Goal: Information Seeking & Learning: Learn about a topic

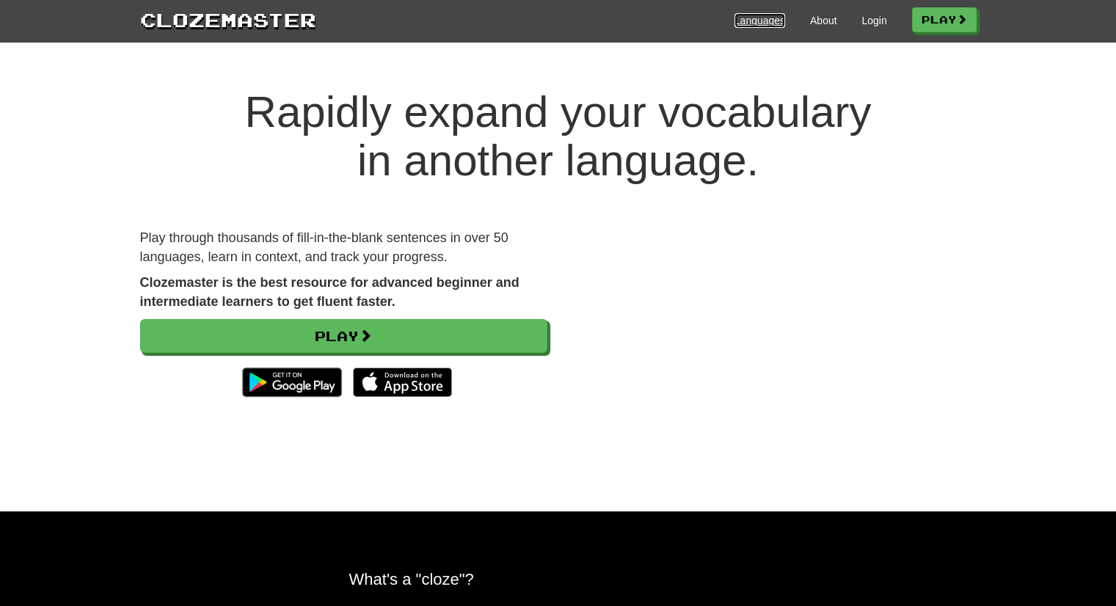
click at [739, 23] on link "Languages" at bounding box center [760, 20] width 51 height 15
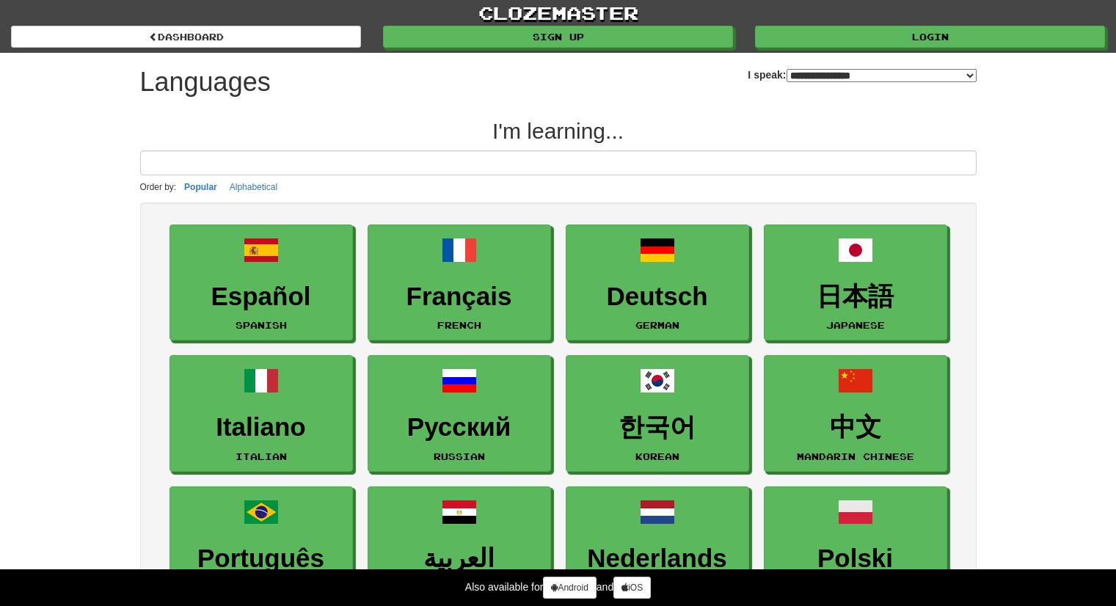
select select "*******"
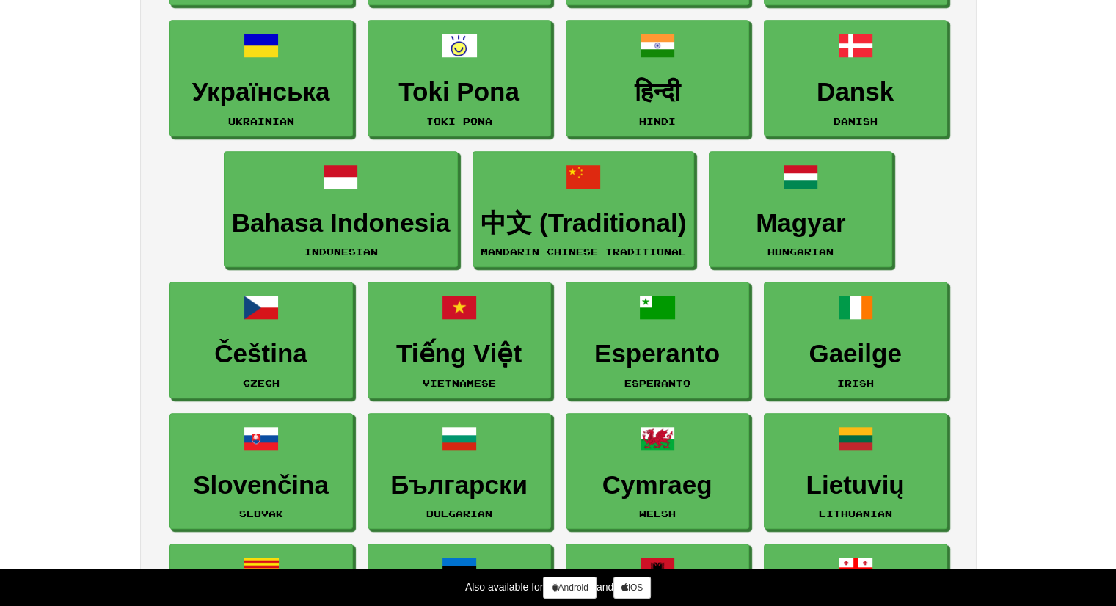
scroll to position [1077, 0]
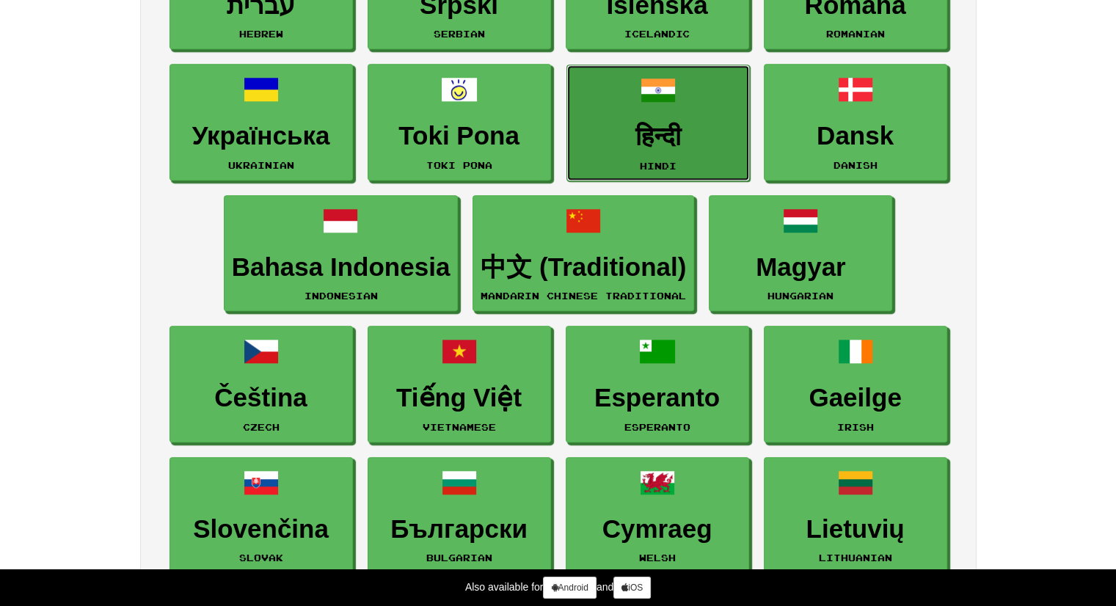
click at [622, 130] on h3 "हिन्दी" at bounding box center [658, 137] width 167 height 29
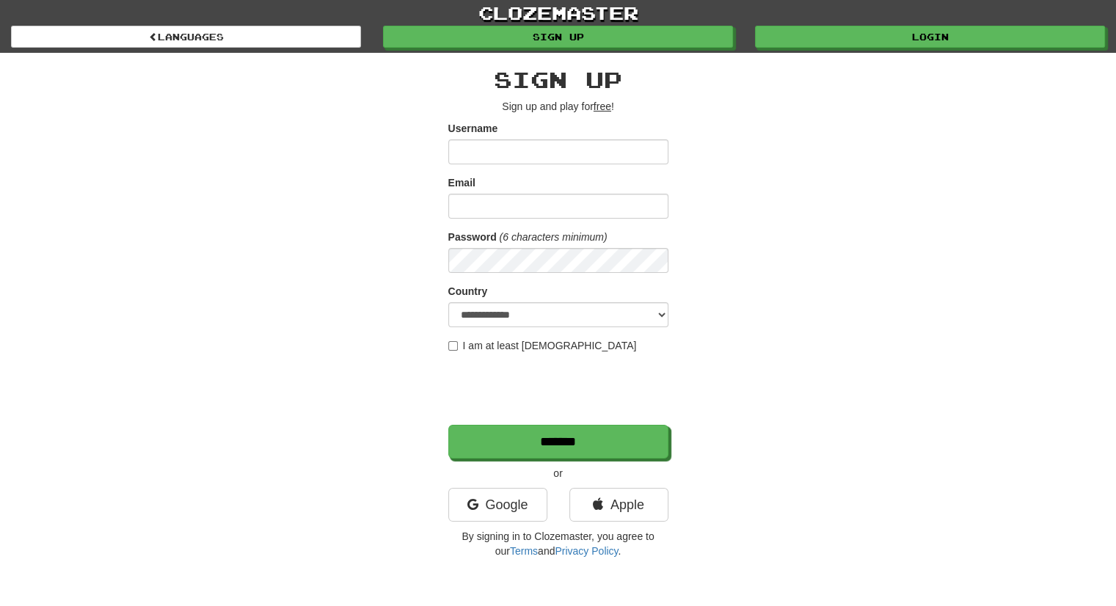
click at [553, 149] on input "Username" at bounding box center [558, 151] width 220 height 25
type input "**********"
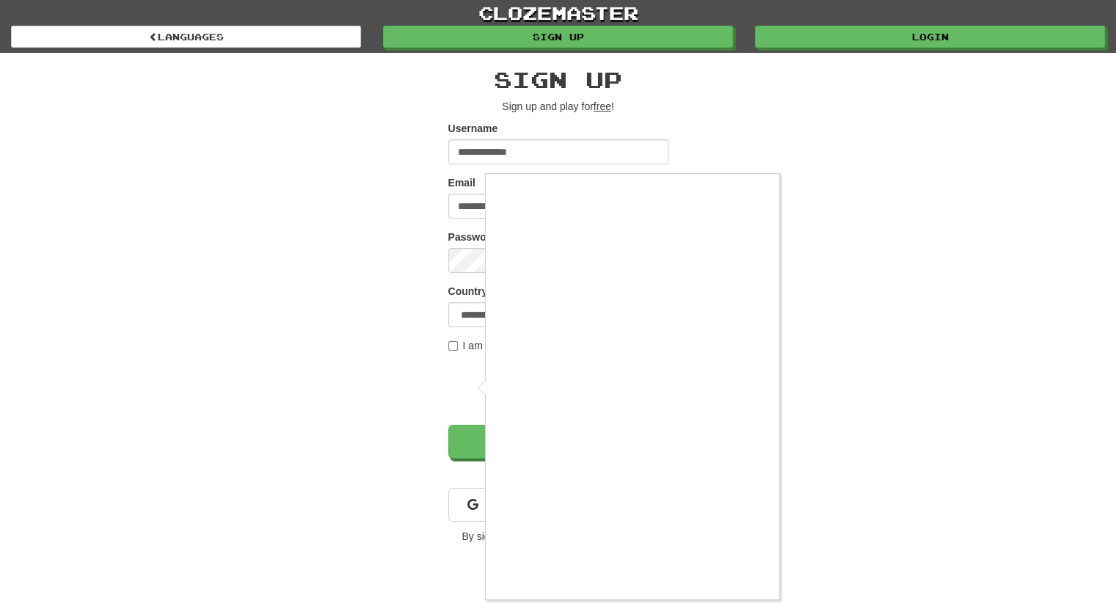
click at [451, 344] on div at bounding box center [558, 303] width 1116 height 606
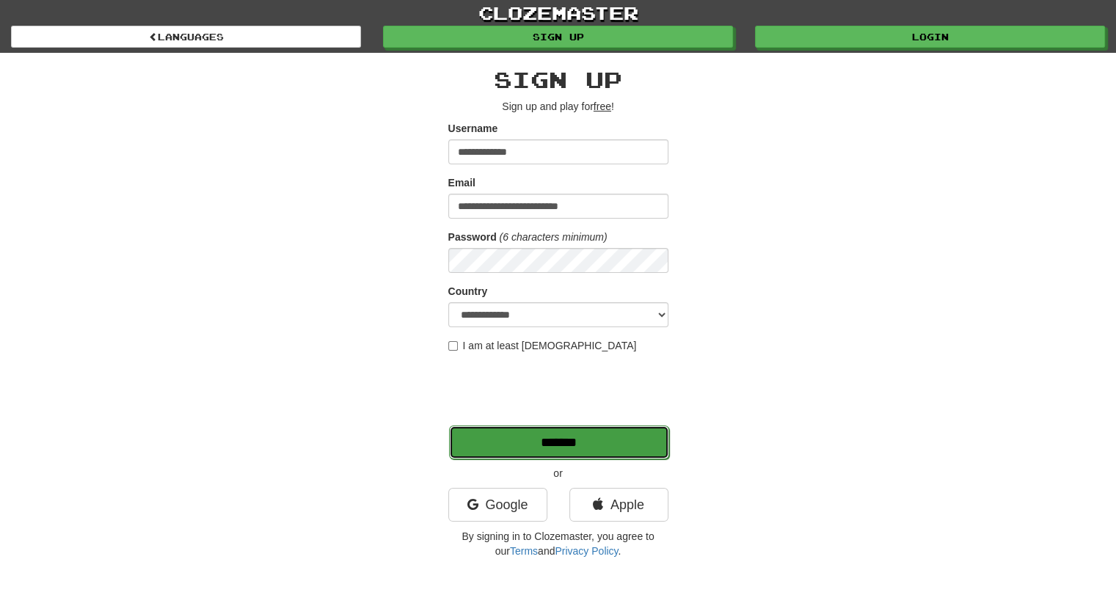
click at [556, 435] on input "*******" at bounding box center [559, 443] width 220 height 34
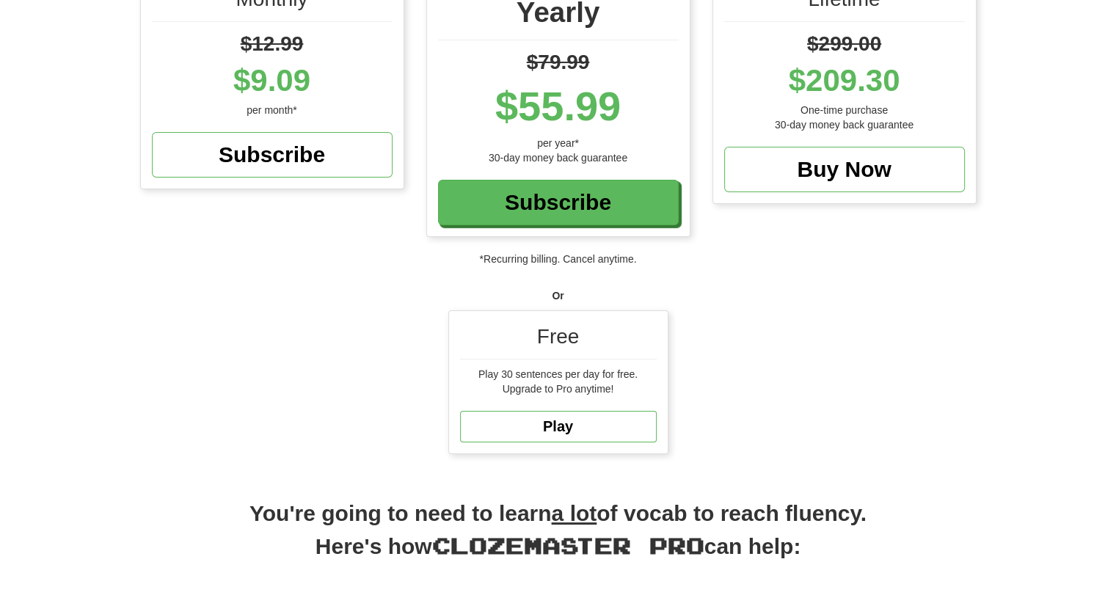
scroll to position [235, 0]
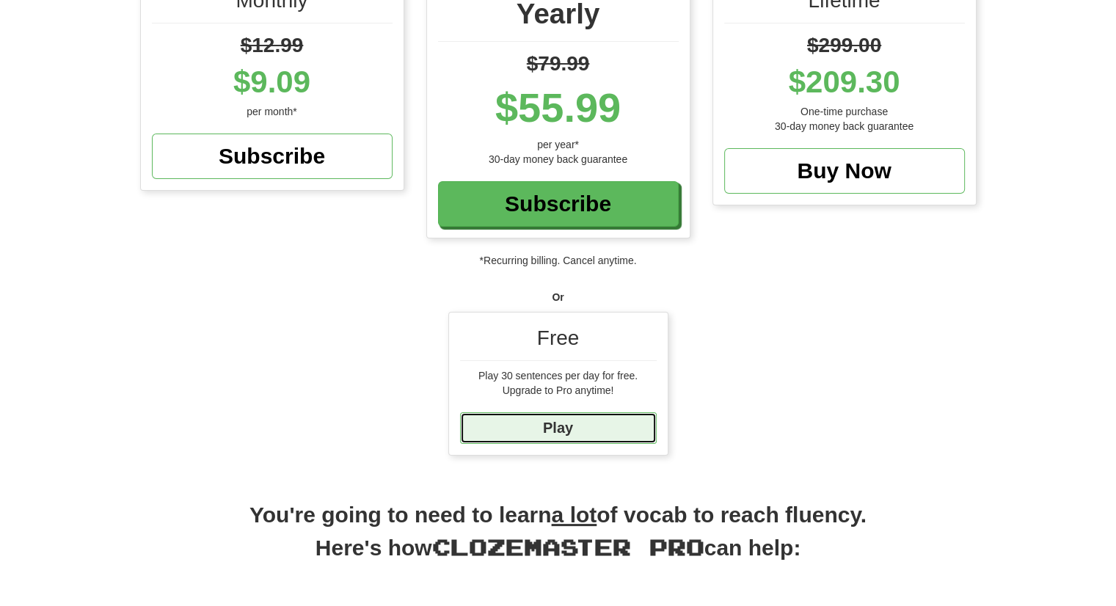
click at [584, 431] on link "Play" at bounding box center [558, 428] width 197 height 32
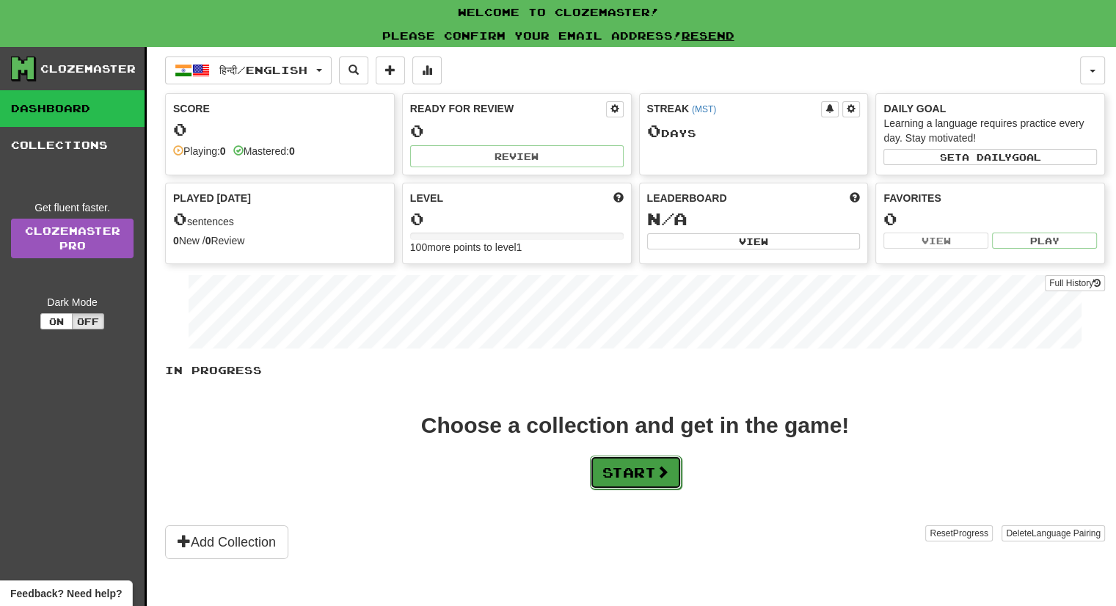
click at [630, 481] on button "Start" at bounding box center [636, 473] width 92 height 34
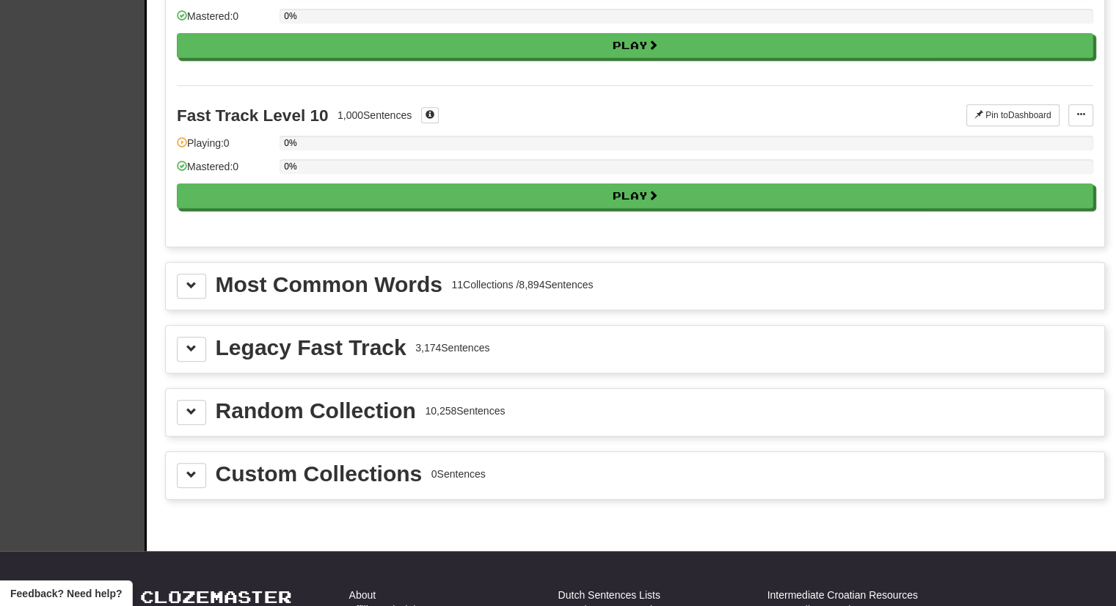
scroll to position [1424, 0]
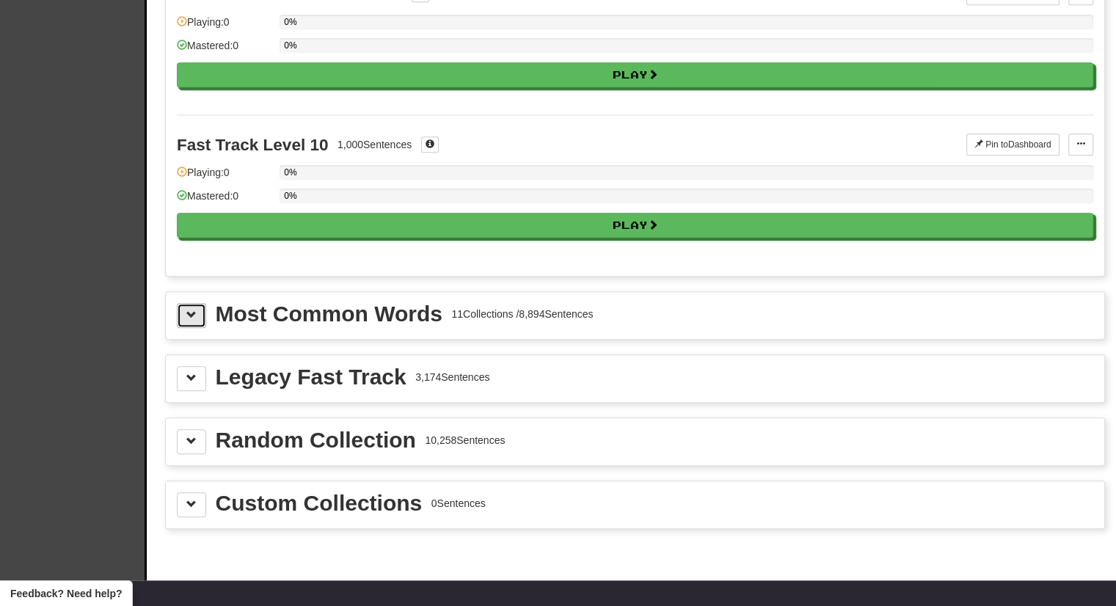
click at [191, 310] on span at bounding box center [191, 315] width 10 height 10
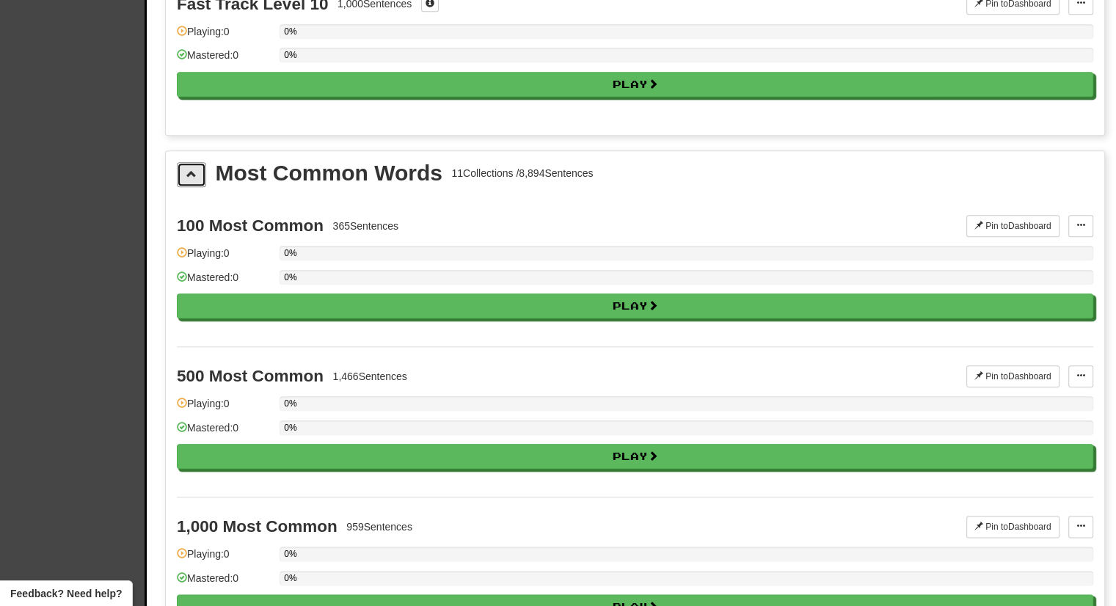
scroll to position [1549, 0]
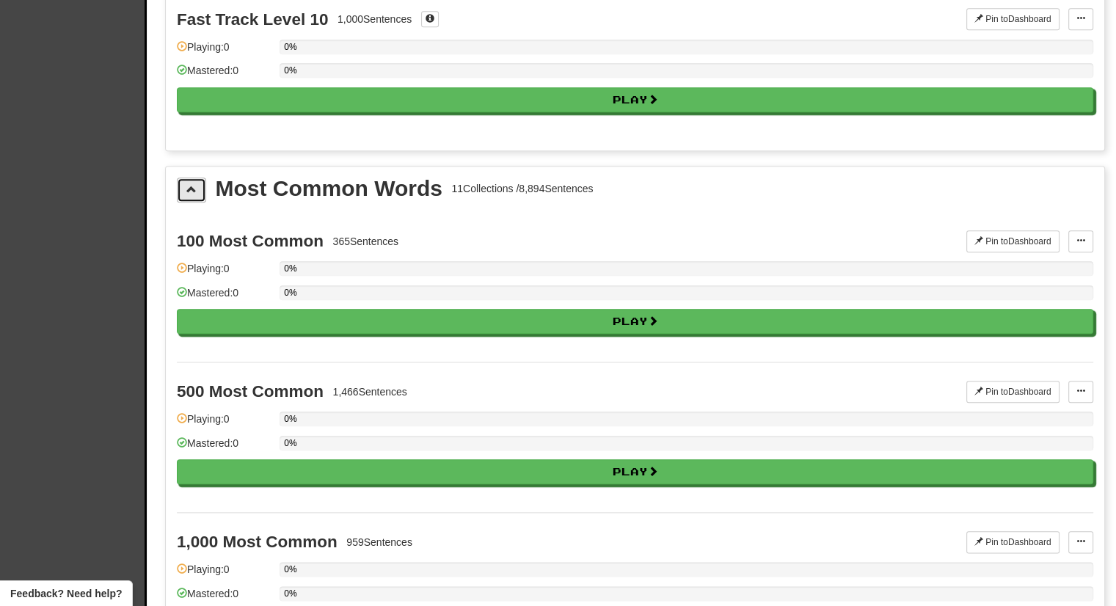
click at [188, 187] on button at bounding box center [191, 190] width 29 height 25
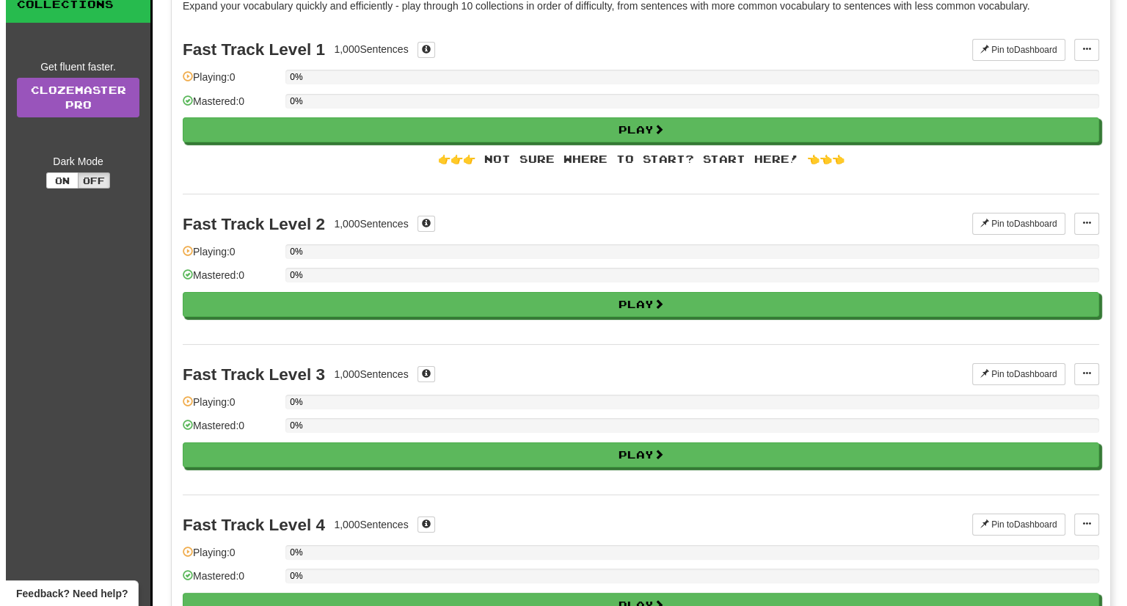
scroll to position [114, 0]
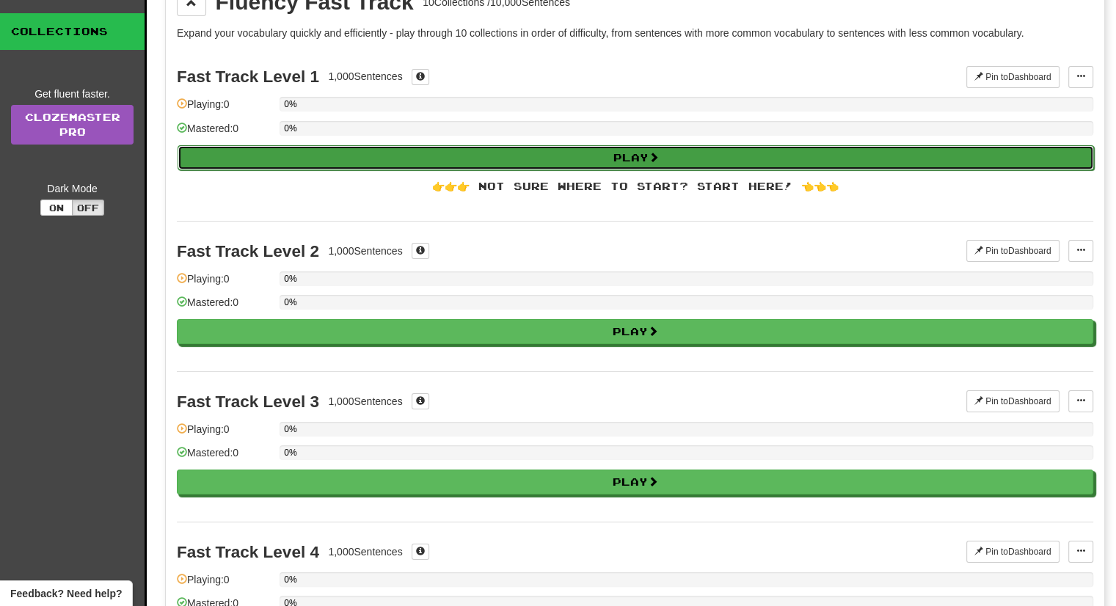
click at [402, 154] on button "Play" at bounding box center [636, 157] width 917 height 25
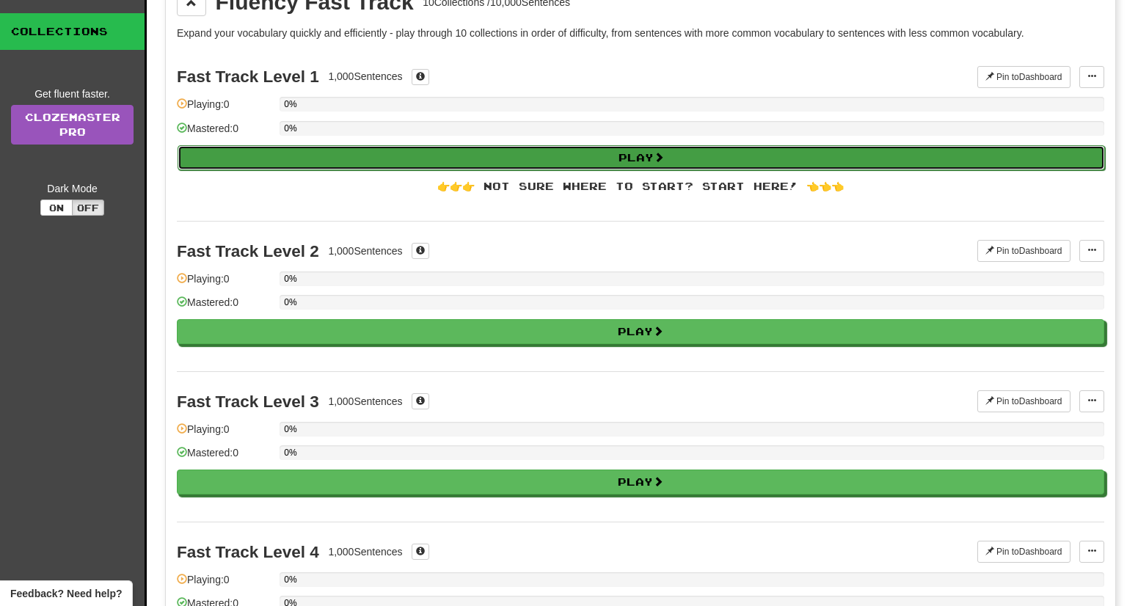
select select "**"
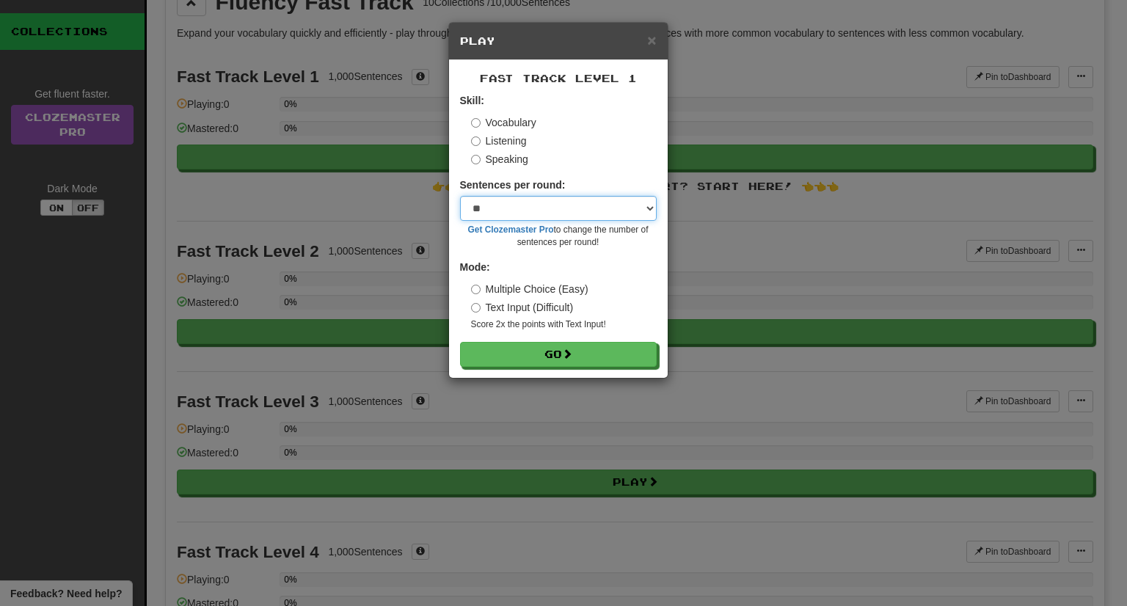
click at [523, 204] on select "* ** ** ** ** ** *** ********" at bounding box center [558, 208] width 197 height 25
click at [460, 196] on select "* ** ** ** ** ** *** ********" at bounding box center [558, 208] width 197 height 25
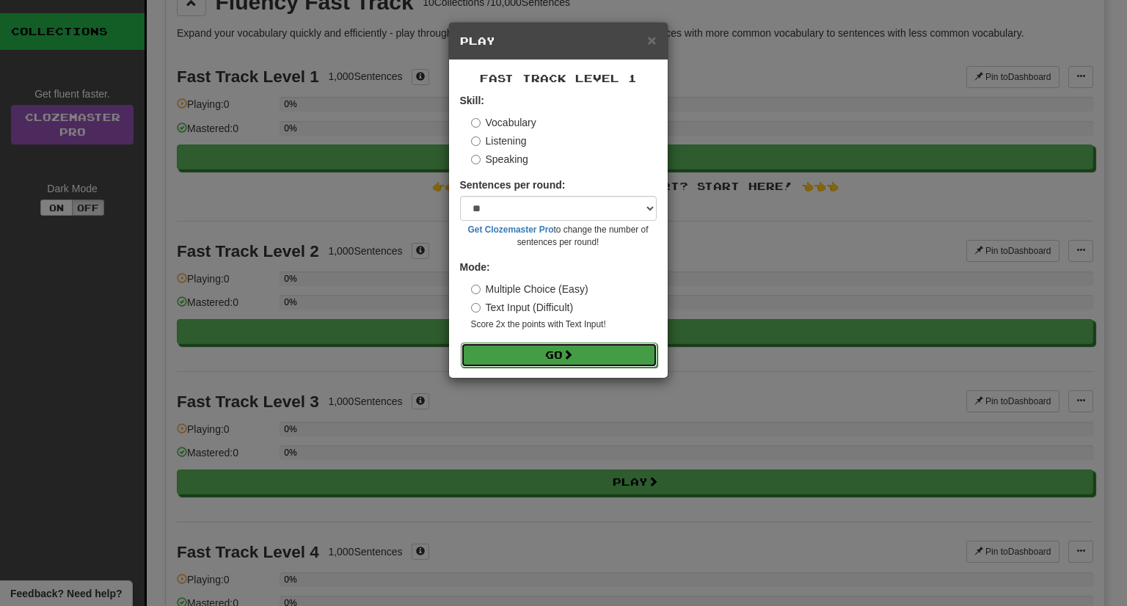
click at [510, 352] on button "Go" at bounding box center [559, 355] width 197 height 25
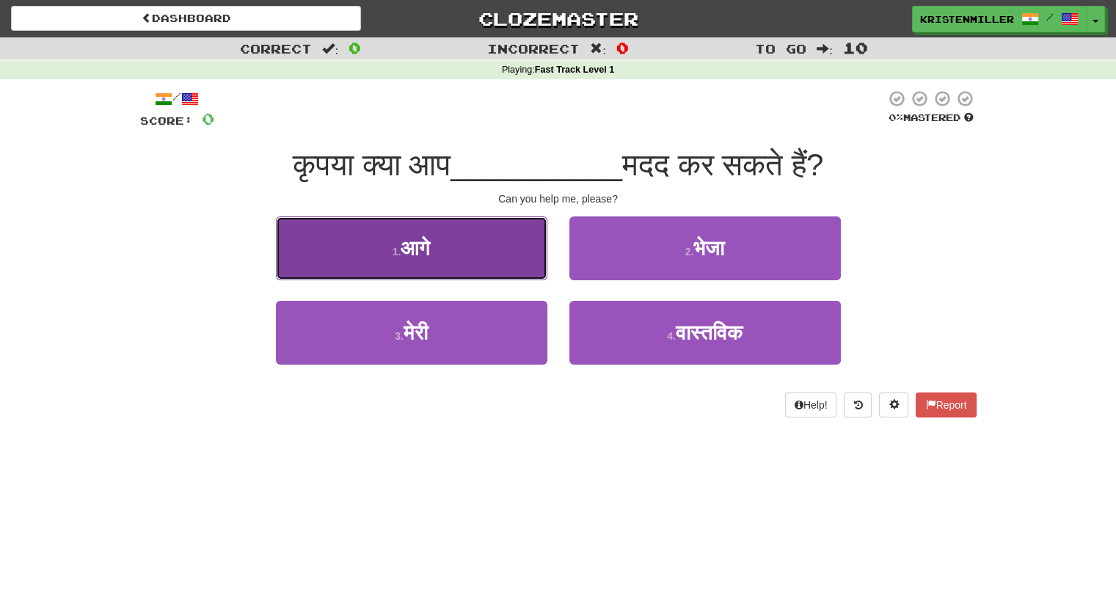
click at [499, 237] on button "1 . आगे" at bounding box center [412, 249] width 272 height 64
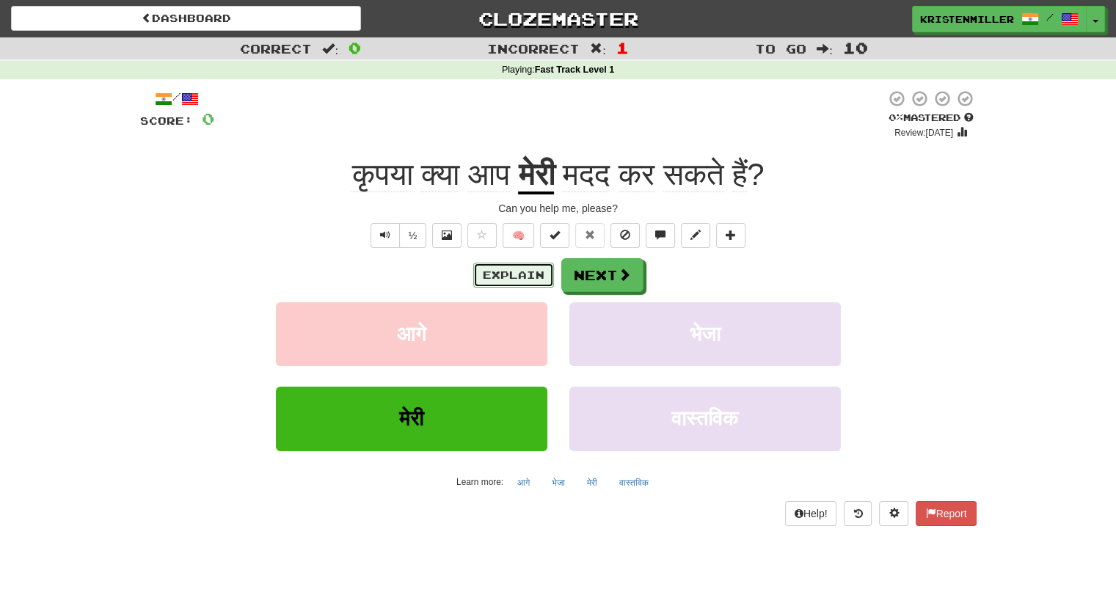
click at [520, 286] on button "Explain" at bounding box center [513, 275] width 81 height 25
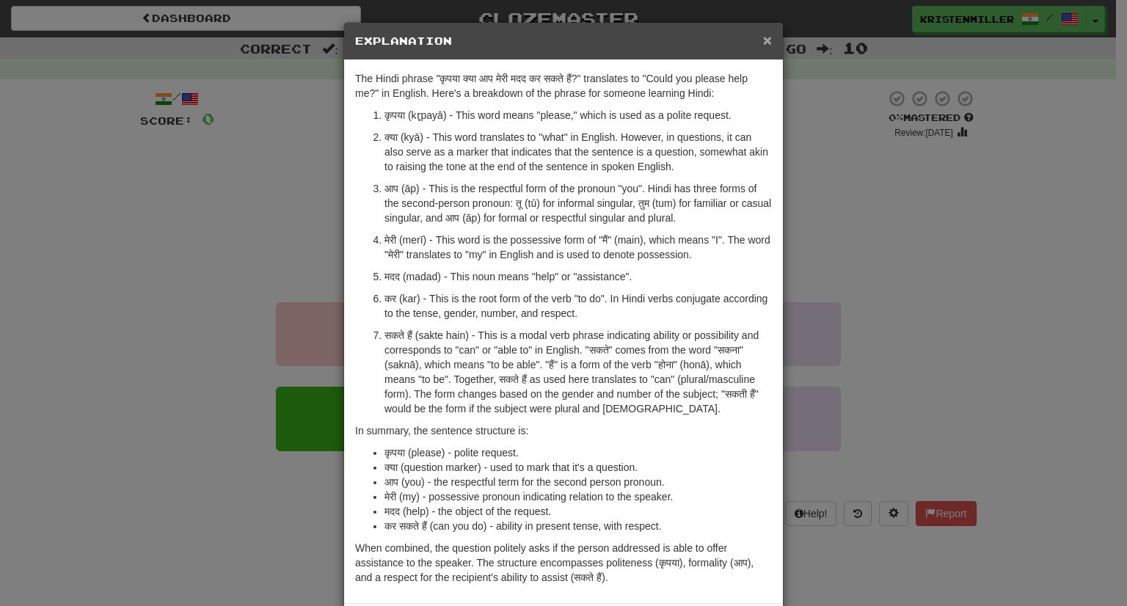
click at [763, 39] on span "×" at bounding box center [767, 40] width 9 height 17
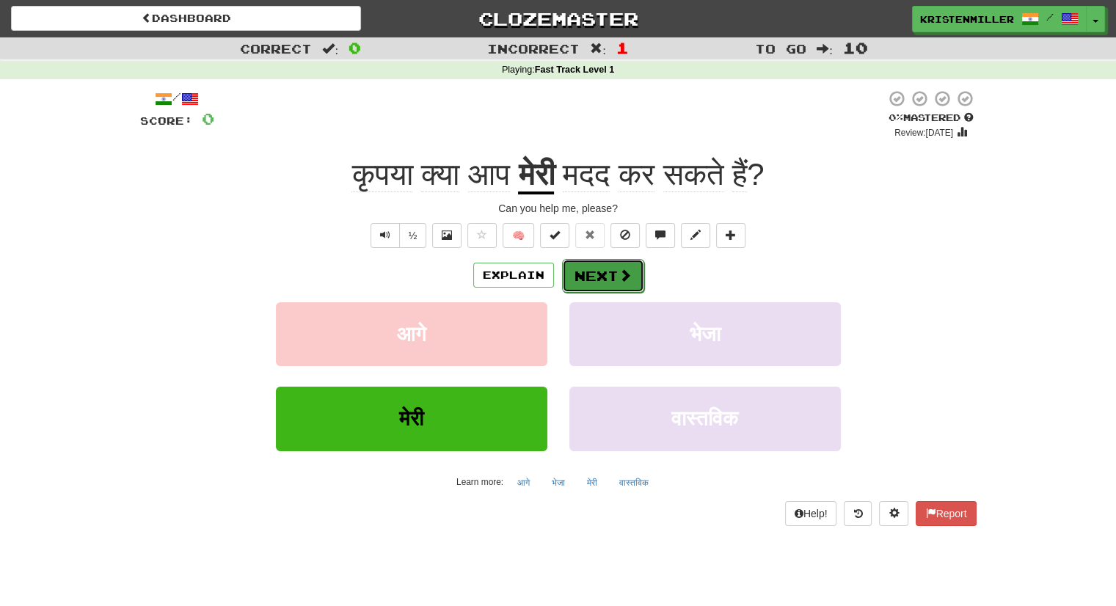
click at [603, 270] on button "Next" at bounding box center [603, 276] width 82 height 34
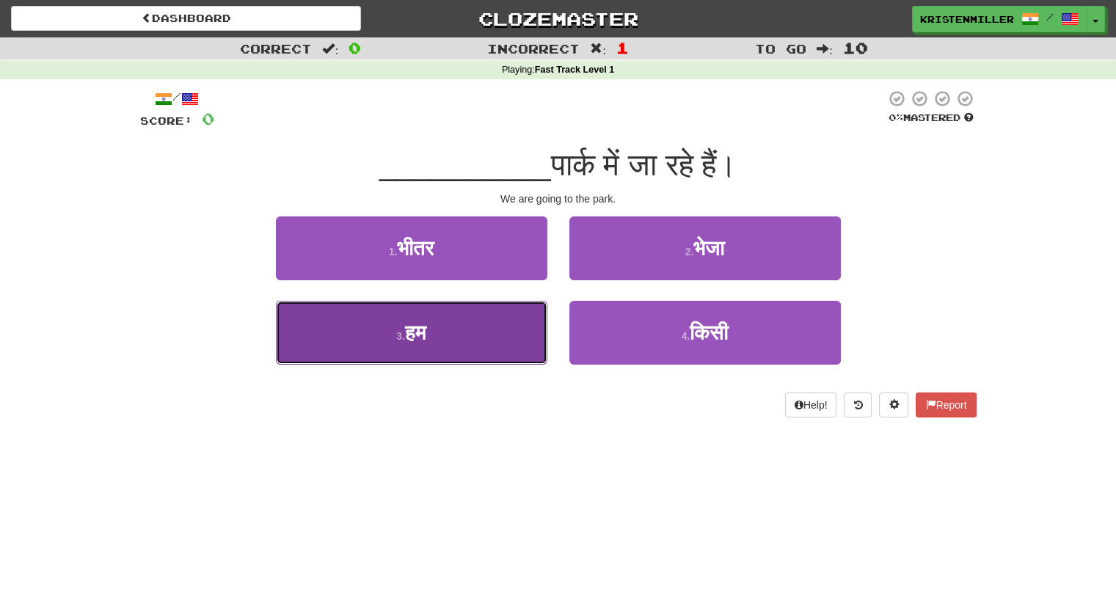
click at [450, 335] on button "3 . हम" at bounding box center [412, 333] width 272 height 64
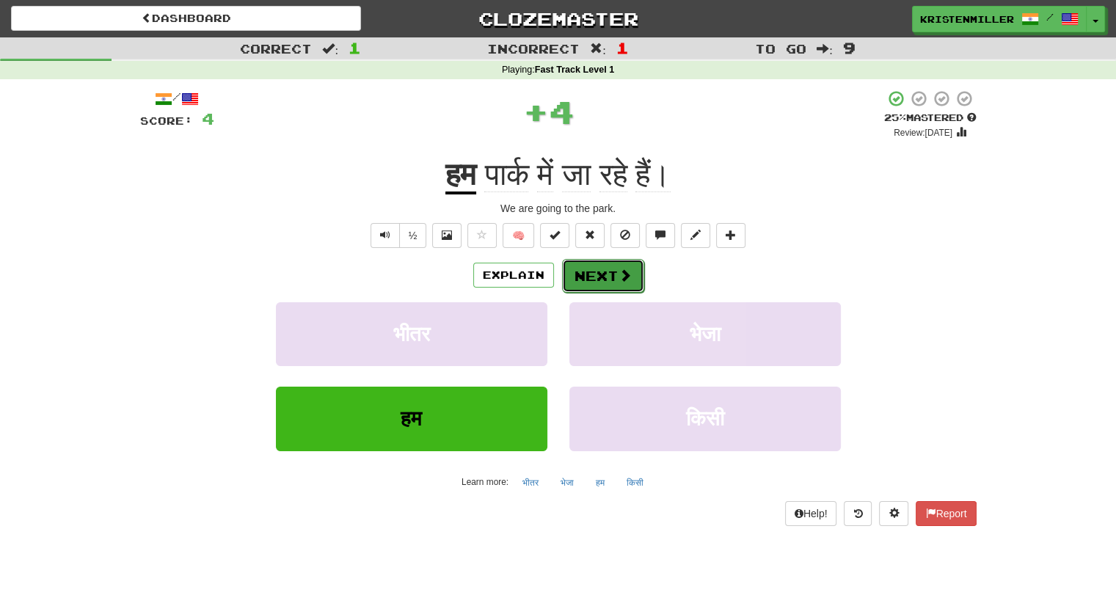
click at [598, 280] on button "Next" at bounding box center [603, 276] width 82 height 34
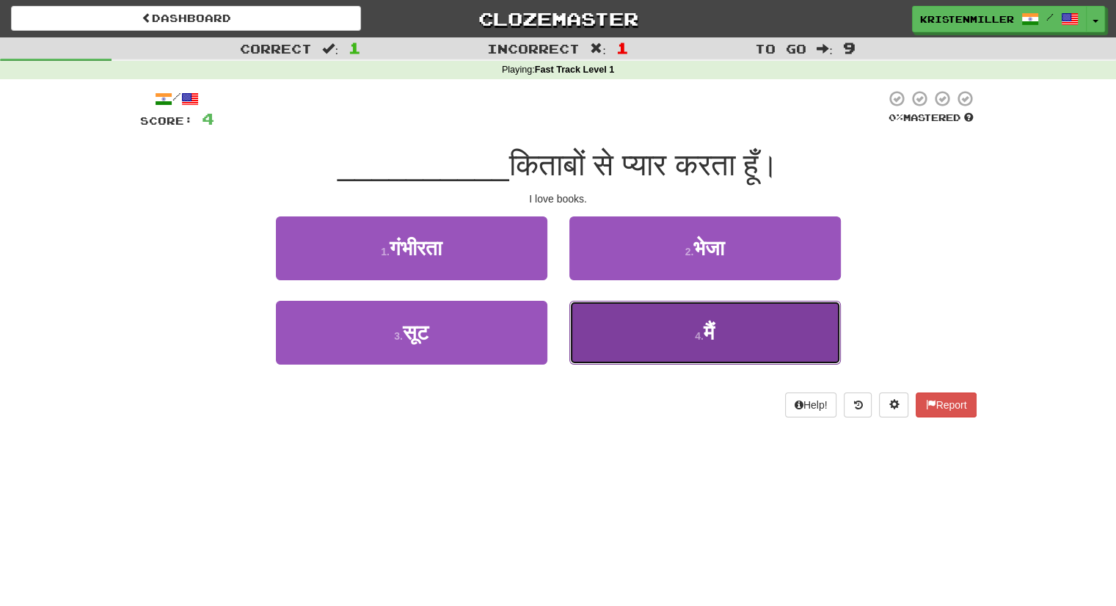
click at [643, 320] on button "4 . मैं" at bounding box center [706, 333] width 272 height 64
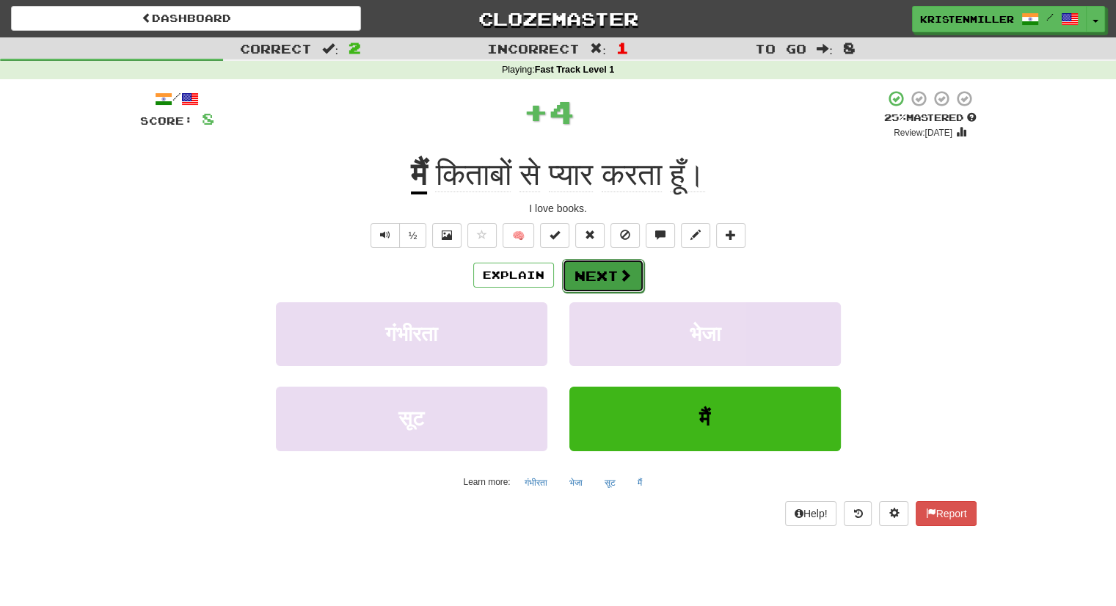
click at [606, 270] on button "Next" at bounding box center [603, 276] width 82 height 34
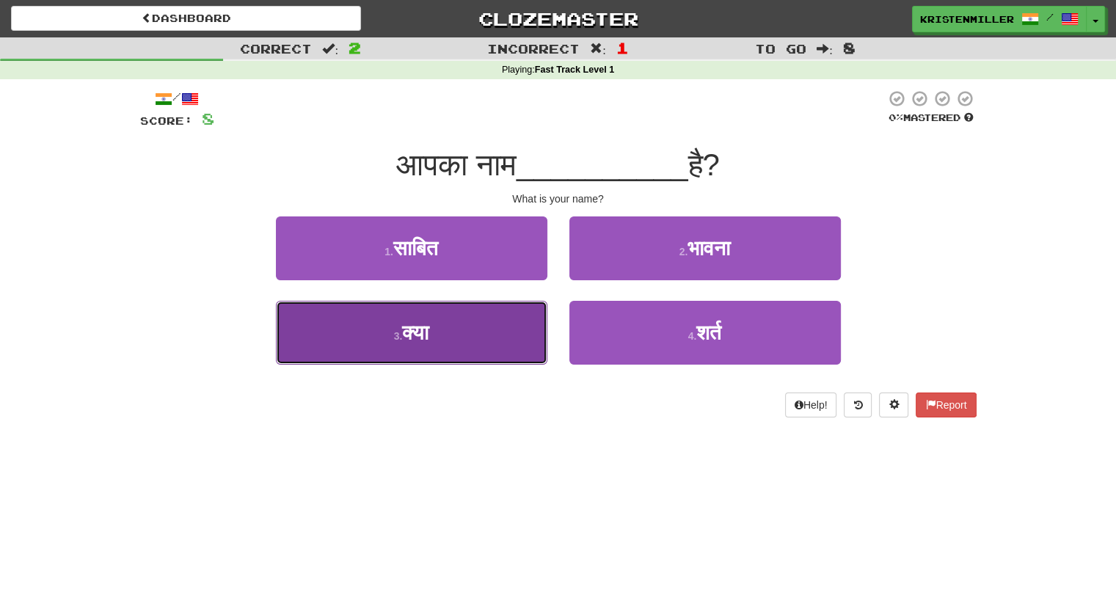
click at [497, 327] on button "3 . क्या" at bounding box center [412, 333] width 272 height 64
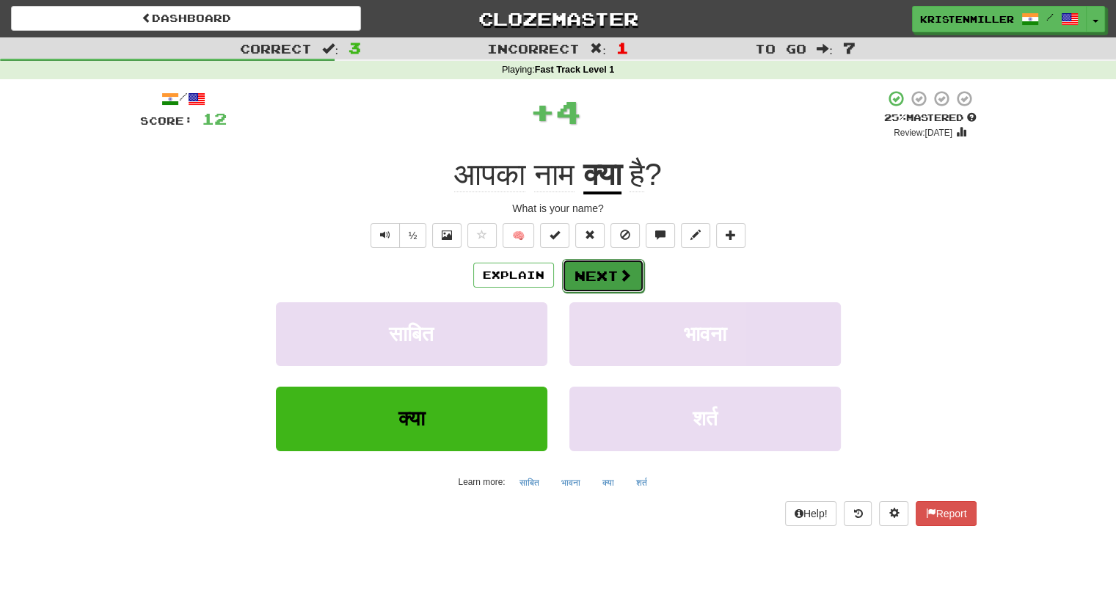
click at [592, 277] on button "Next" at bounding box center [603, 276] width 82 height 34
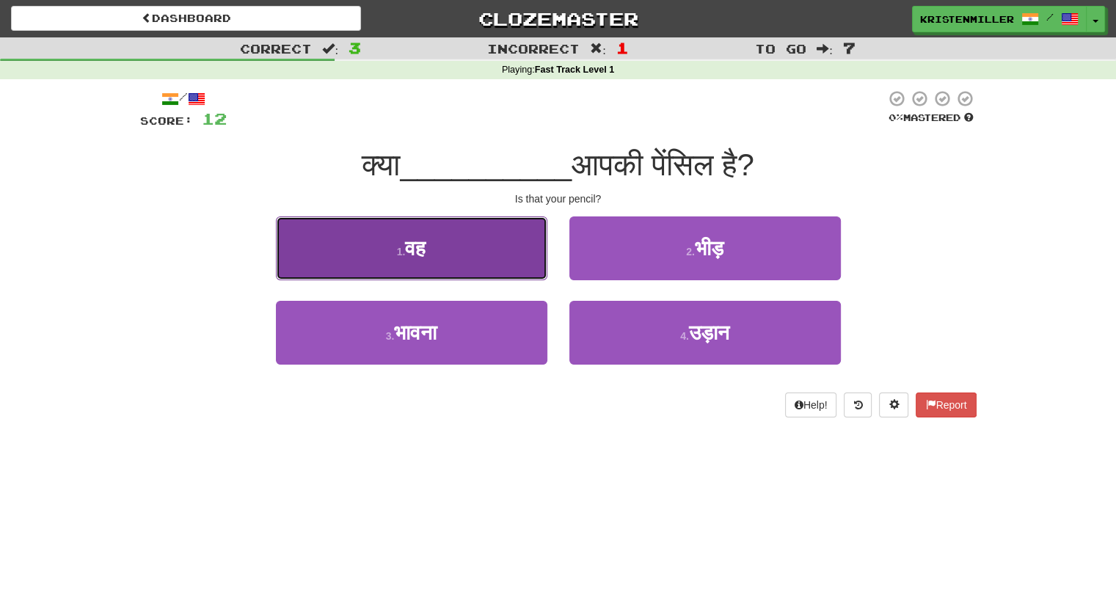
click at [476, 253] on button "1 . वह" at bounding box center [412, 249] width 272 height 64
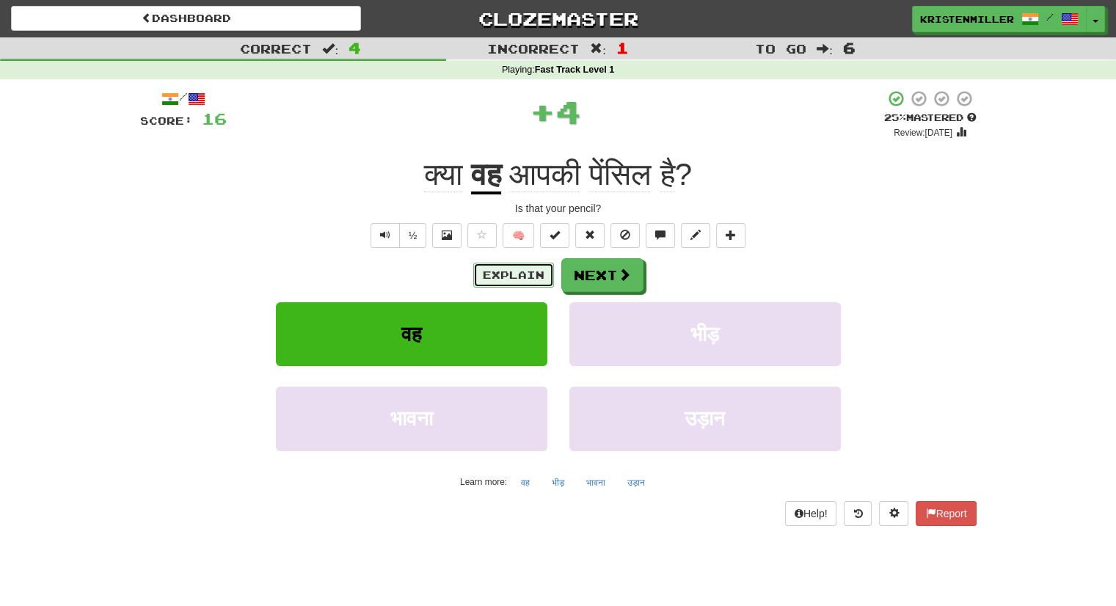
click at [523, 283] on button "Explain" at bounding box center [513, 275] width 81 height 25
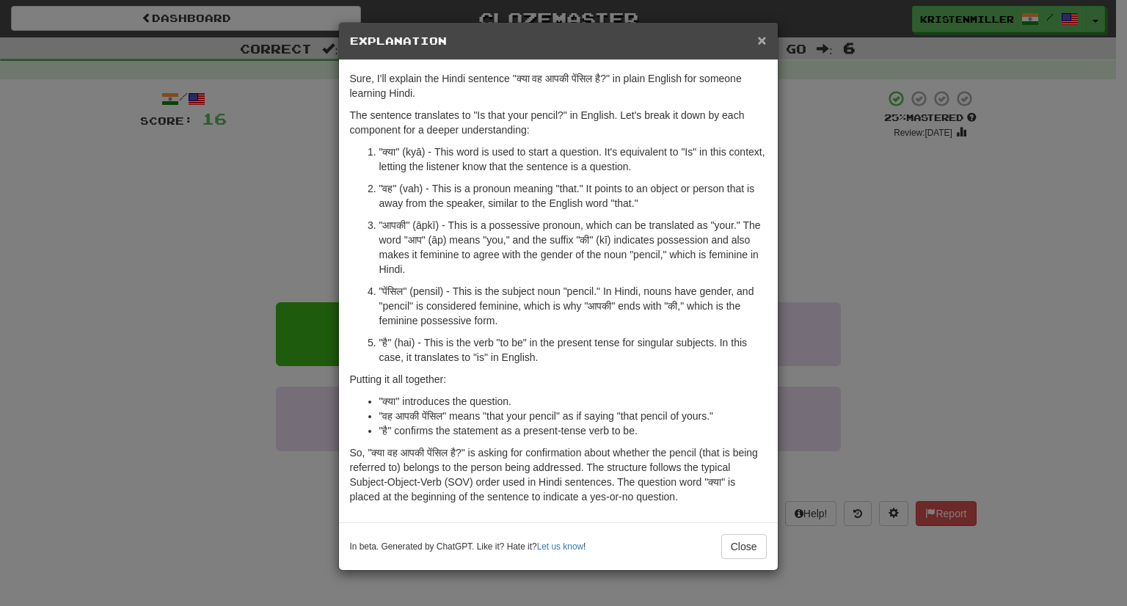
click at [757, 39] on span "×" at bounding box center [761, 40] width 9 height 17
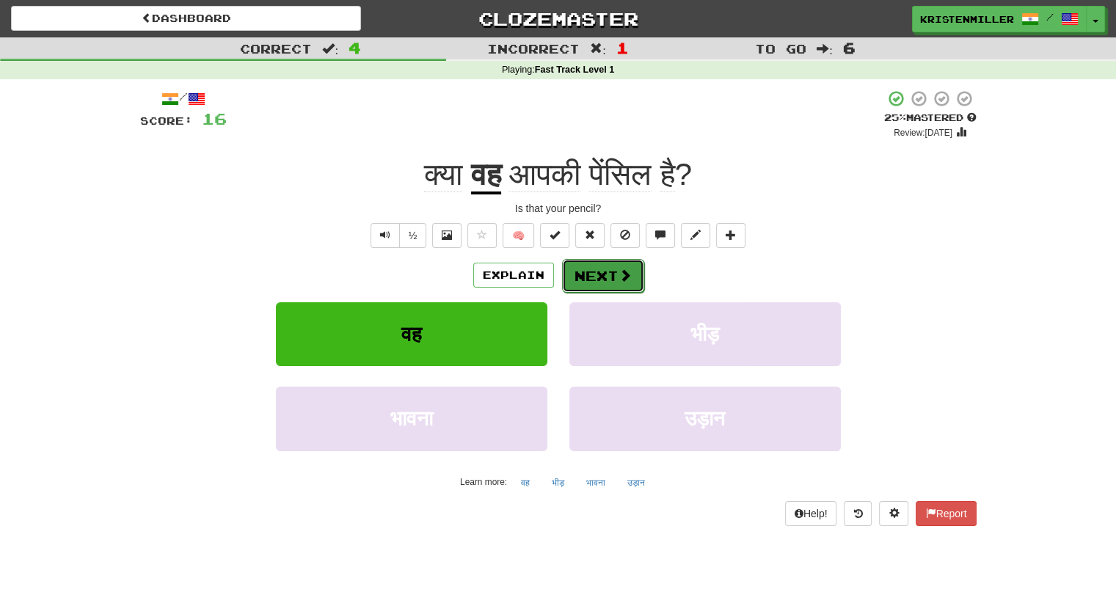
click at [619, 277] on span at bounding box center [625, 275] width 13 height 13
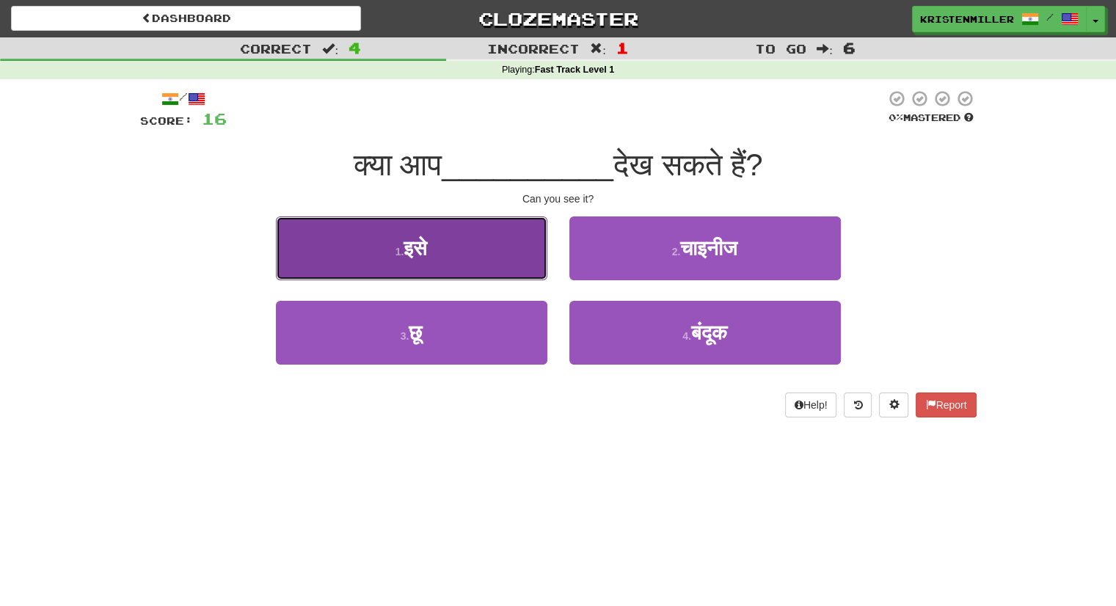
click at [493, 270] on button "1 . इसे" at bounding box center [412, 249] width 272 height 64
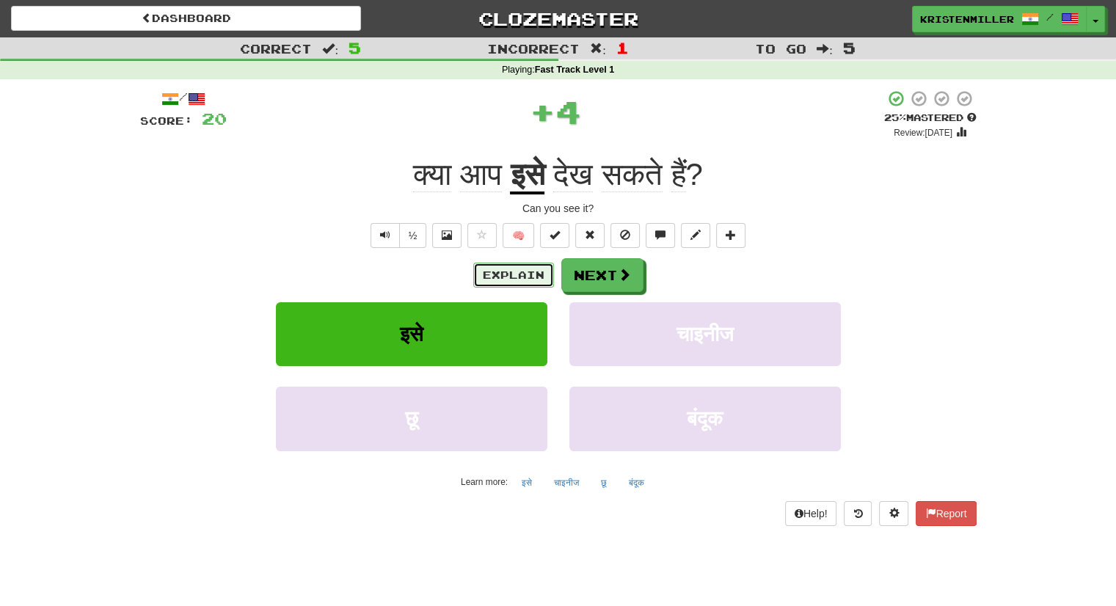
click at [508, 274] on button "Explain" at bounding box center [513, 275] width 81 height 25
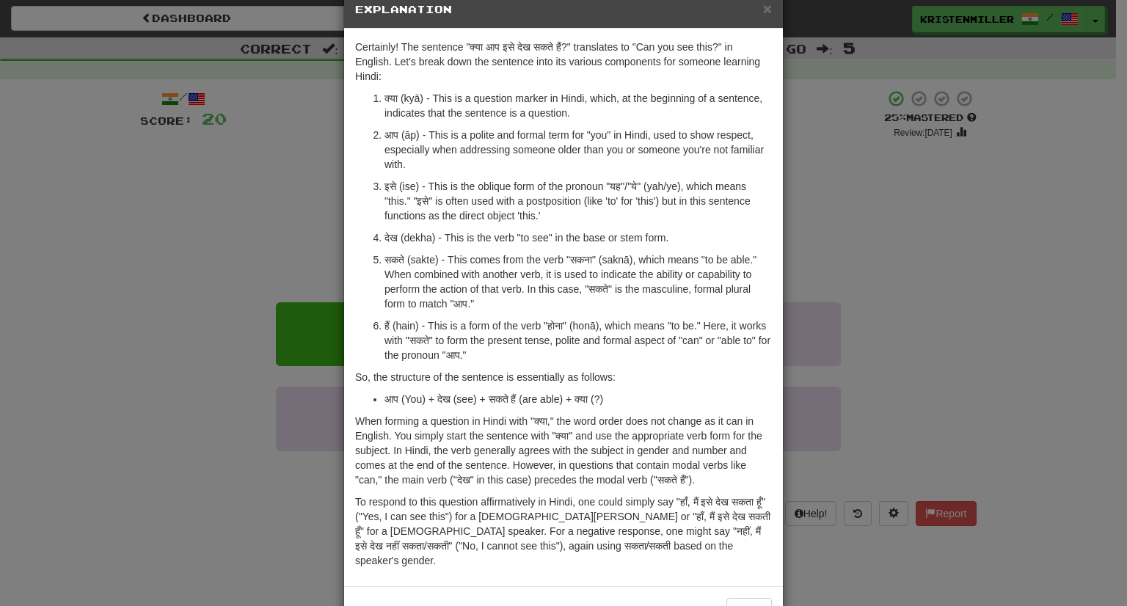
scroll to position [32, 0]
click at [508, 274] on p "सकते (sakte) - This comes from the verb "सकना" (saknā), which means "to be able…" at bounding box center [579, 281] width 388 height 59
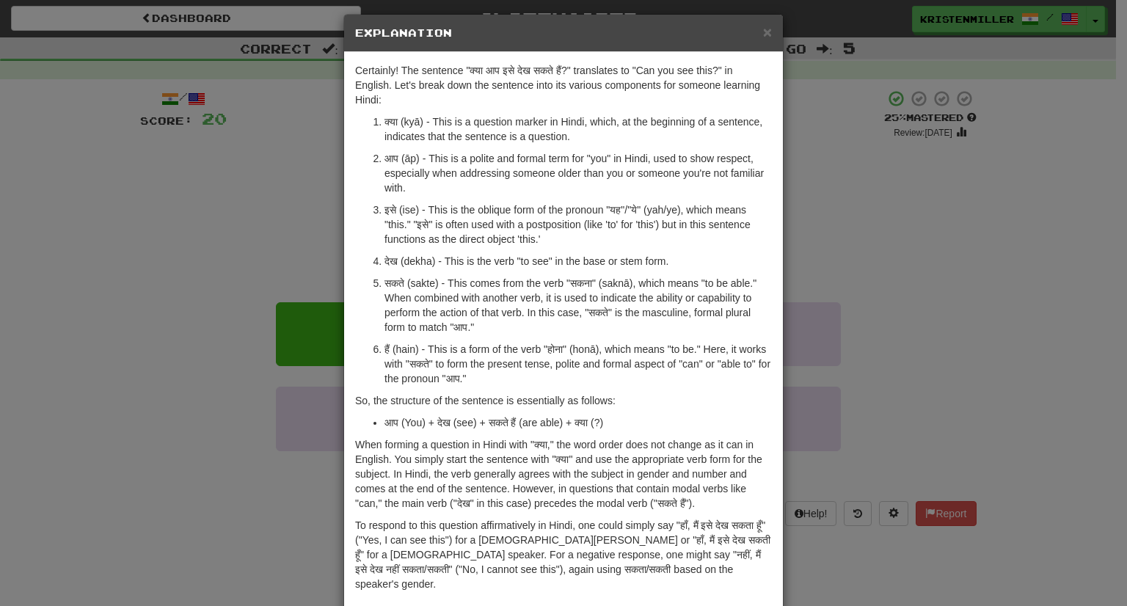
scroll to position [67, 0]
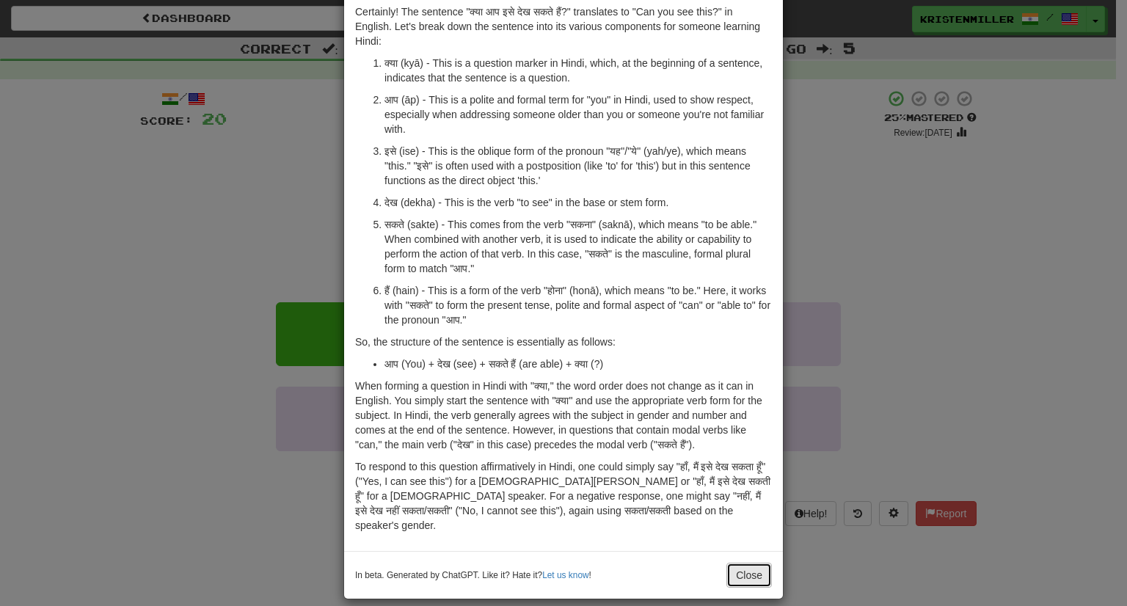
click at [733, 563] on button "Close" at bounding box center [750, 575] width 46 height 25
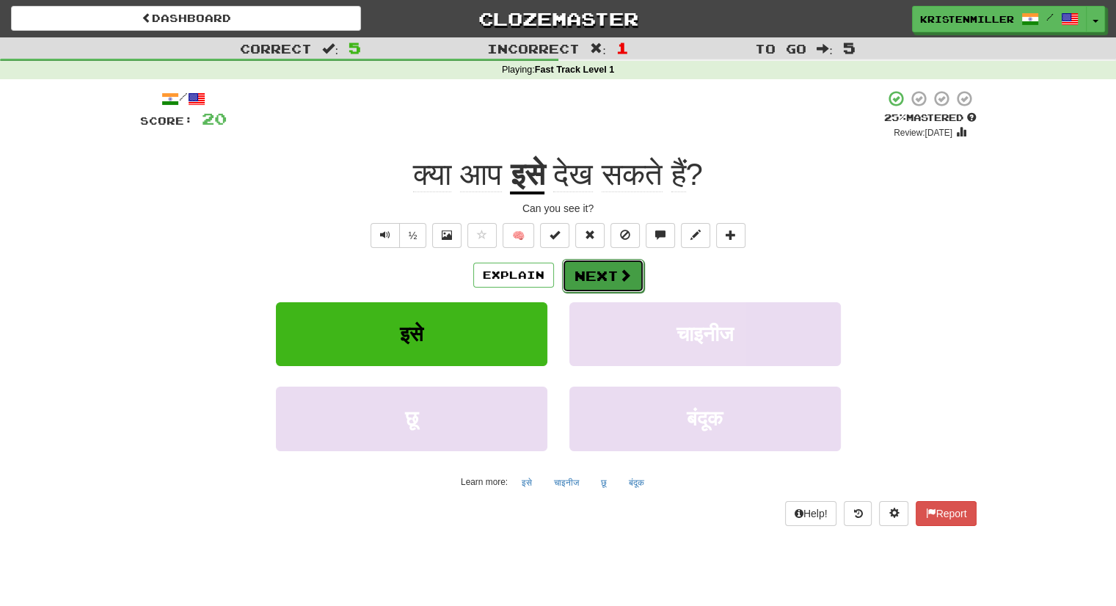
click at [639, 272] on button "Next" at bounding box center [603, 276] width 82 height 34
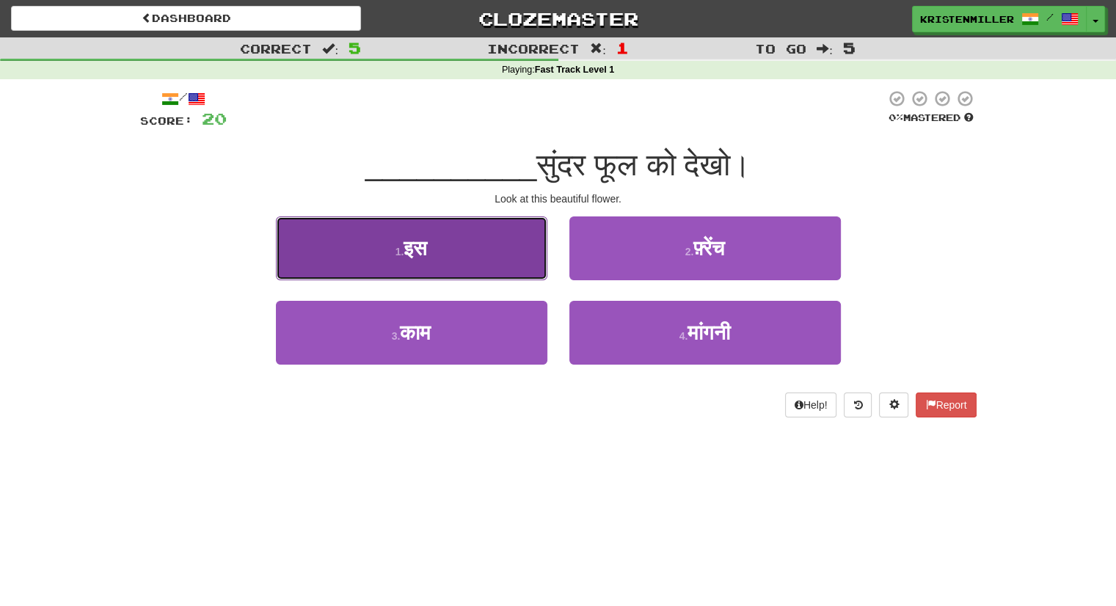
click at [487, 236] on button "1 . इस" at bounding box center [412, 249] width 272 height 64
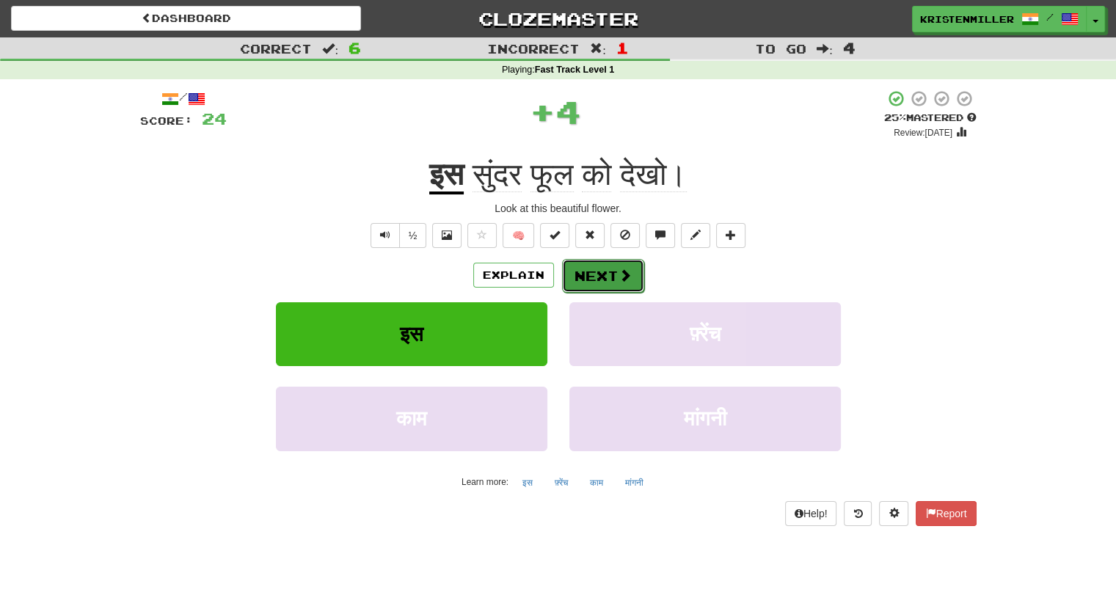
click at [596, 286] on button "Next" at bounding box center [603, 276] width 82 height 34
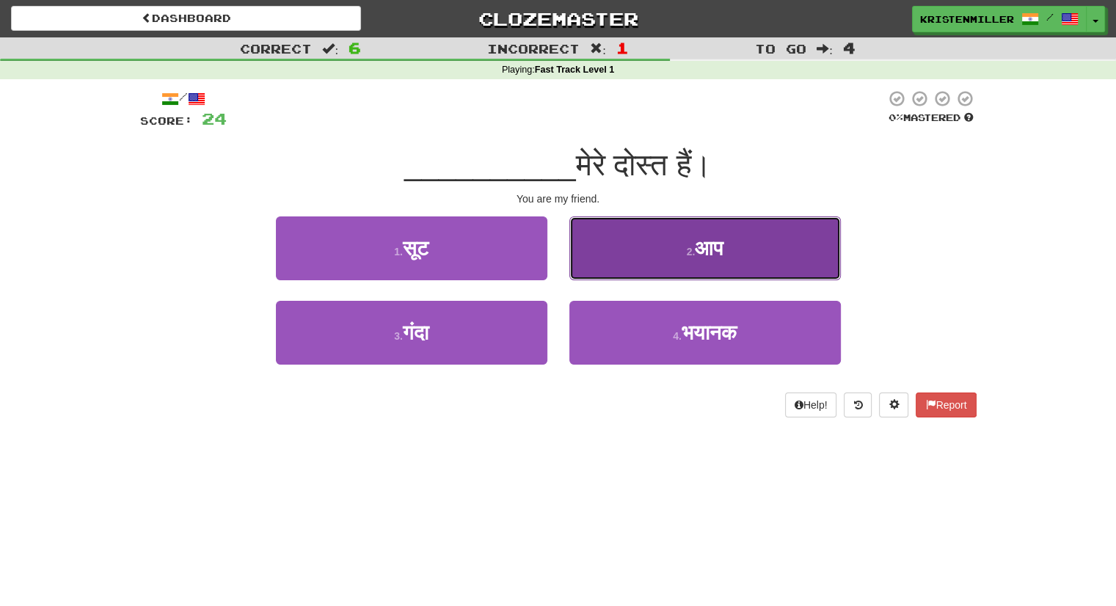
click at [634, 265] on button "2 . आप" at bounding box center [706, 249] width 272 height 64
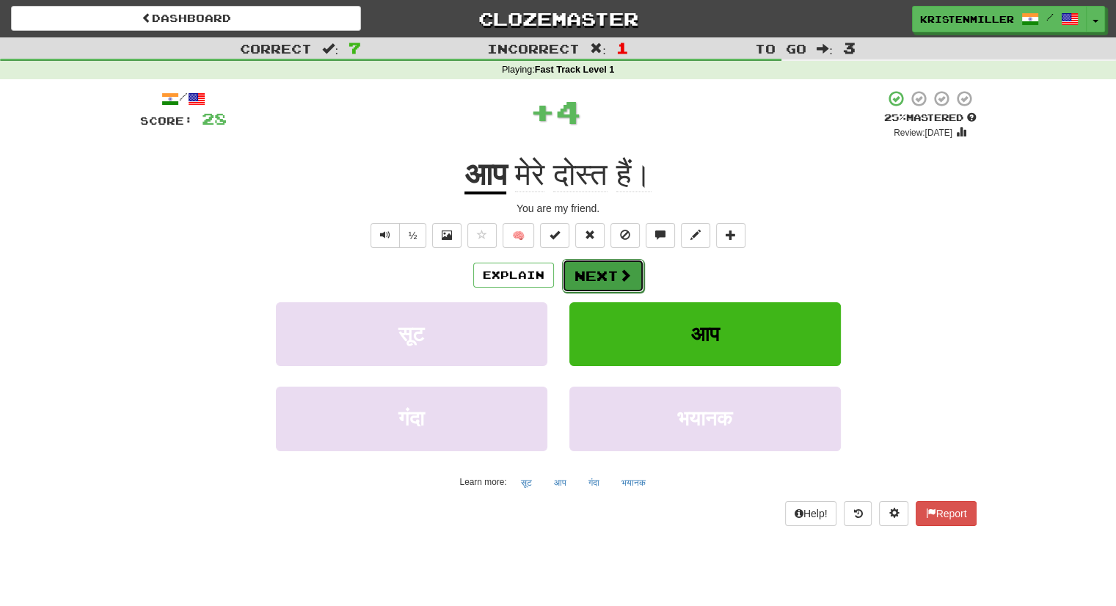
click at [619, 276] on span at bounding box center [625, 275] width 13 height 13
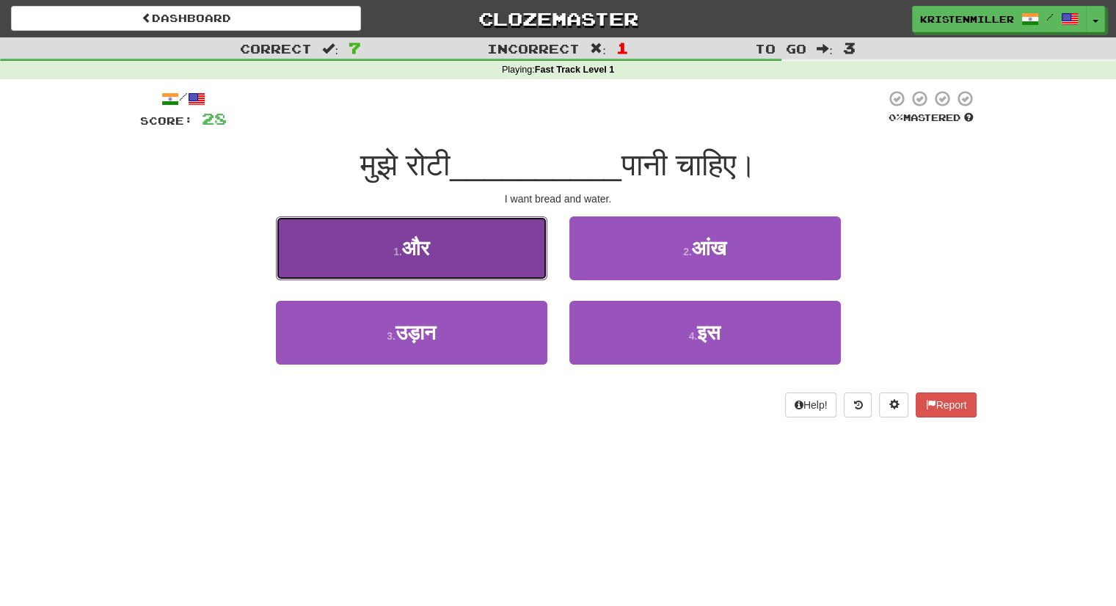
click at [479, 259] on button "1 . और" at bounding box center [412, 249] width 272 height 64
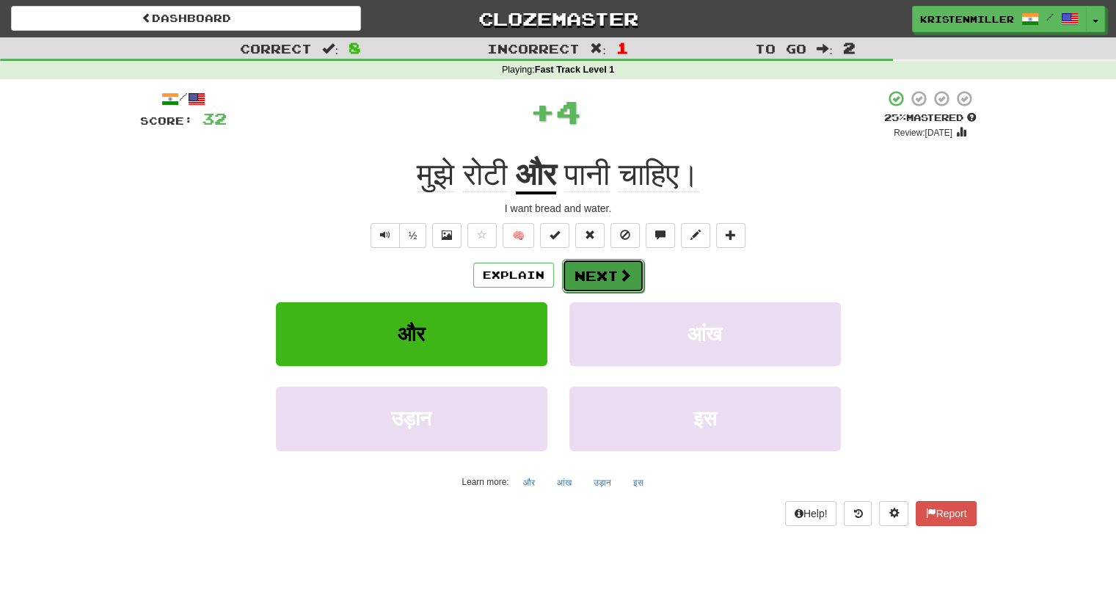
click at [598, 279] on button "Next" at bounding box center [603, 276] width 82 height 34
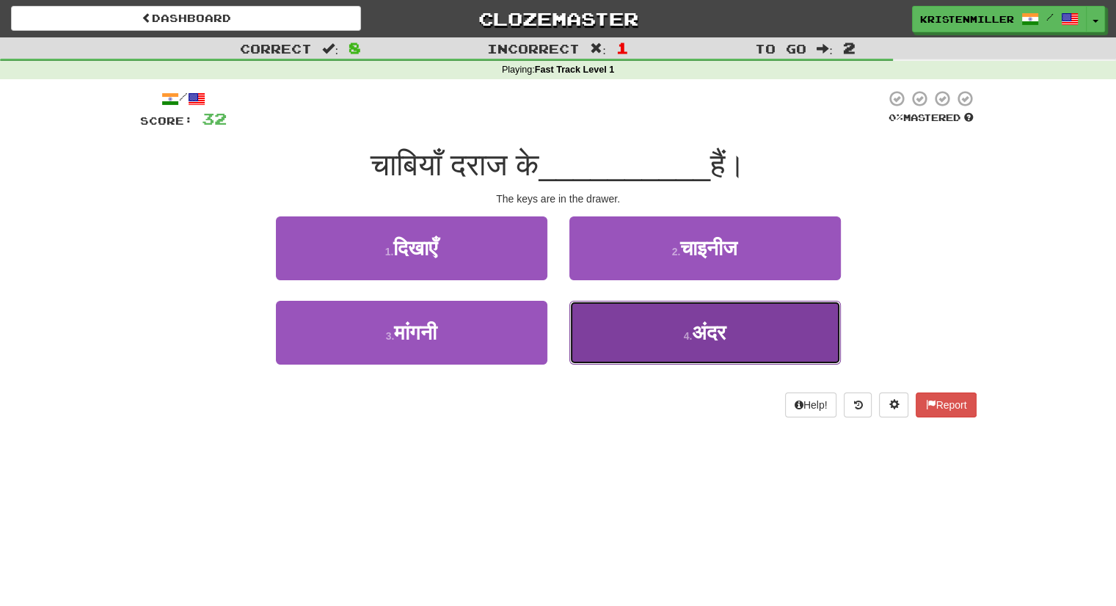
click at [676, 329] on button "4 . अंदर" at bounding box center [706, 333] width 272 height 64
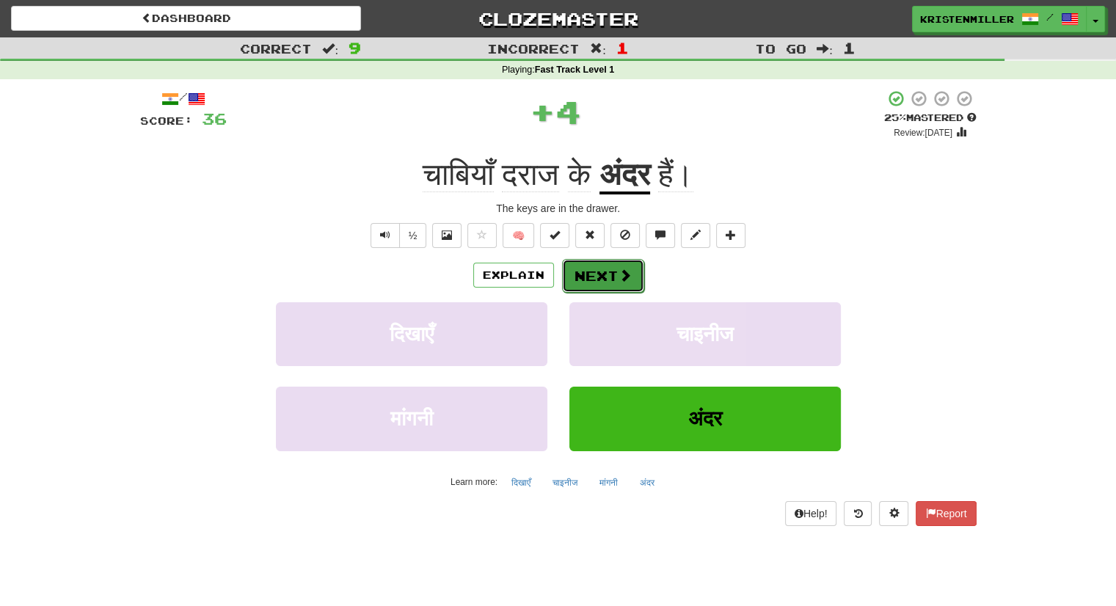
click at [584, 280] on button "Next" at bounding box center [603, 276] width 82 height 34
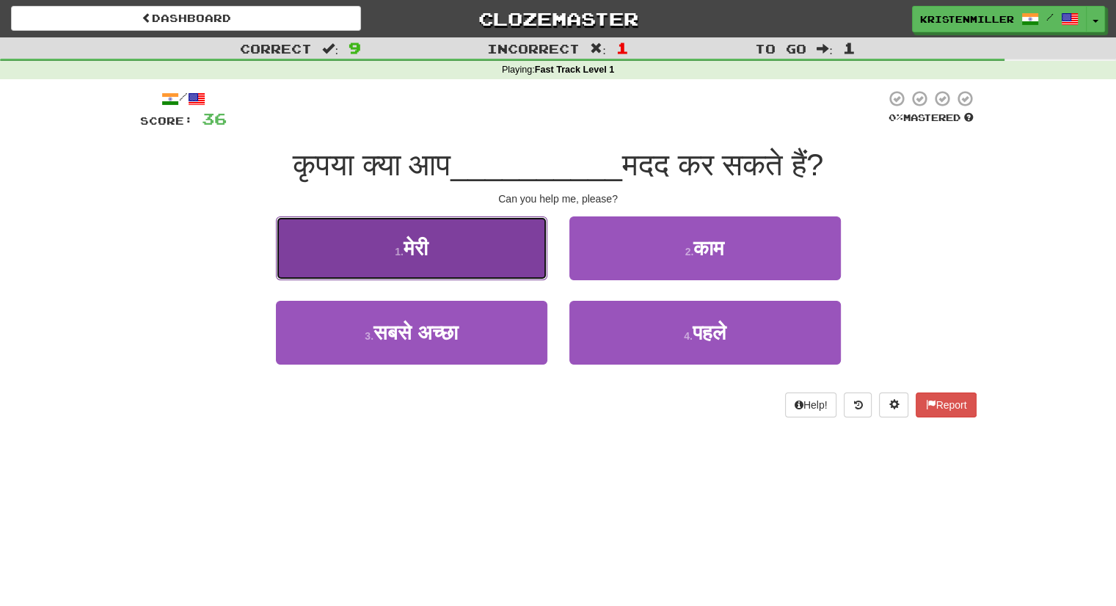
click at [513, 258] on button "1 . मेरी" at bounding box center [412, 249] width 272 height 64
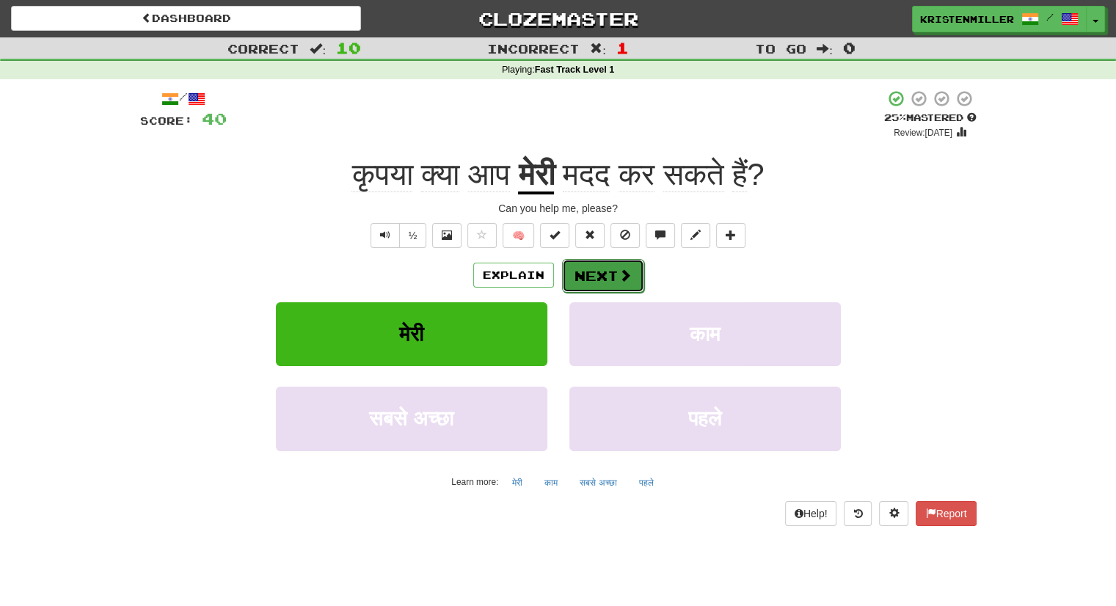
click at [593, 272] on button "Next" at bounding box center [603, 276] width 82 height 34
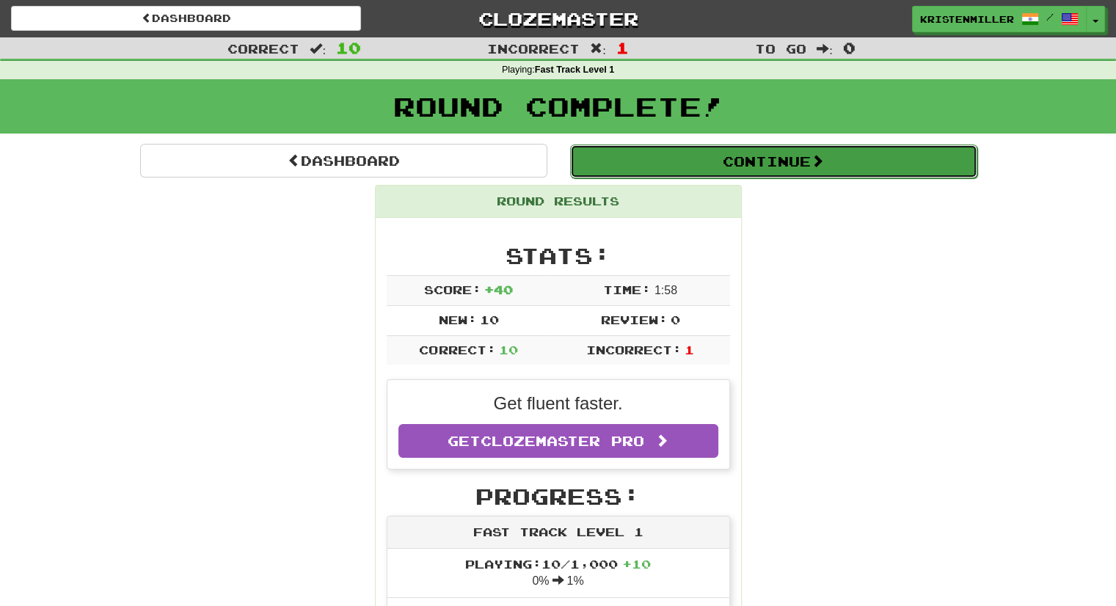
click at [686, 159] on button "Continue" at bounding box center [773, 162] width 407 height 34
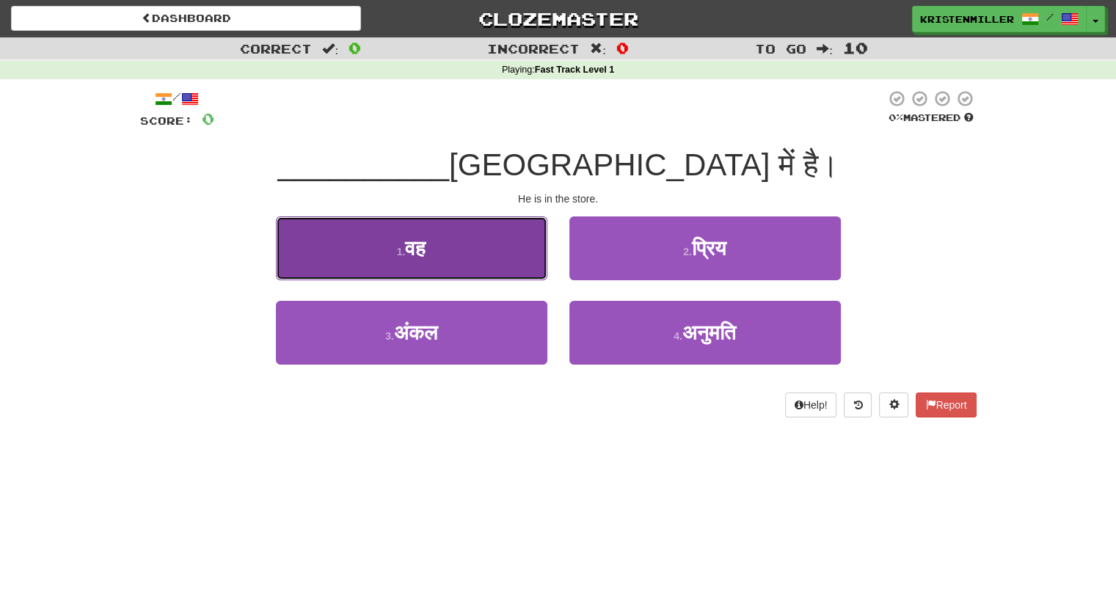
click at [508, 252] on button "1 . वह" at bounding box center [412, 249] width 272 height 64
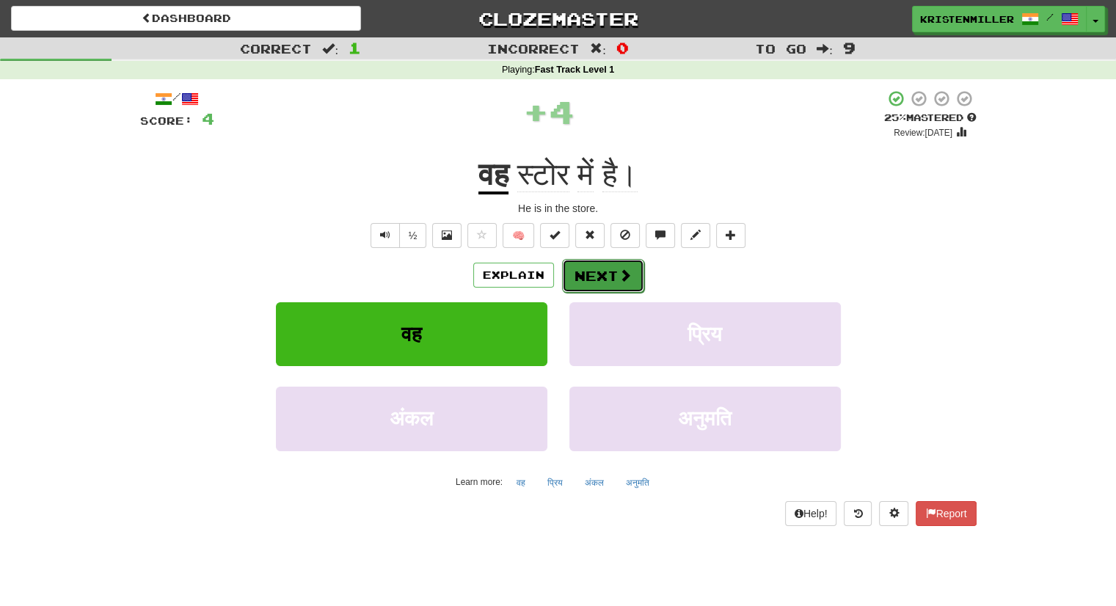
click at [597, 277] on button "Next" at bounding box center [603, 276] width 82 height 34
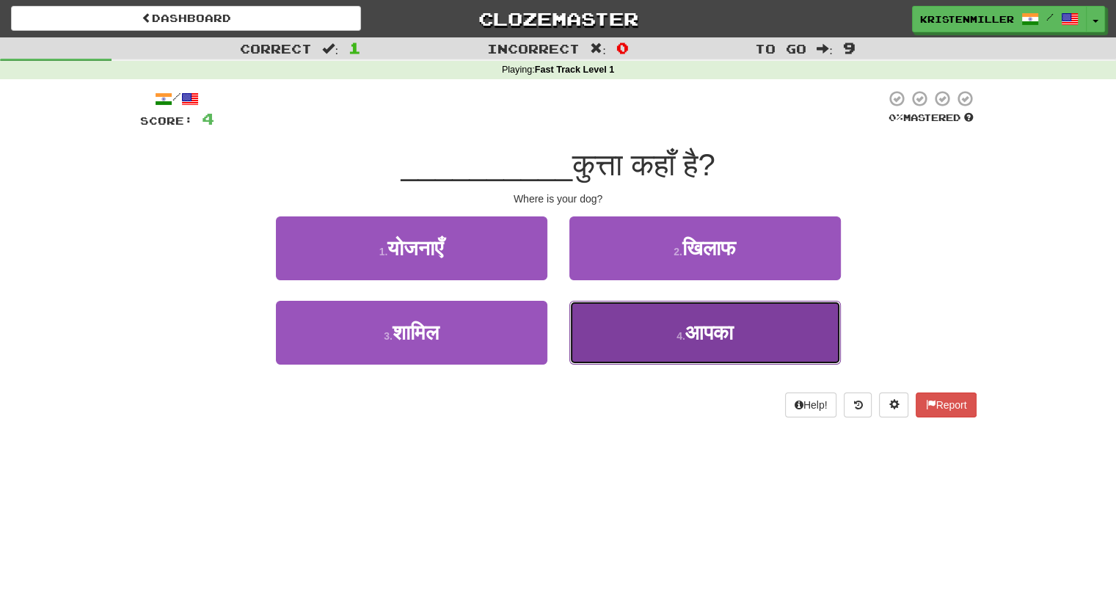
click at [656, 342] on button "4 . आपका" at bounding box center [706, 333] width 272 height 64
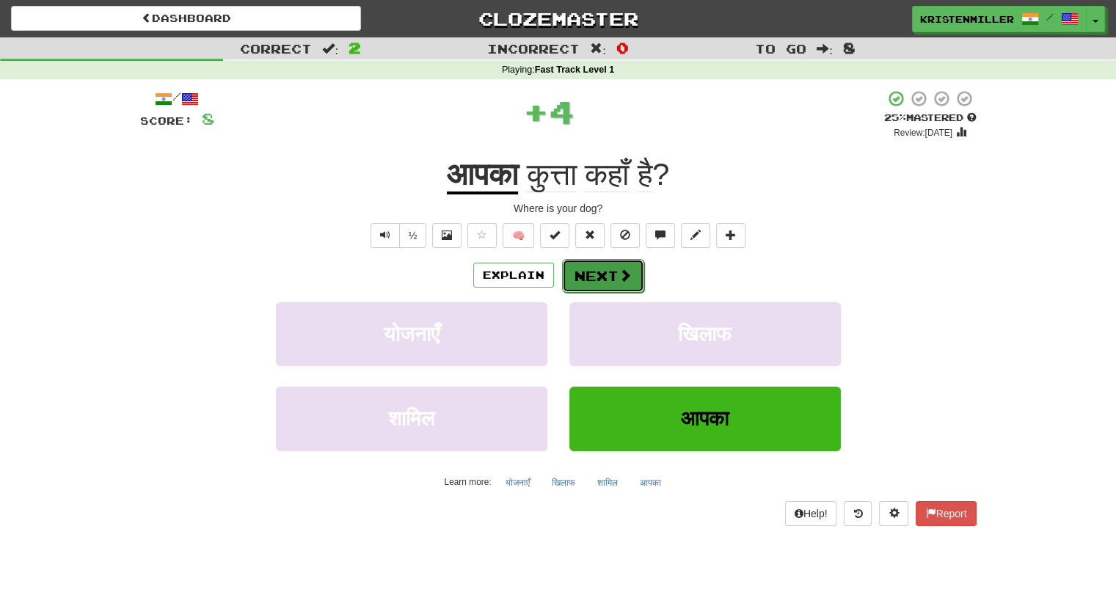
click at [619, 275] on span at bounding box center [625, 275] width 13 height 13
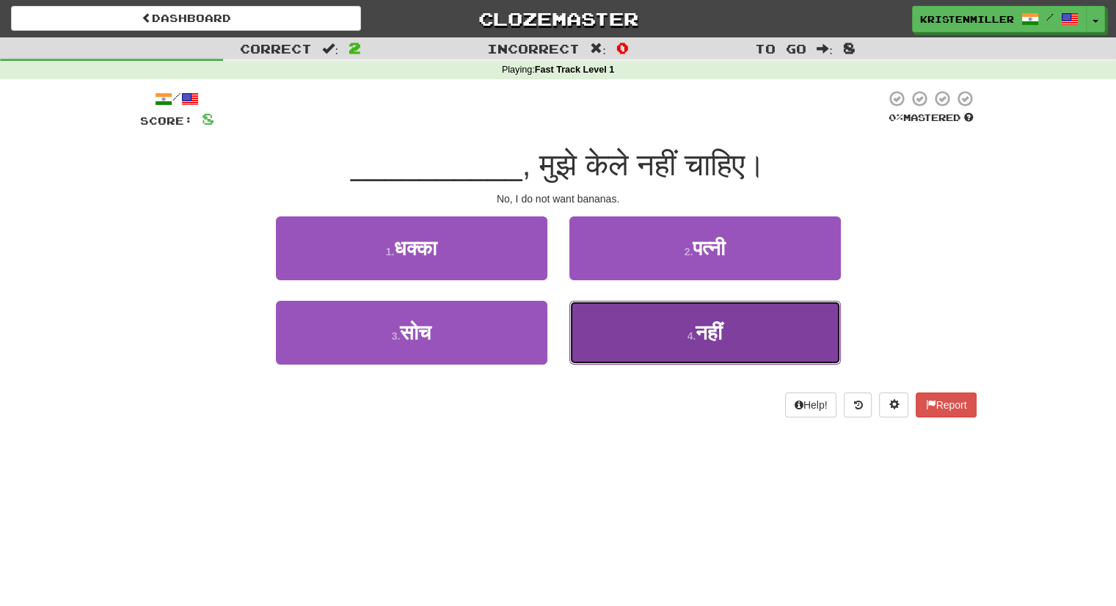
click at [643, 316] on button "4 . नहीं" at bounding box center [706, 333] width 272 height 64
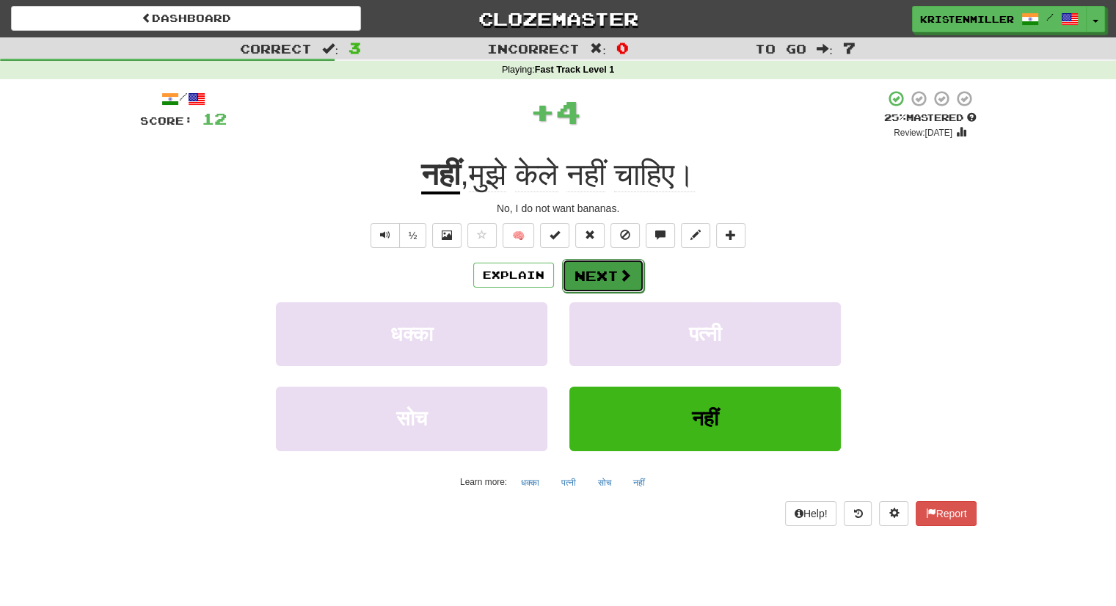
click at [598, 275] on button "Next" at bounding box center [603, 276] width 82 height 34
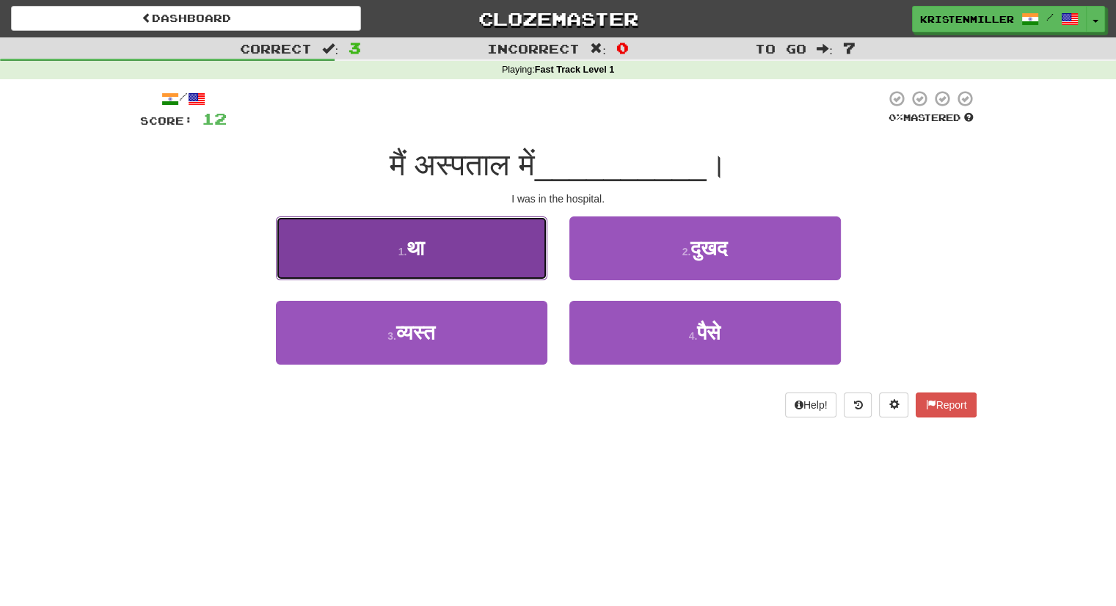
click at [469, 263] on button "1 . था" at bounding box center [412, 249] width 272 height 64
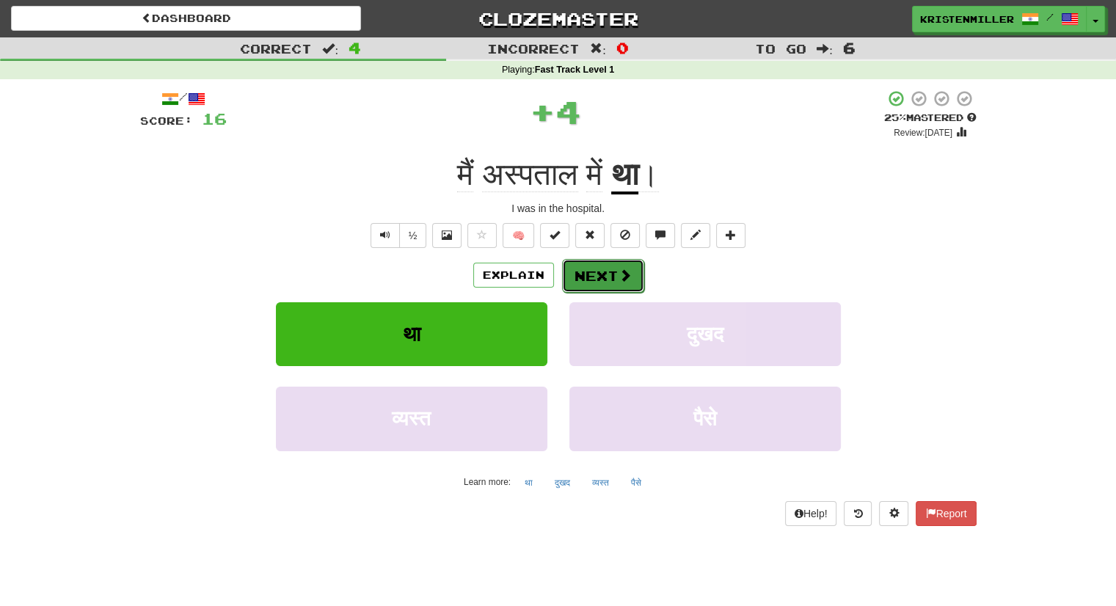
click at [597, 277] on button "Next" at bounding box center [603, 276] width 82 height 34
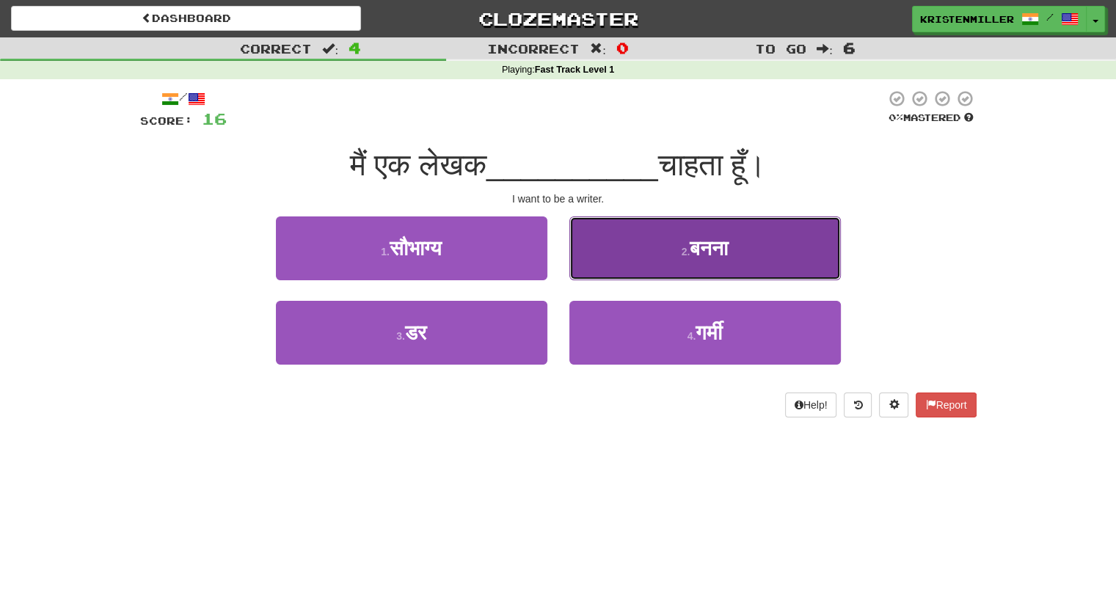
click at [600, 265] on button "2 . बनना" at bounding box center [706, 249] width 272 height 64
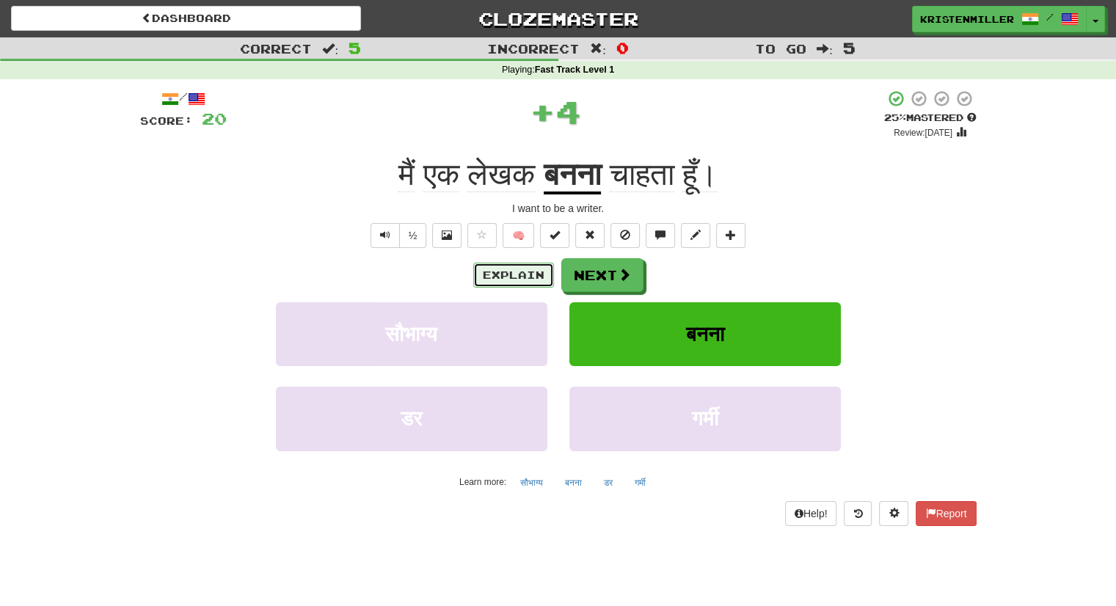
click at [517, 280] on button "Explain" at bounding box center [513, 275] width 81 height 25
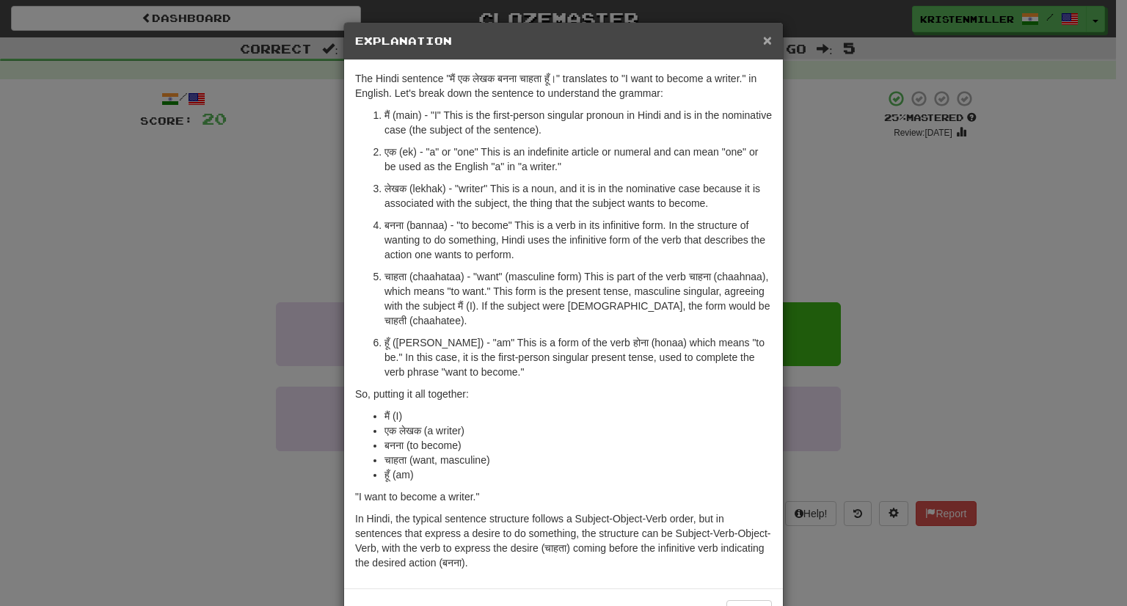
click at [763, 43] on span "×" at bounding box center [767, 40] width 9 height 17
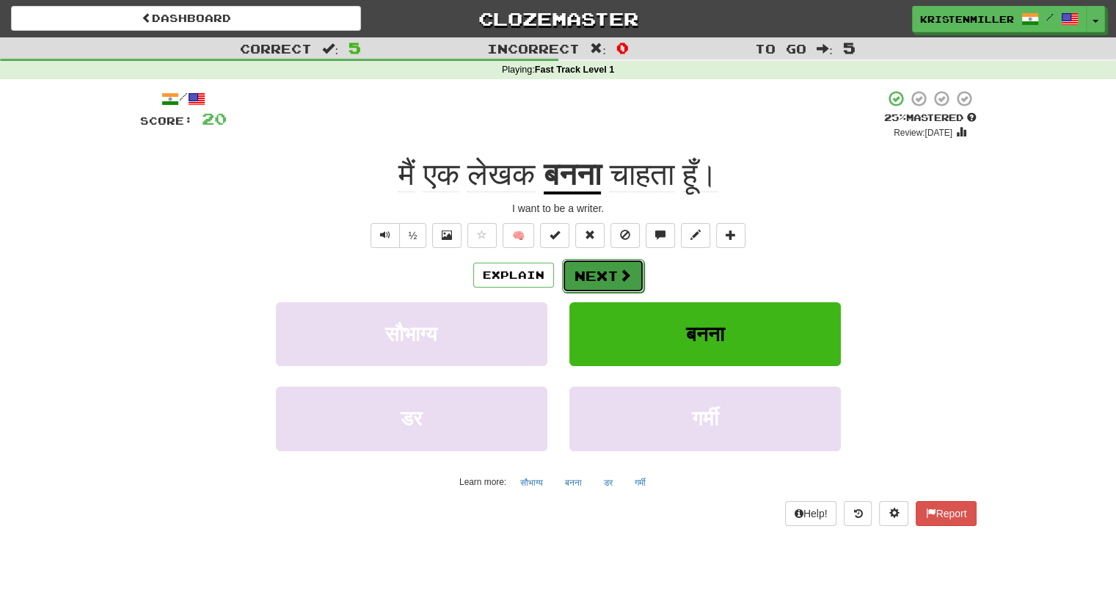
click at [608, 274] on button "Next" at bounding box center [603, 276] width 82 height 34
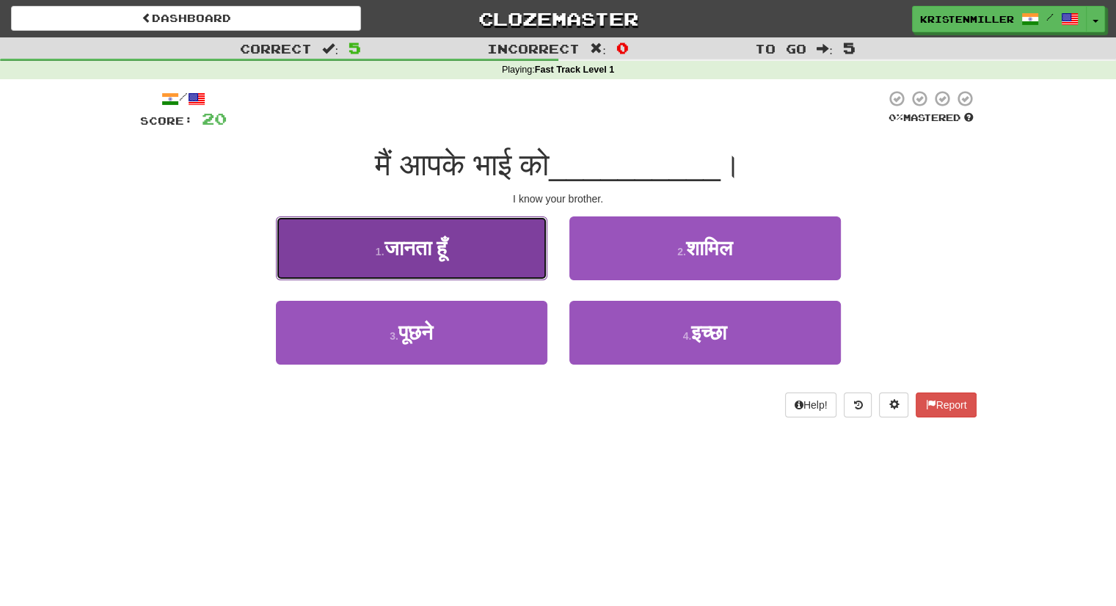
click at [471, 258] on button "1 . जानता हूँ" at bounding box center [412, 249] width 272 height 64
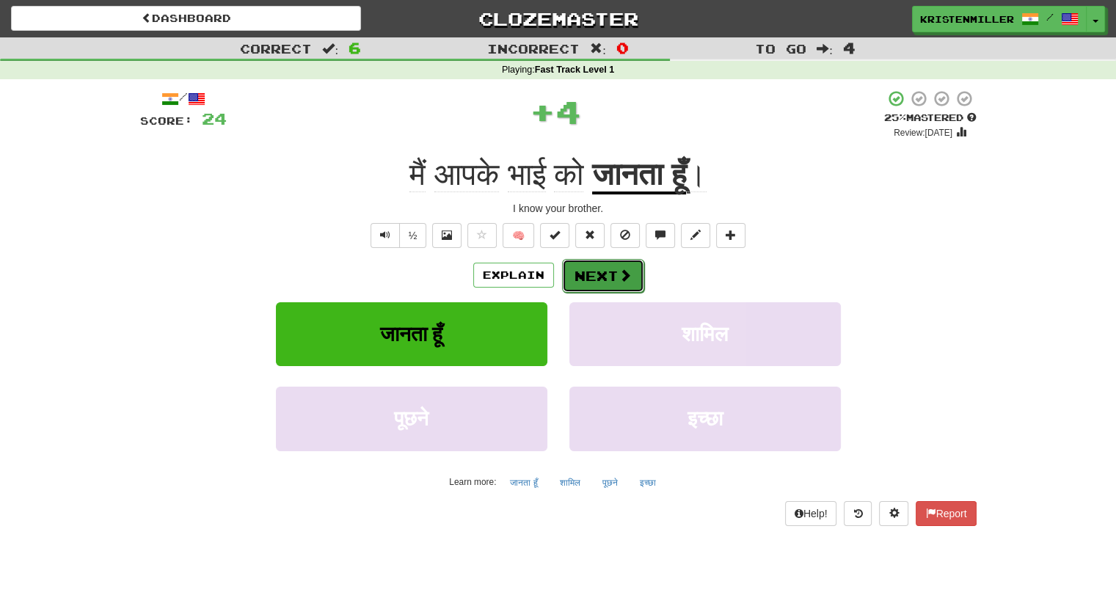
click at [584, 274] on button "Next" at bounding box center [603, 276] width 82 height 34
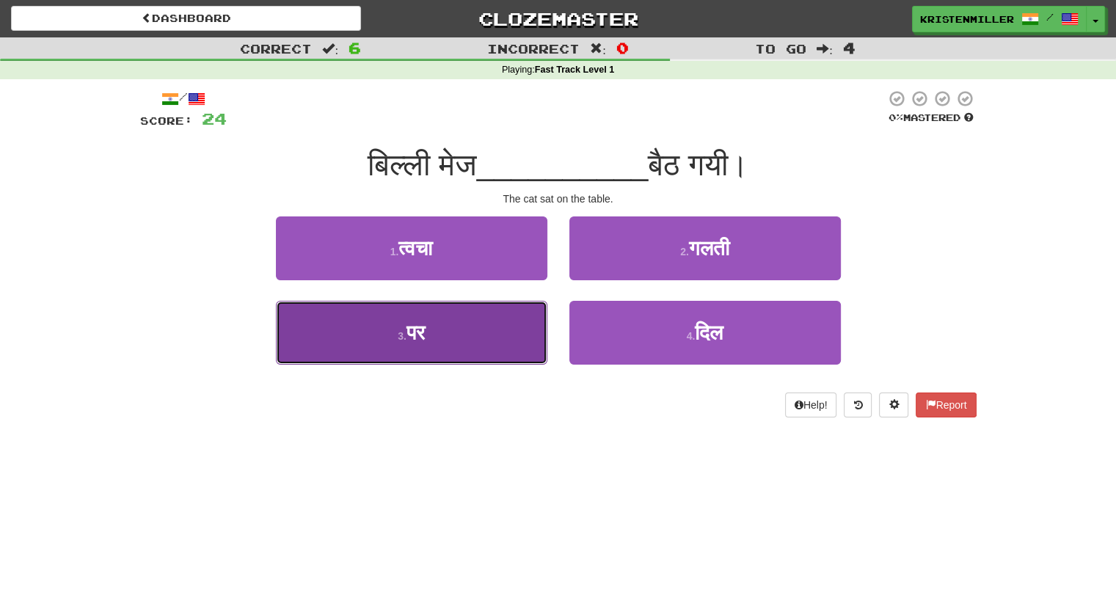
click at [487, 332] on button "3 . पर" at bounding box center [412, 333] width 272 height 64
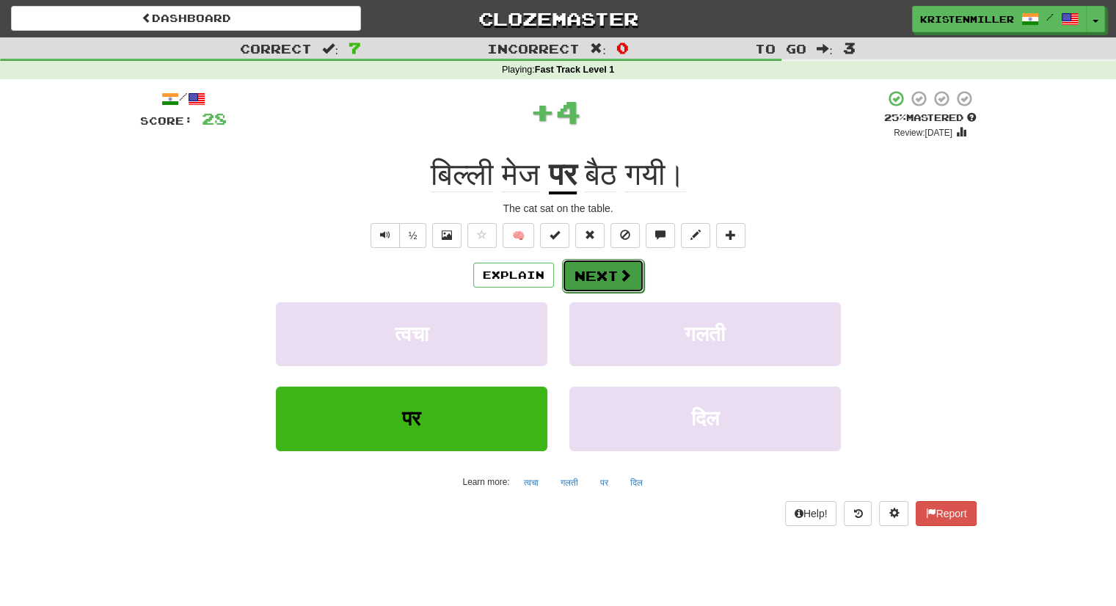
click at [619, 275] on span at bounding box center [625, 275] width 13 height 13
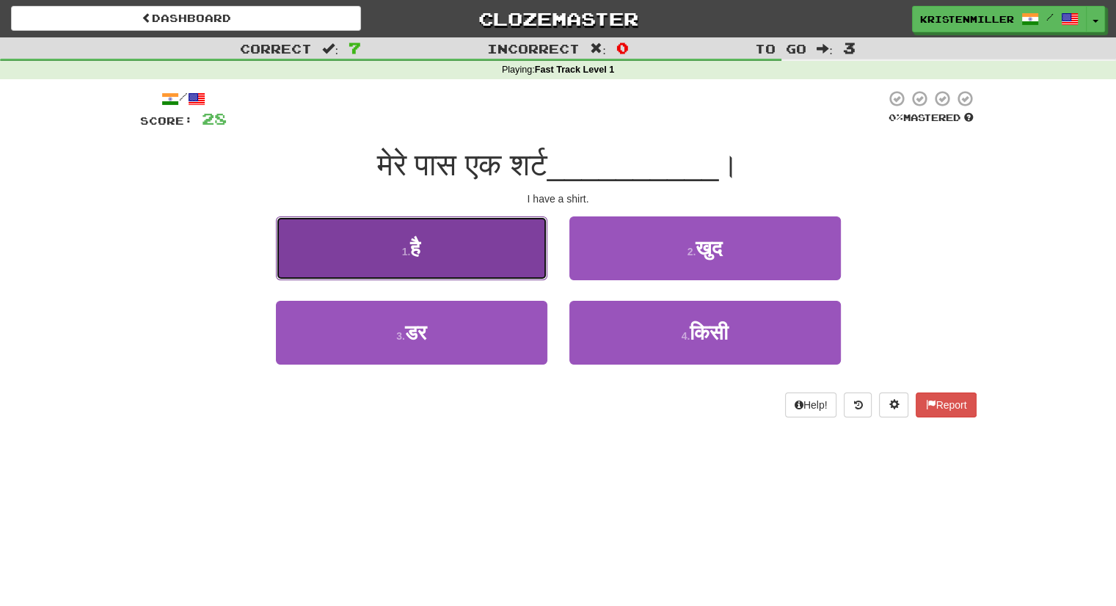
click at [473, 248] on button "1 . है" at bounding box center [412, 249] width 272 height 64
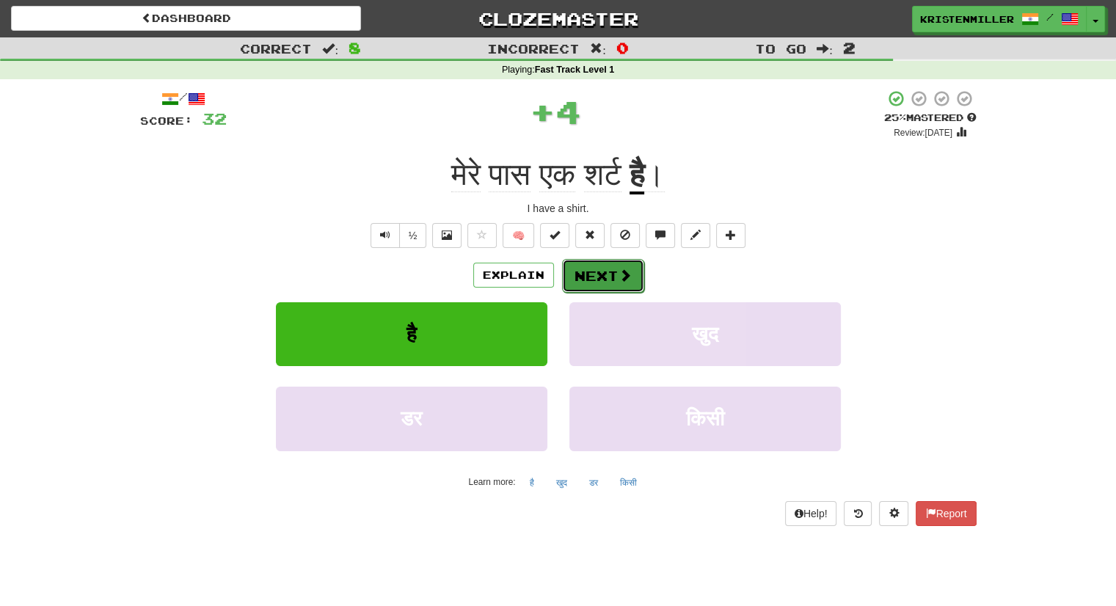
click at [591, 270] on button "Next" at bounding box center [603, 276] width 82 height 34
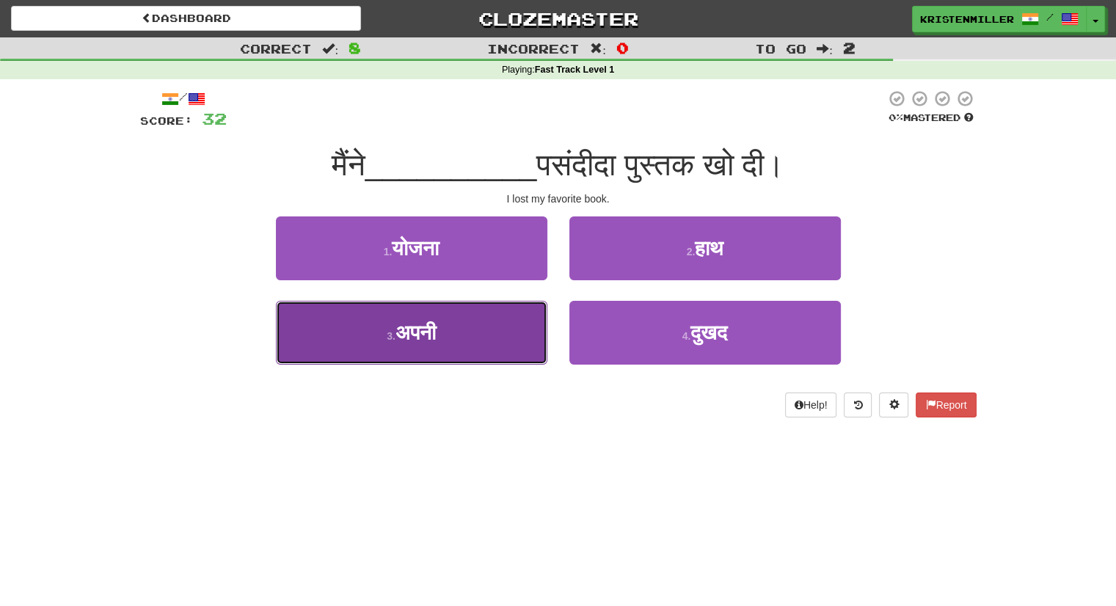
click at [470, 330] on button "3 . अपनी" at bounding box center [412, 333] width 272 height 64
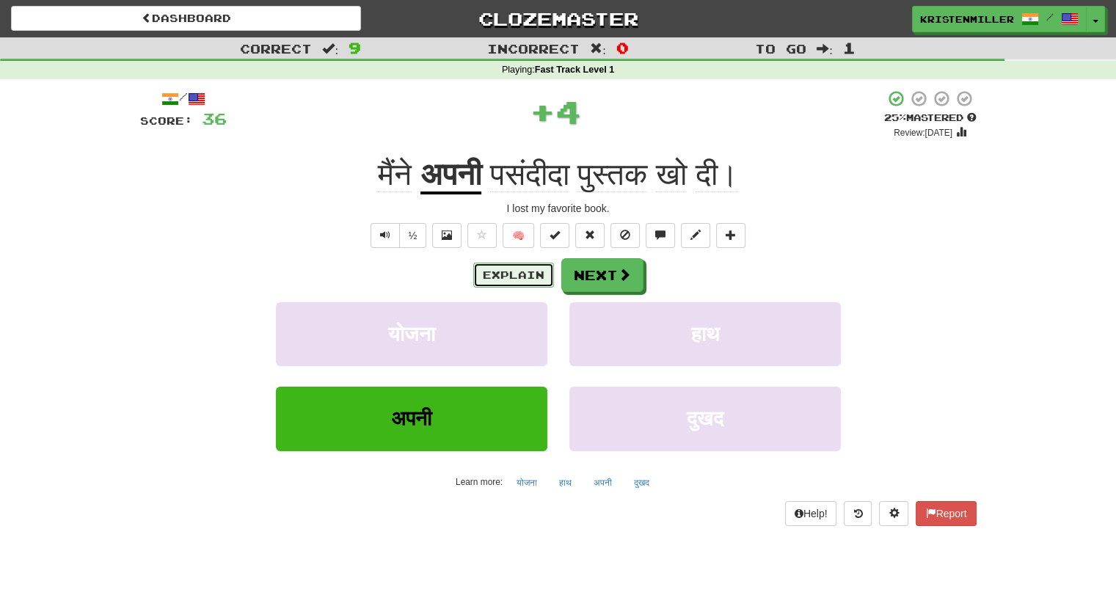
click at [517, 283] on button "Explain" at bounding box center [513, 275] width 81 height 25
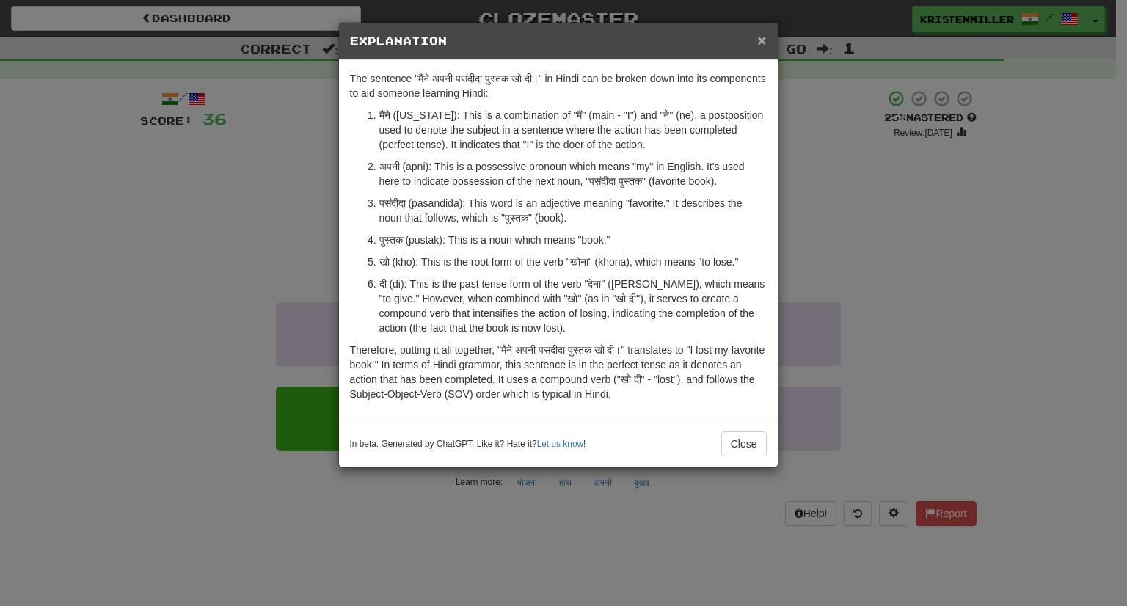
click at [761, 43] on span "×" at bounding box center [761, 40] width 9 height 17
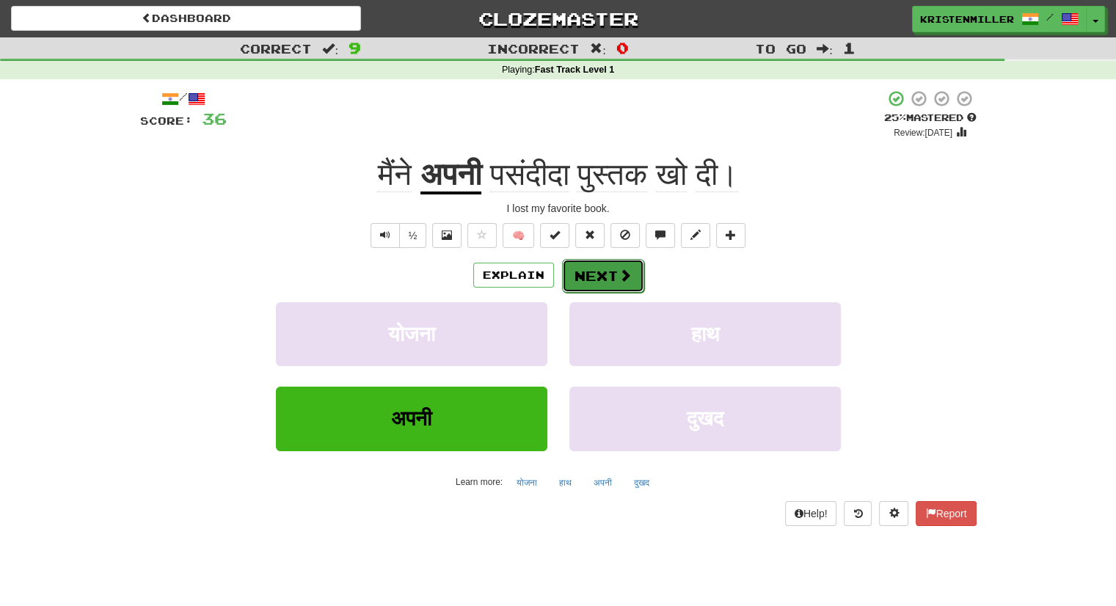
click at [606, 275] on button "Next" at bounding box center [603, 276] width 82 height 34
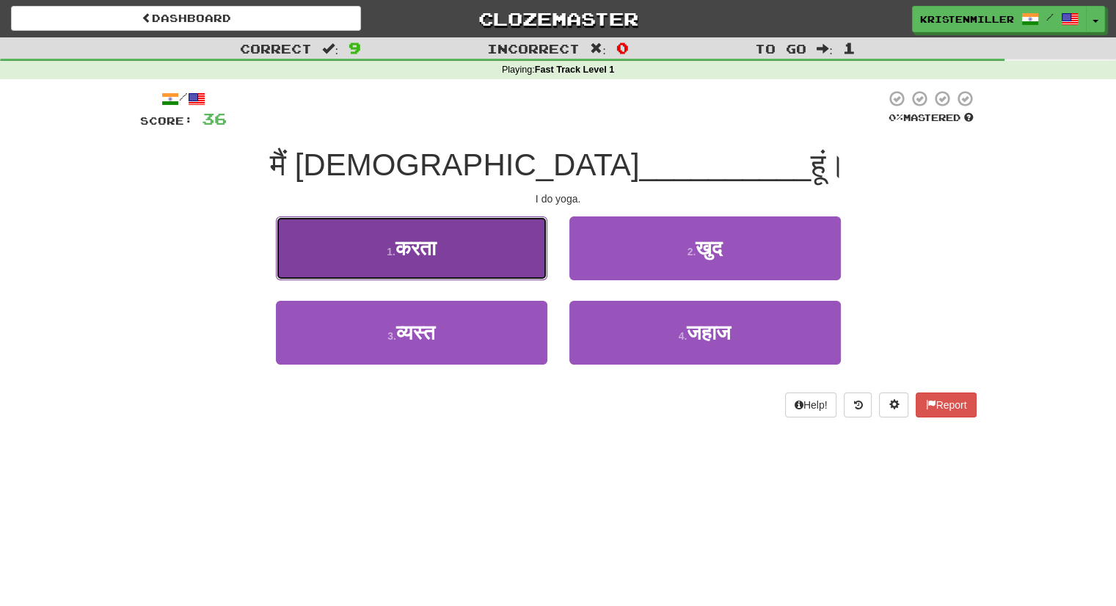
click at [512, 236] on button "1 . करता" at bounding box center [412, 249] width 272 height 64
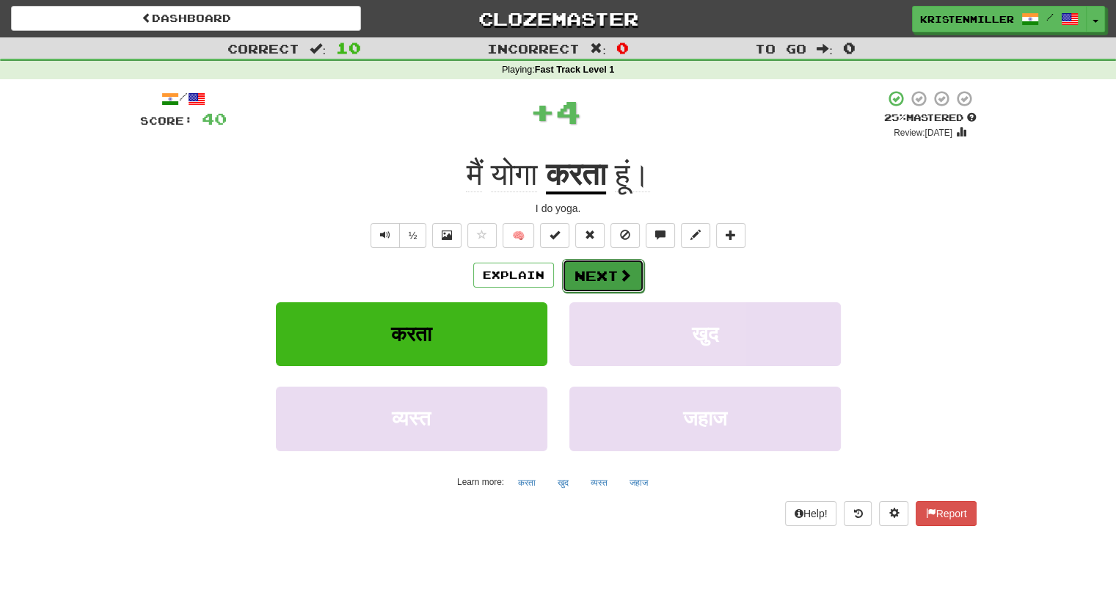
click at [603, 271] on button "Next" at bounding box center [603, 276] width 82 height 34
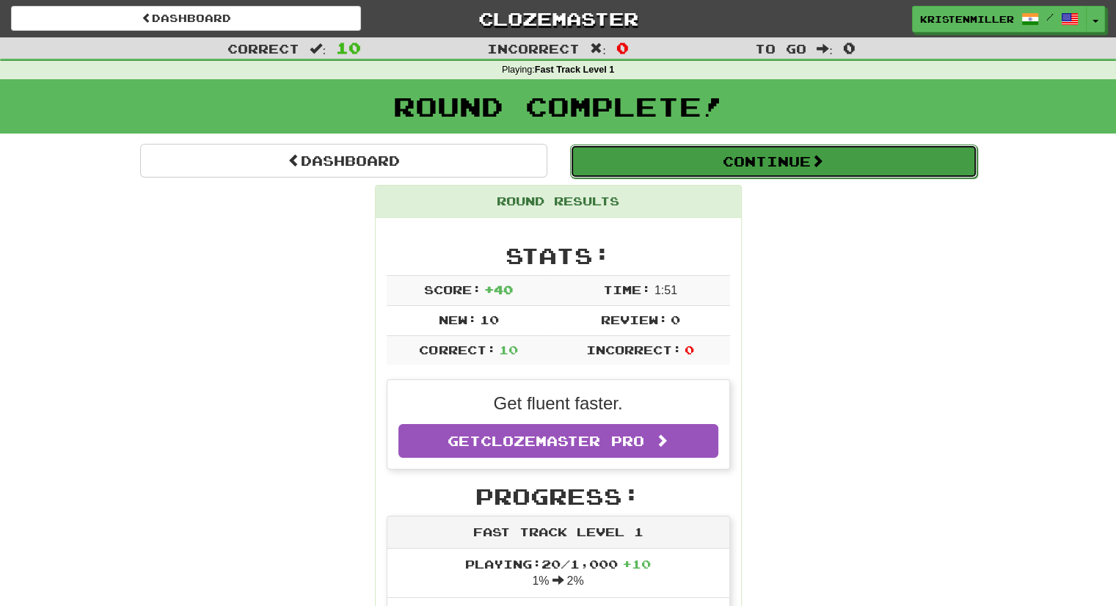
click at [741, 157] on button "Continue" at bounding box center [773, 162] width 407 height 34
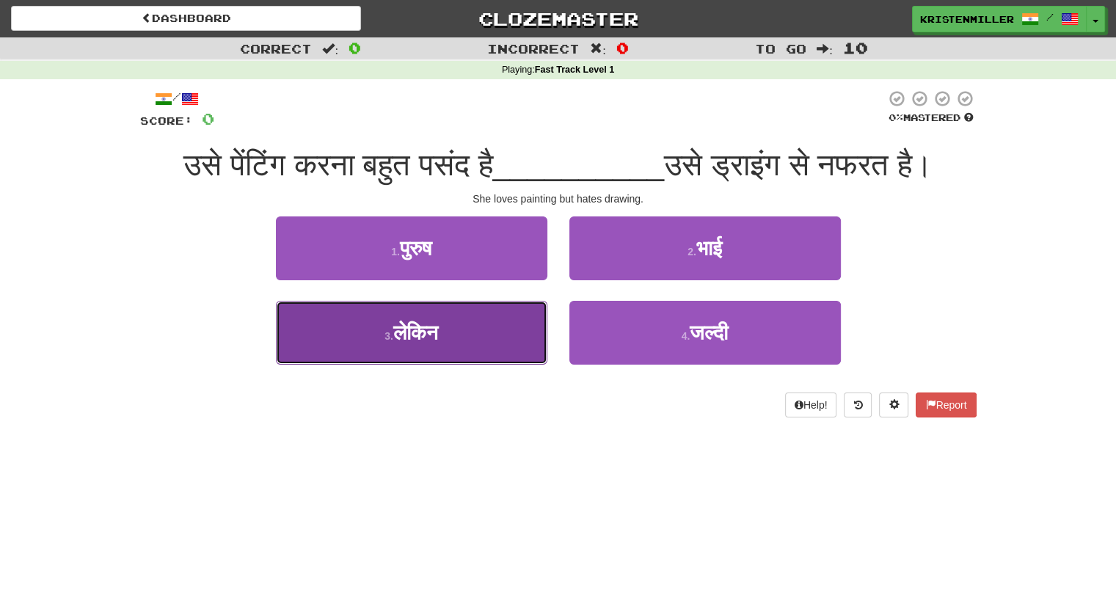
click at [472, 332] on button "3 . लेकिन" at bounding box center [412, 333] width 272 height 64
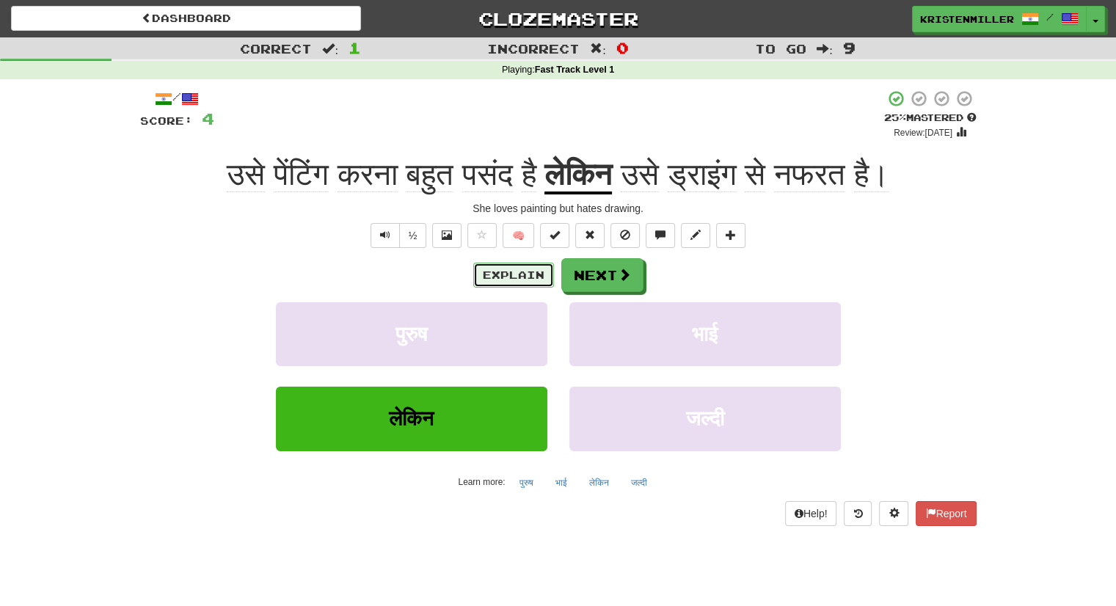
click at [513, 275] on button "Explain" at bounding box center [513, 275] width 81 height 25
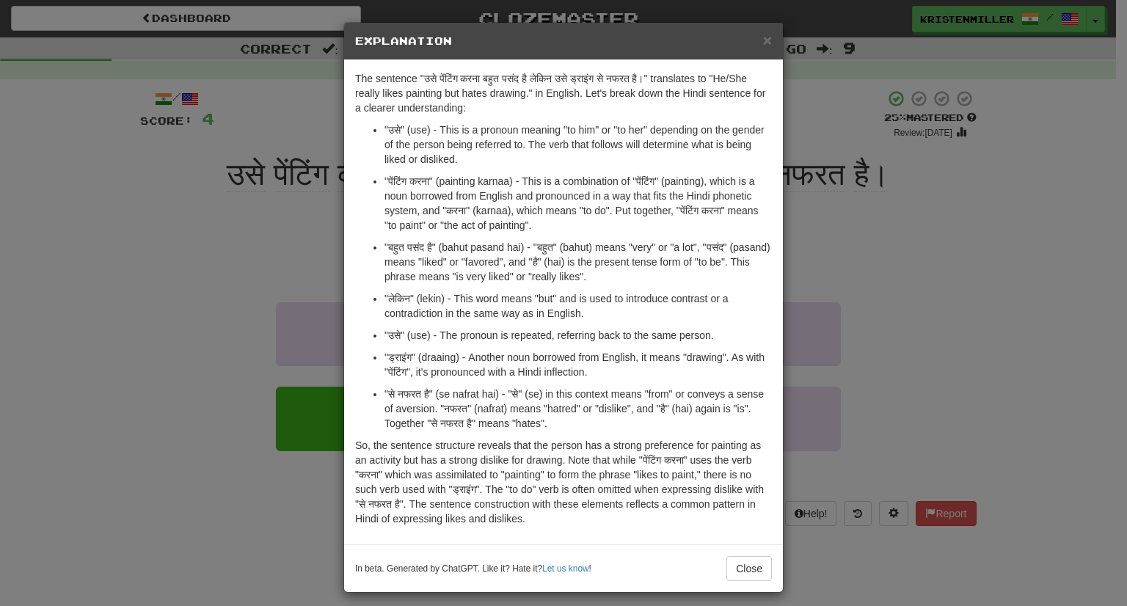
drag, startPoint x: 761, startPoint y: 42, endPoint x: 749, endPoint y: 53, distance: 16.1
click at [749, 53] on div "× Explanation" at bounding box center [563, 41] width 439 height 37
click at [763, 37] on span "×" at bounding box center [767, 40] width 9 height 17
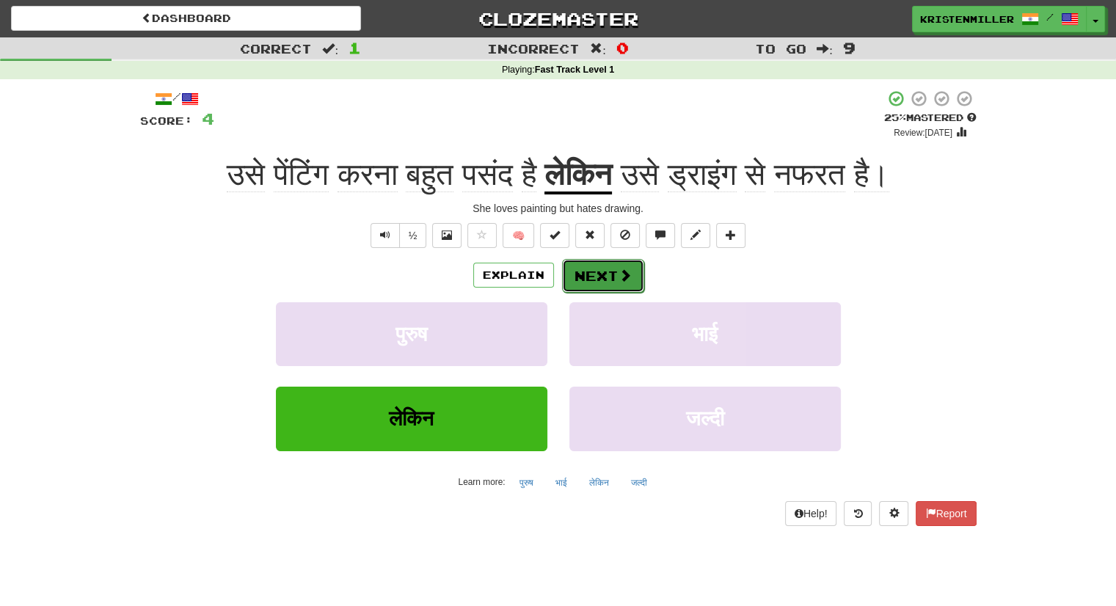
click at [599, 277] on button "Next" at bounding box center [603, 276] width 82 height 34
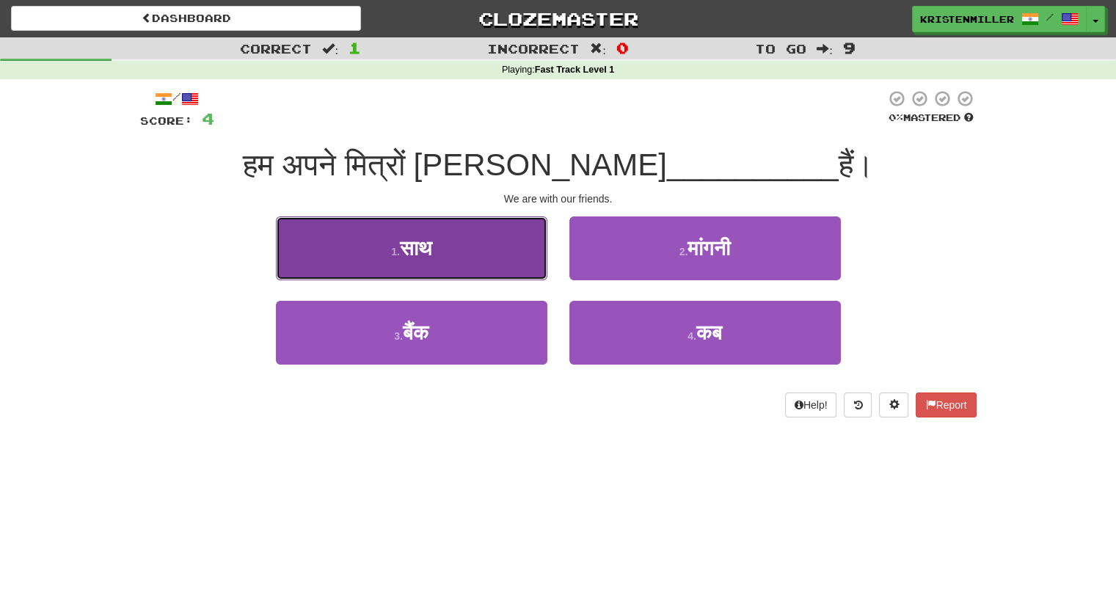
click at [476, 253] on button "1 . साथ" at bounding box center [412, 249] width 272 height 64
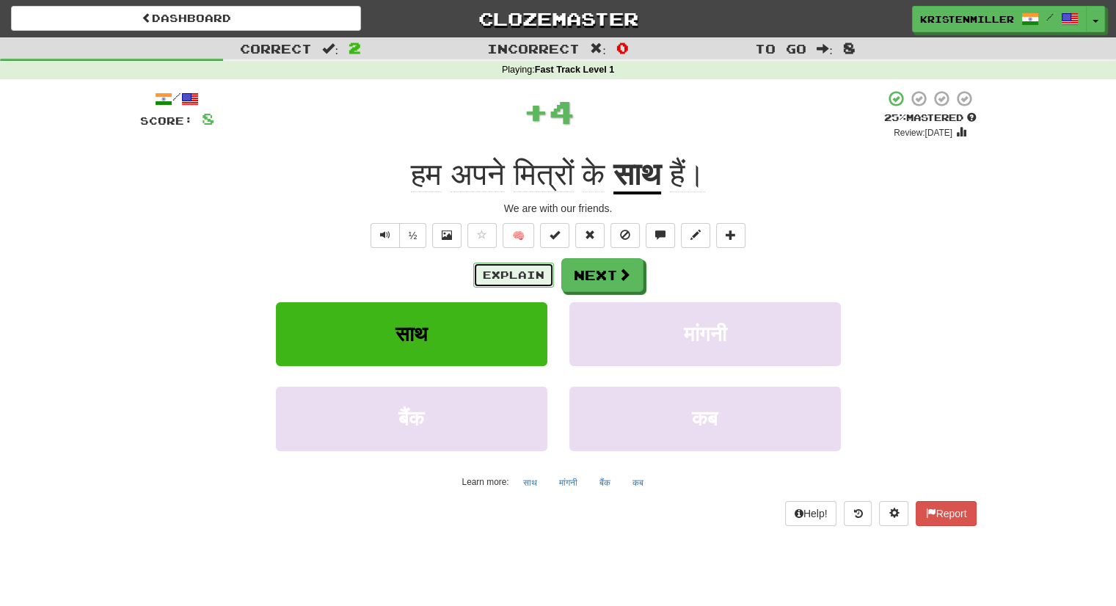
click at [523, 279] on button "Explain" at bounding box center [513, 275] width 81 height 25
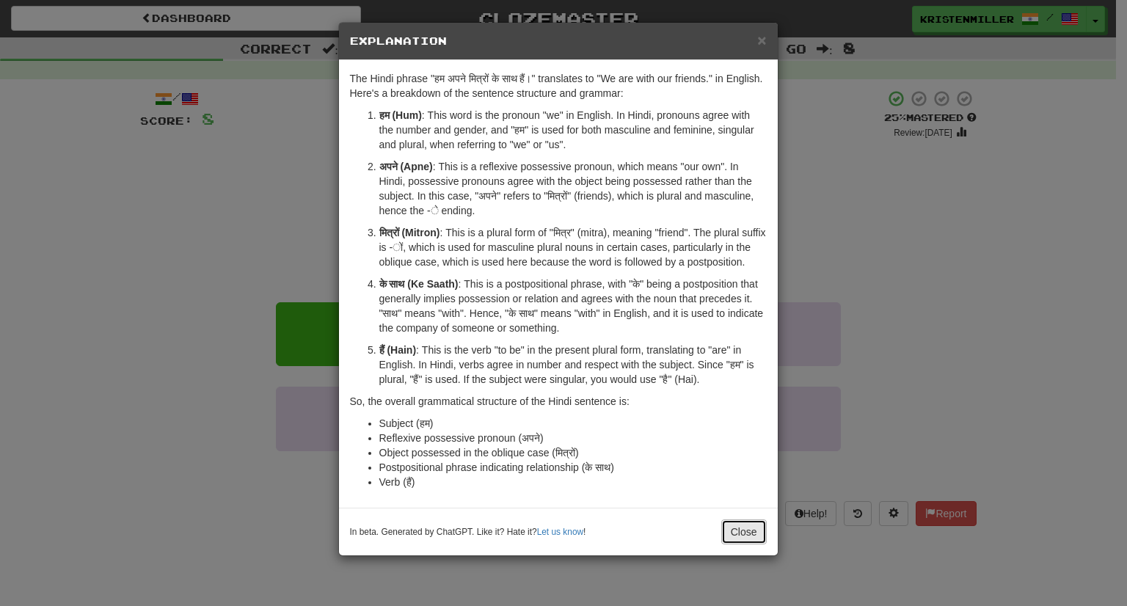
click at [741, 520] on button "Close" at bounding box center [745, 532] width 46 height 25
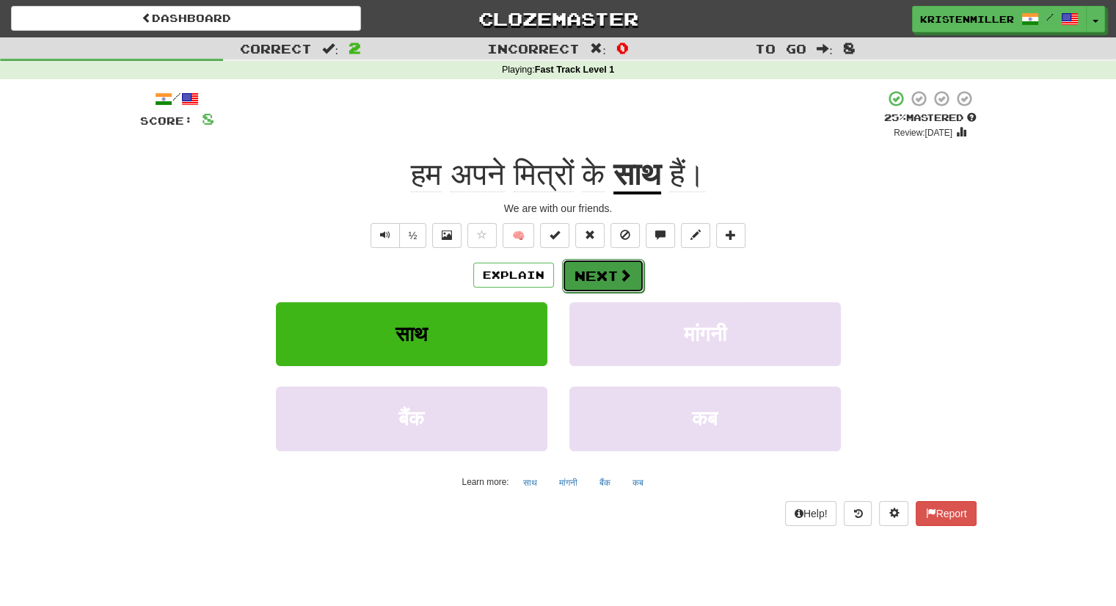
click at [614, 280] on button "Next" at bounding box center [603, 276] width 82 height 34
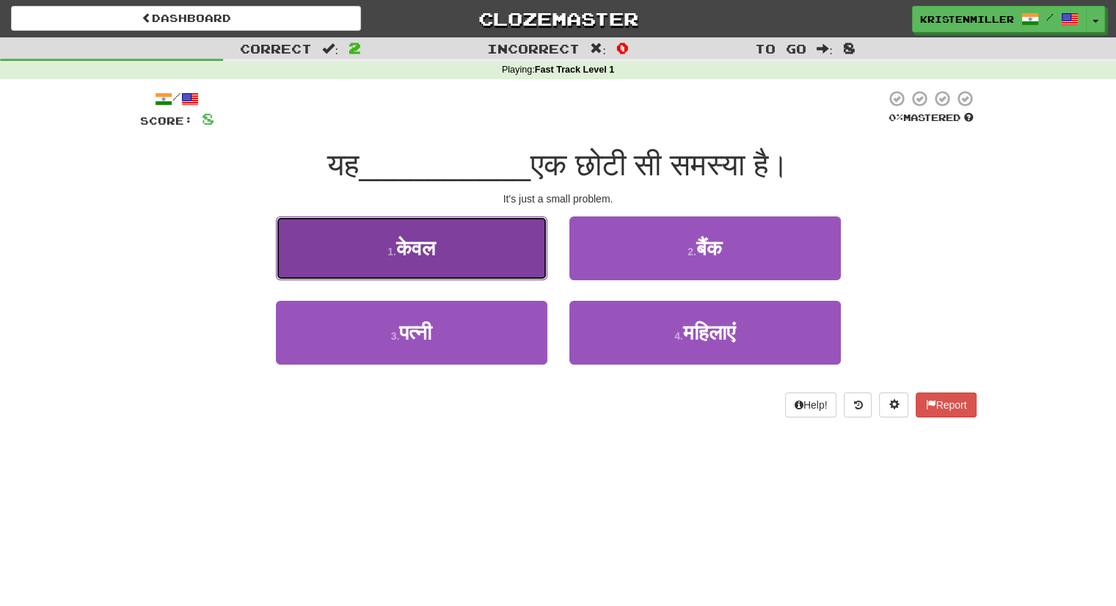
click at [495, 251] on button "1 . केवल" at bounding box center [412, 249] width 272 height 64
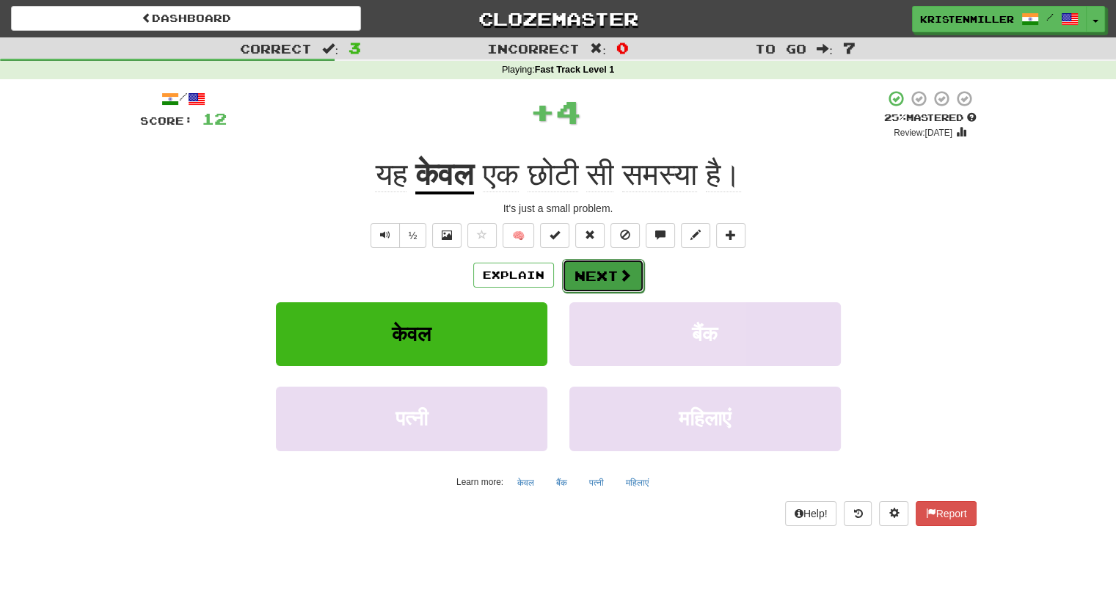
click at [623, 272] on span at bounding box center [625, 275] width 13 height 13
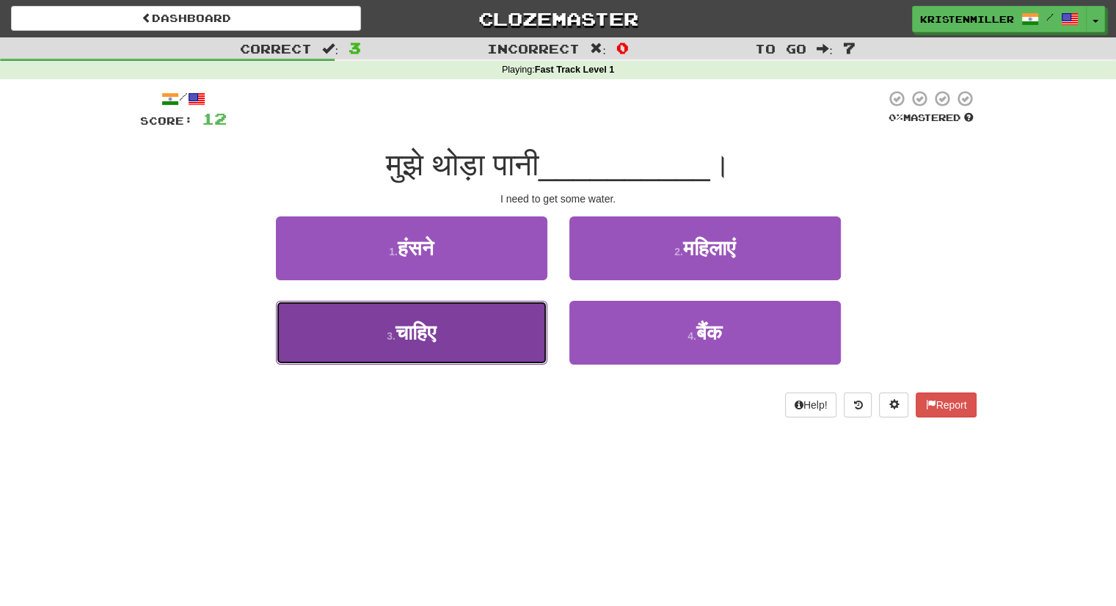
click at [462, 344] on button "3 . चाहिए" at bounding box center [412, 333] width 272 height 64
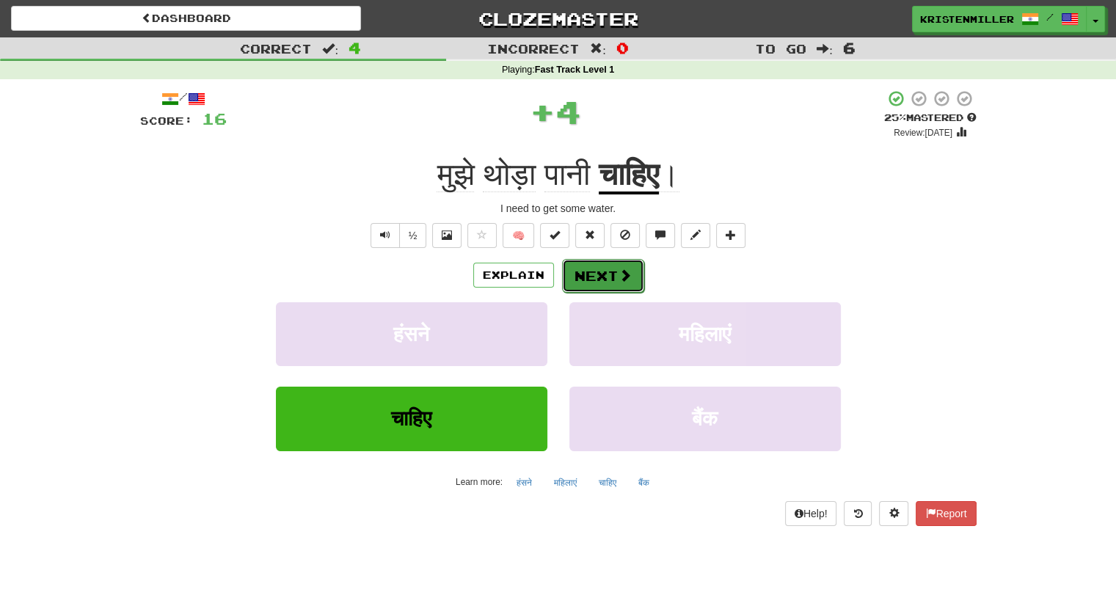
click at [602, 274] on button "Next" at bounding box center [603, 276] width 82 height 34
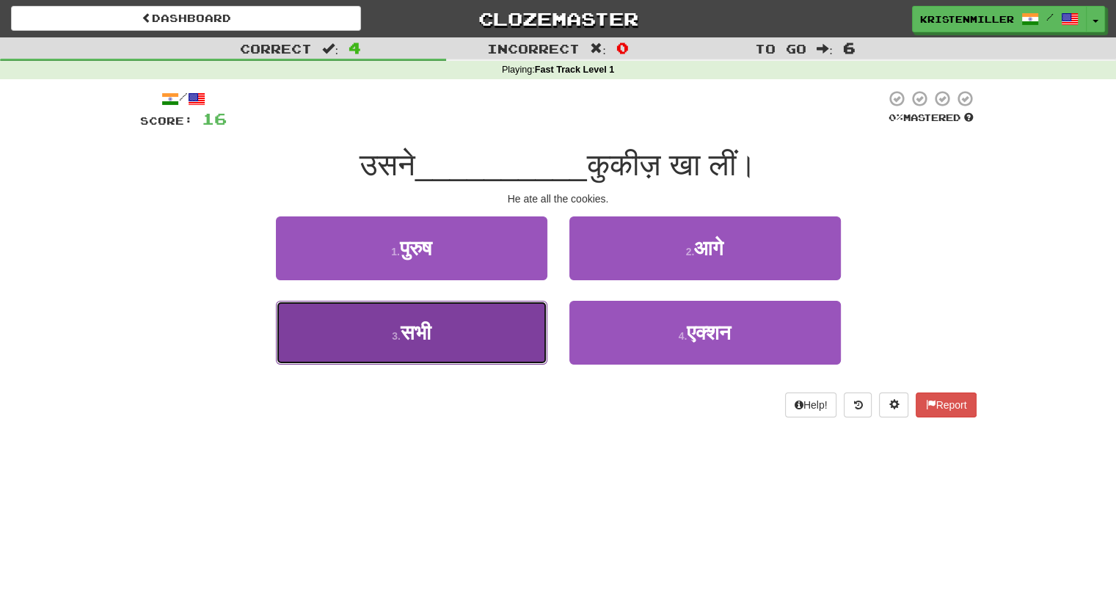
click at [476, 349] on button "3 . सभी" at bounding box center [412, 333] width 272 height 64
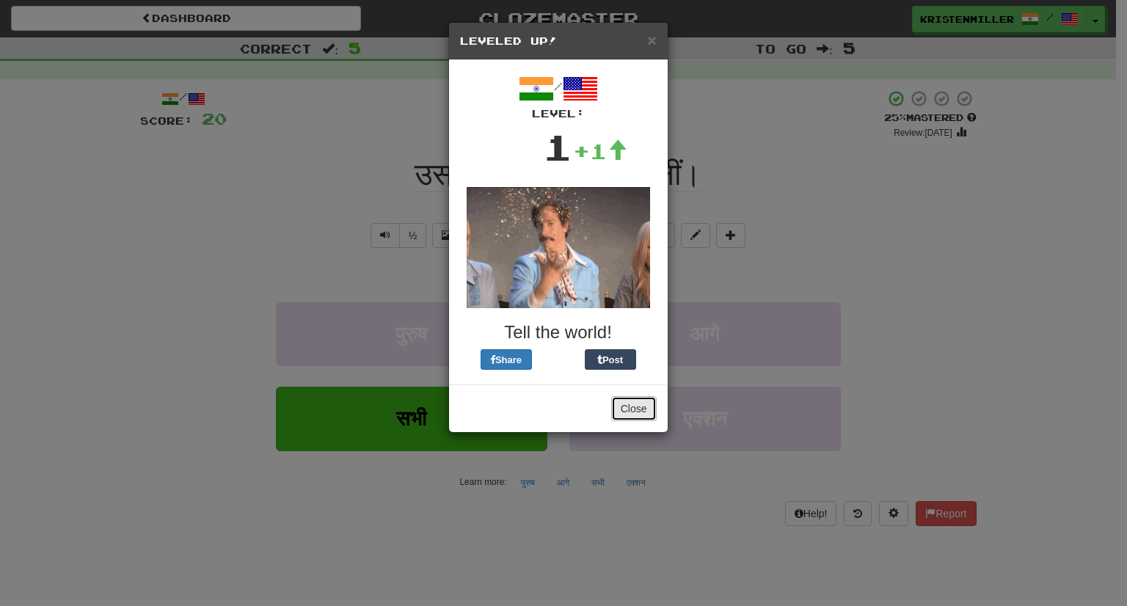
click at [629, 403] on button "Close" at bounding box center [634, 408] width 46 height 25
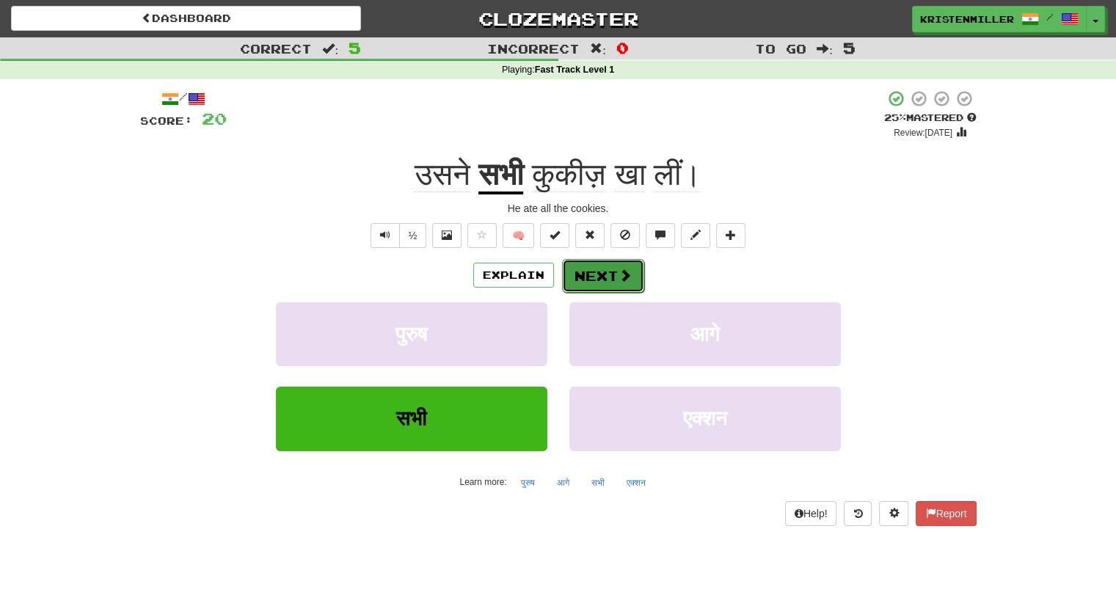
drag, startPoint x: 608, startPoint y: 275, endPoint x: 590, endPoint y: 277, distance: 17.8
click at [590, 277] on button "Next" at bounding box center [603, 276] width 82 height 34
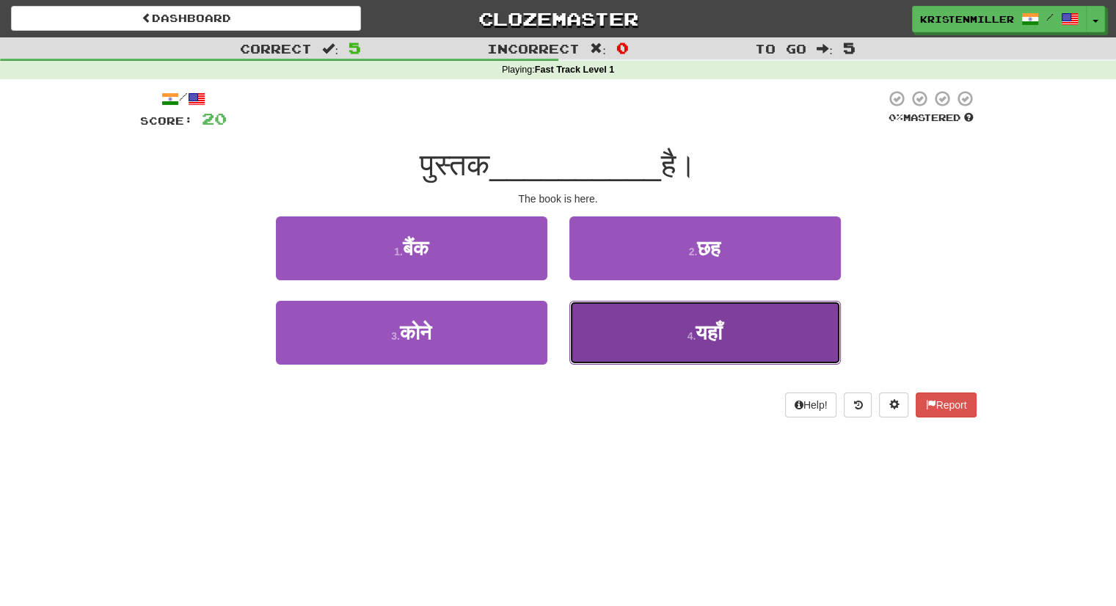
click at [643, 322] on button "4 . यहाँ" at bounding box center [706, 333] width 272 height 64
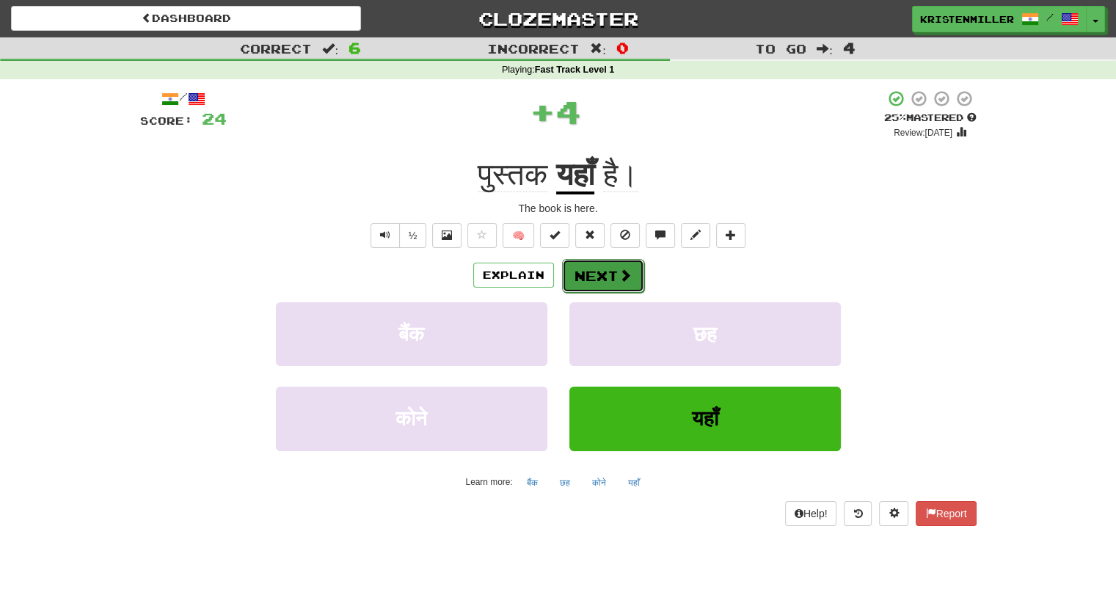
click at [619, 275] on span at bounding box center [625, 275] width 13 height 13
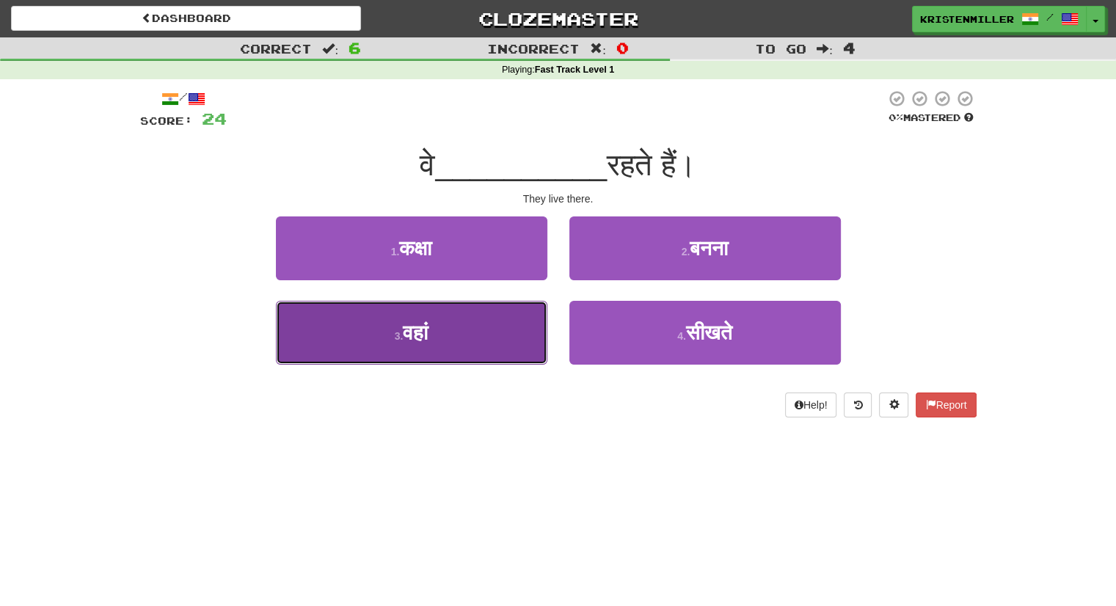
click at [475, 344] on button "3 . वहां" at bounding box center [412, 333] width 272 height 64
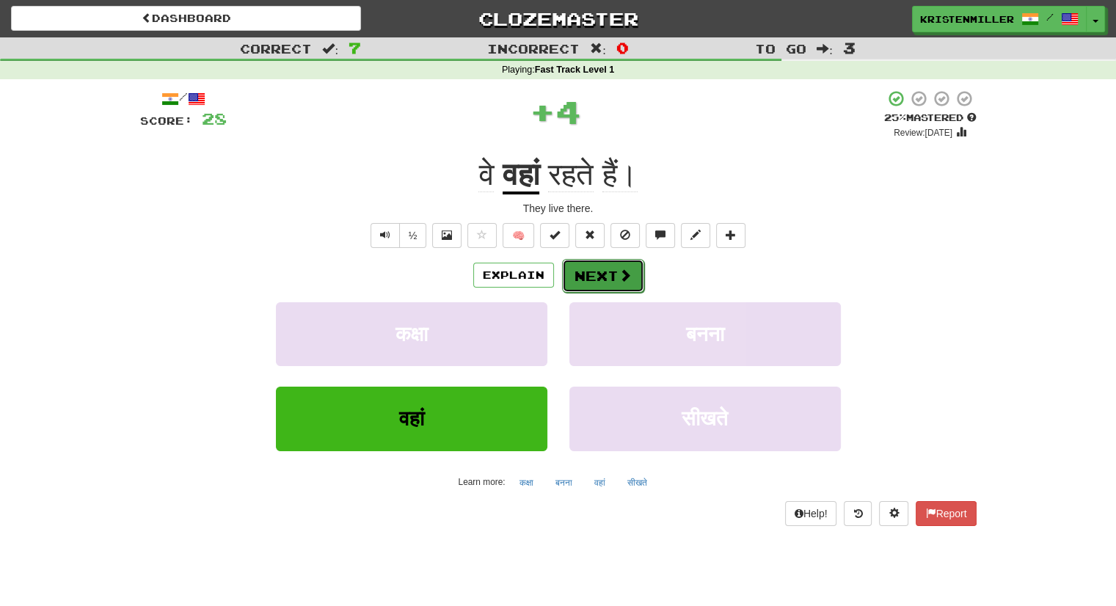
click at [602, 274] on button "Next" at bounding box center [603, 276] width 82 height 34
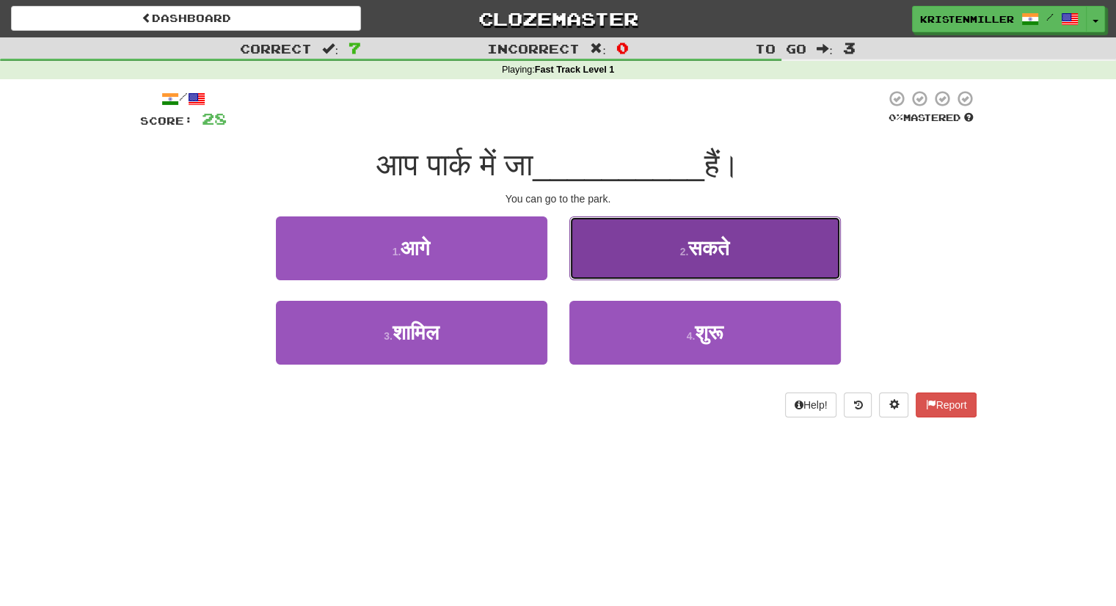
click at [636, 241] on button "2 . सकते" at bounding box center [706, 249] width 272 height 64
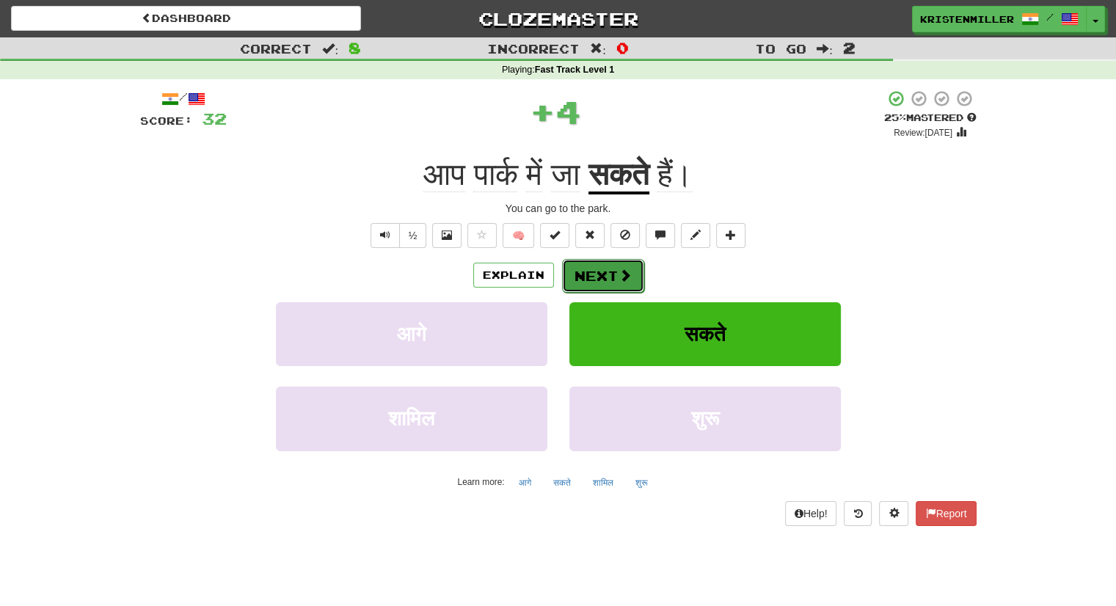
click at [602, 272] on button "Next" at bounding box center [603, 276] width 82 height 34
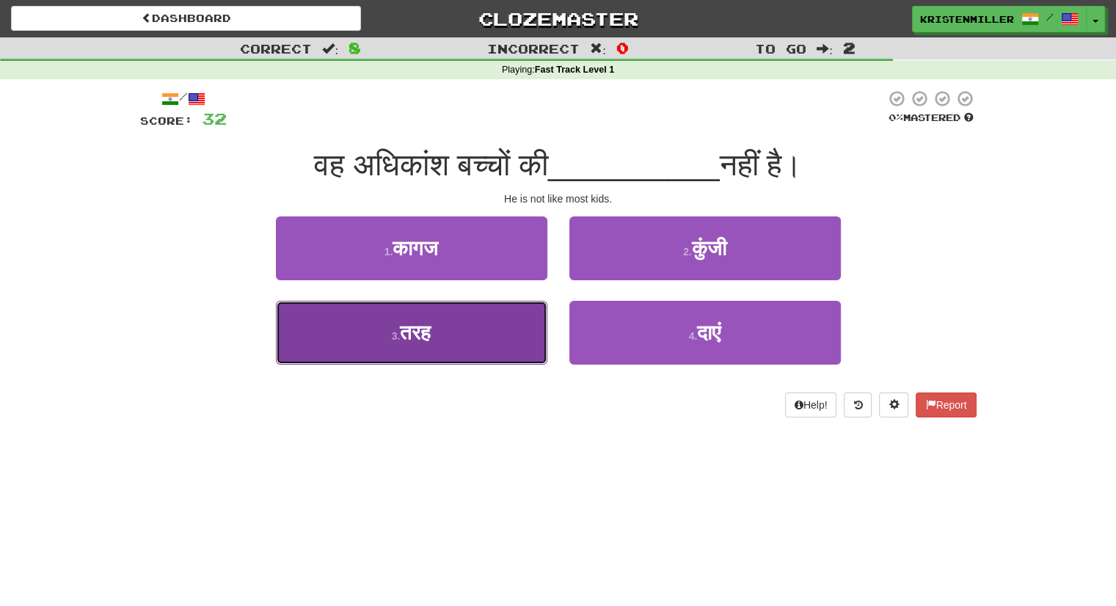
click at [430, 309] on button "3 . तरह" at bounding box center [412, 333] width 272 height 64
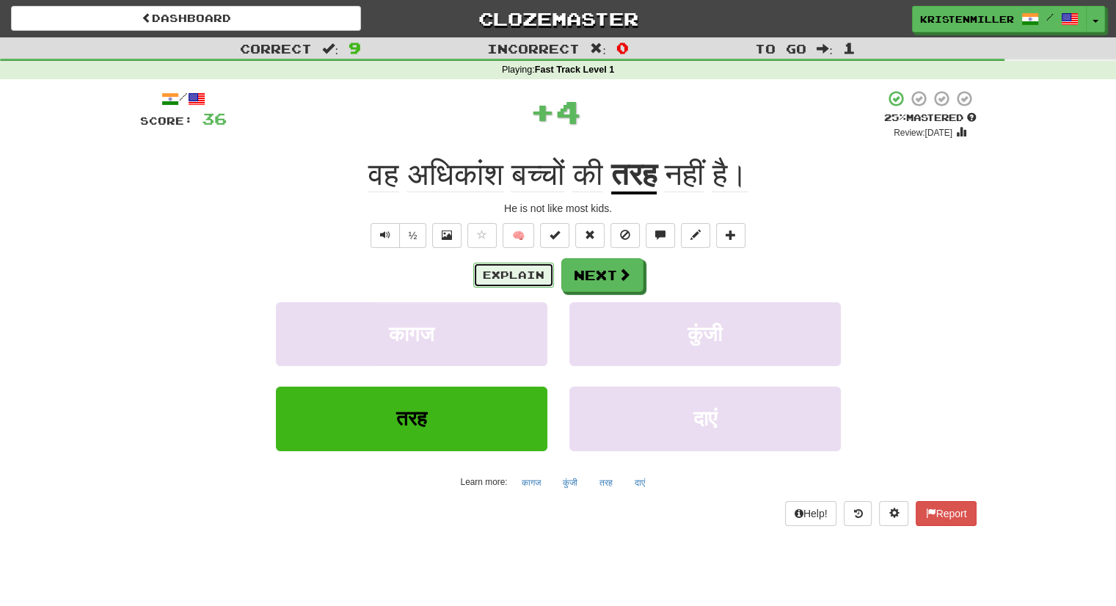
click at [497, 278] on button "Explain" at bounding box center [513, 275] width 81 height 25
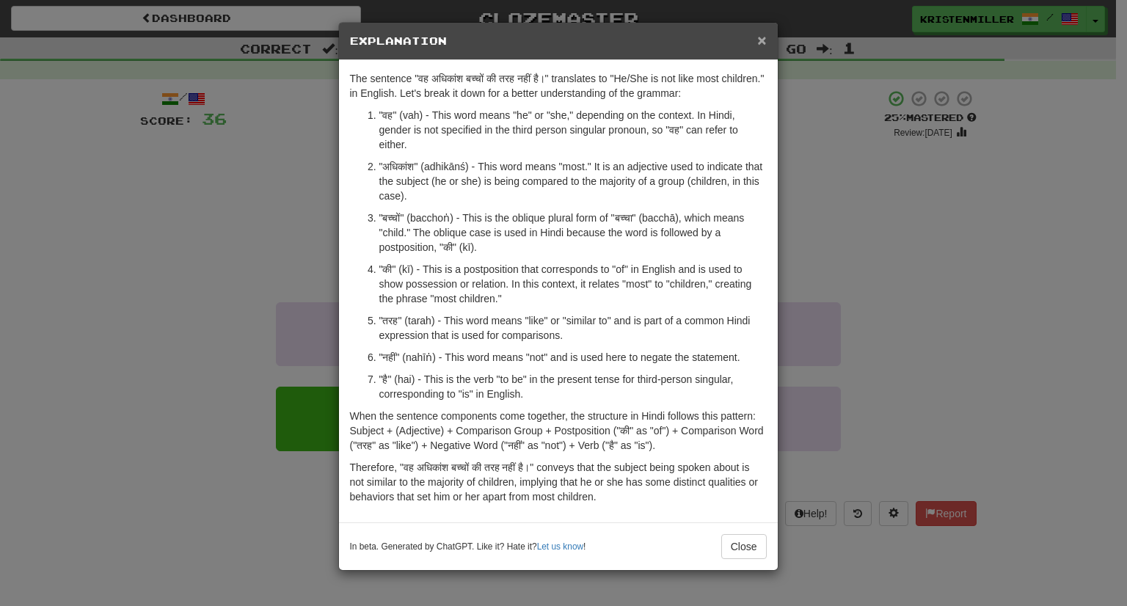
click at [762, 40] on span "×" at bounding box center [761, 40] width 9 height 17
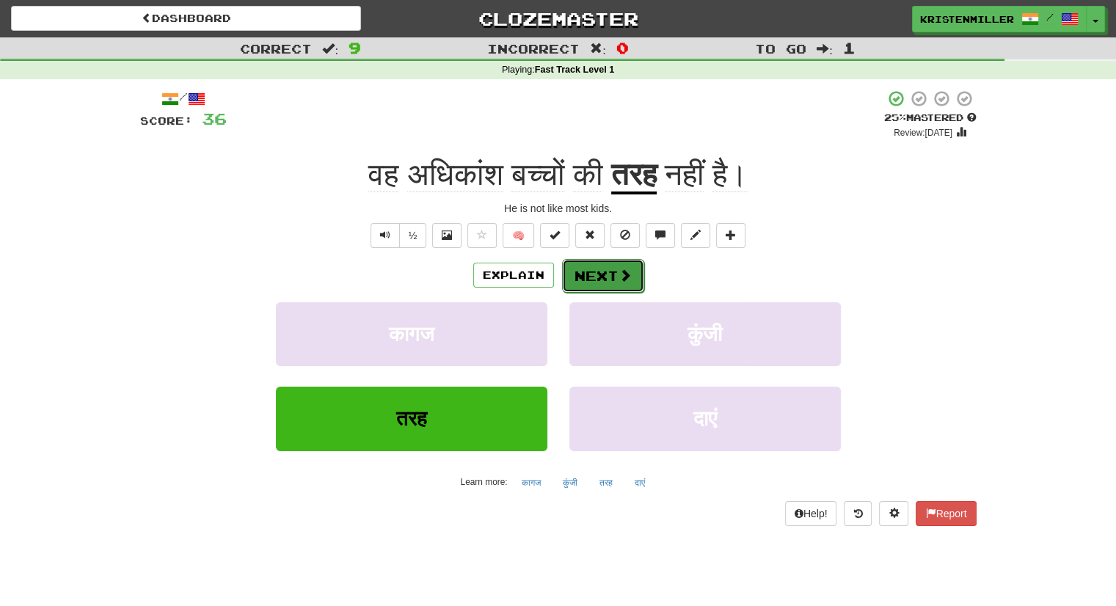
click at [619, 281] on span at bounding box center [625, 275] width 13 height 13
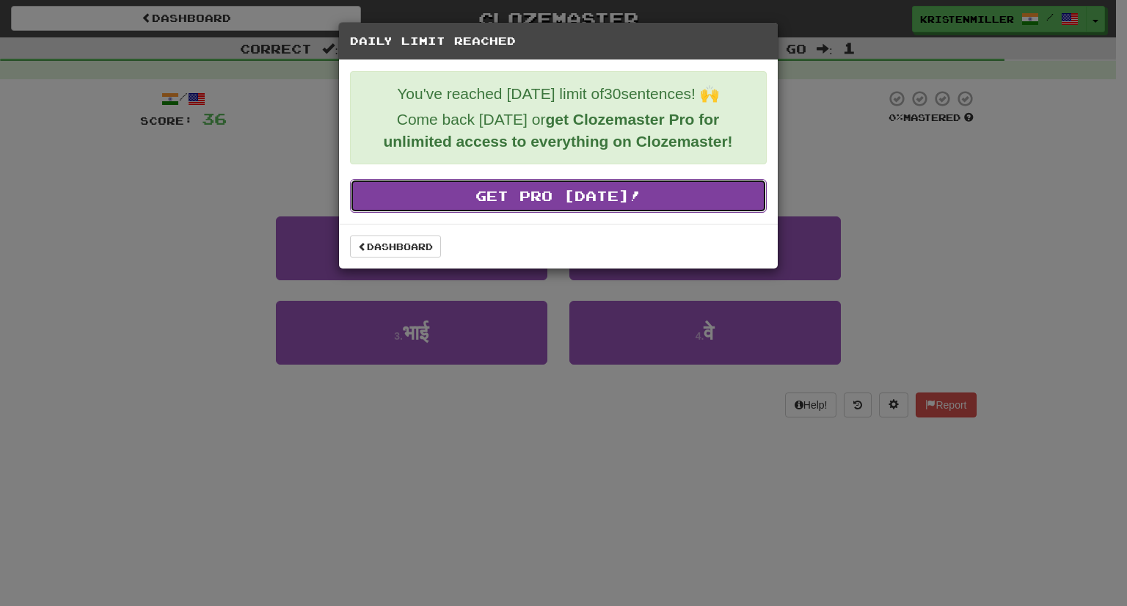
click at [477, 208] on link "Get Pro Today!" at bounding box center [558, 196] width 417 height 34
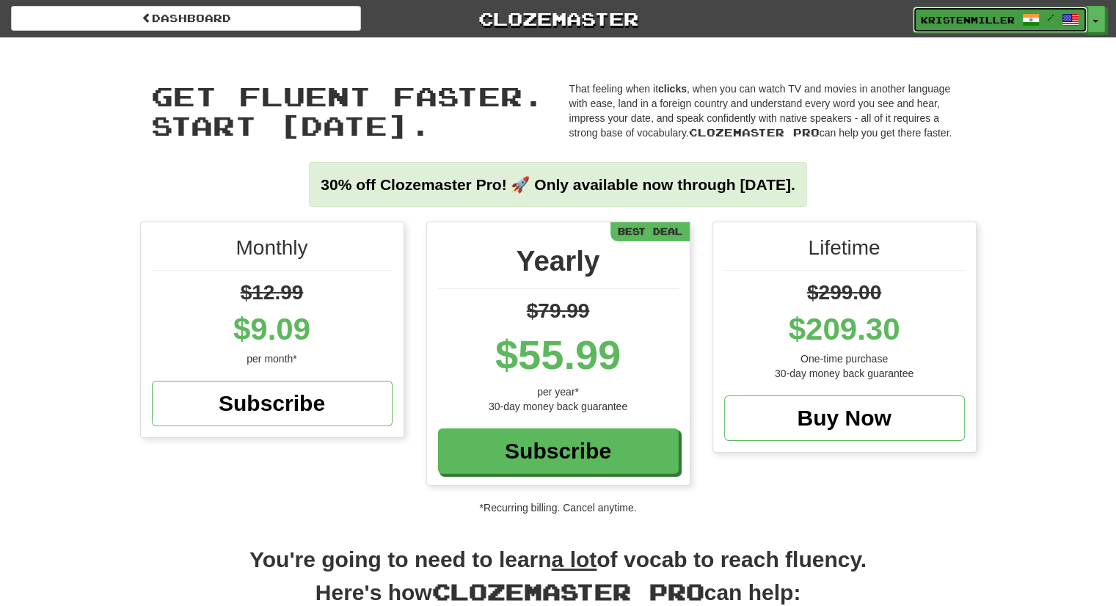
click at [955, 24] on span "kristenmiller" at bounding box center [968, 19] width 94 height 13
